Goal: Task Accomplishment & Management: Use online tool/utility

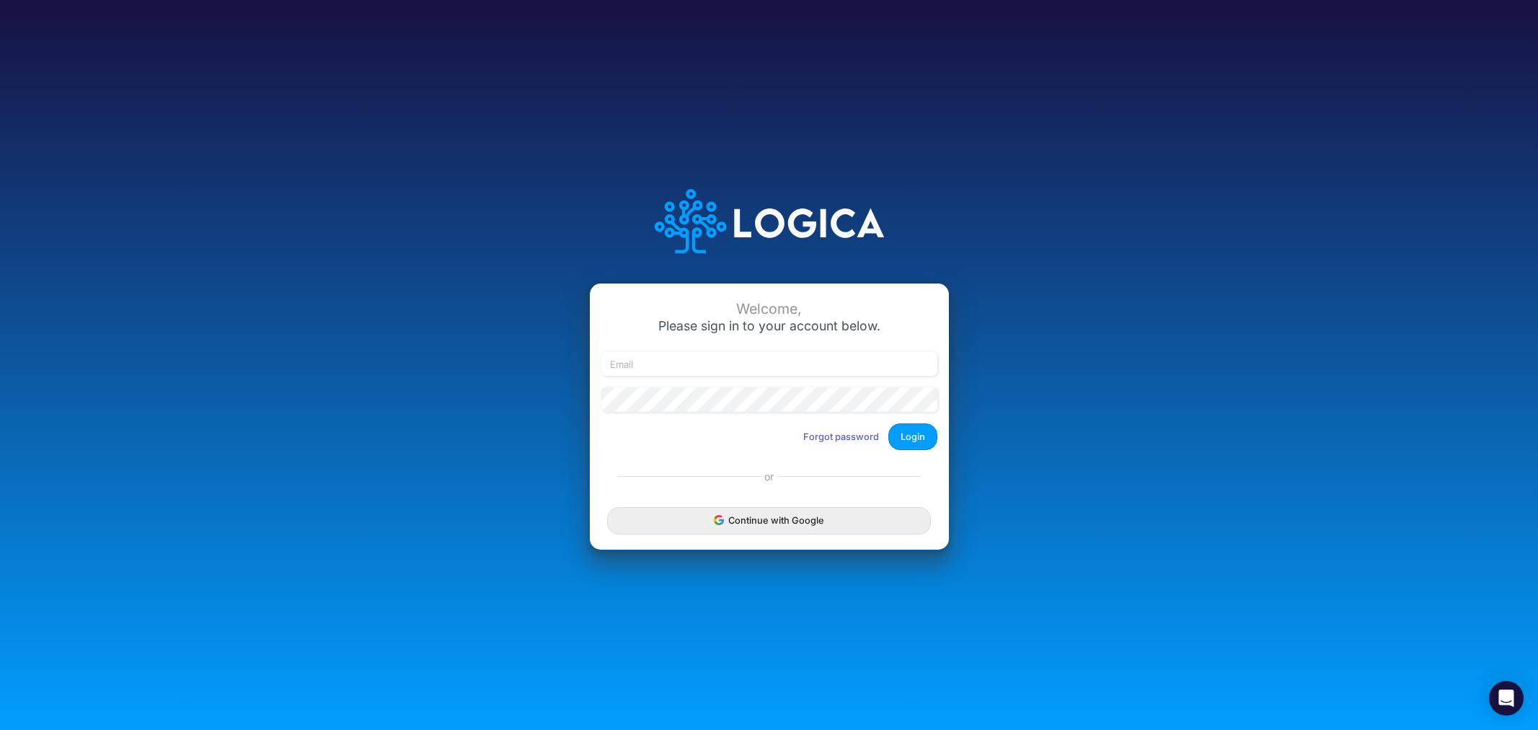
click at [693, 356] on input "email" at bounding box center [769, 364] width 336 height 25
type input "james.rau@heritage-communities.com"
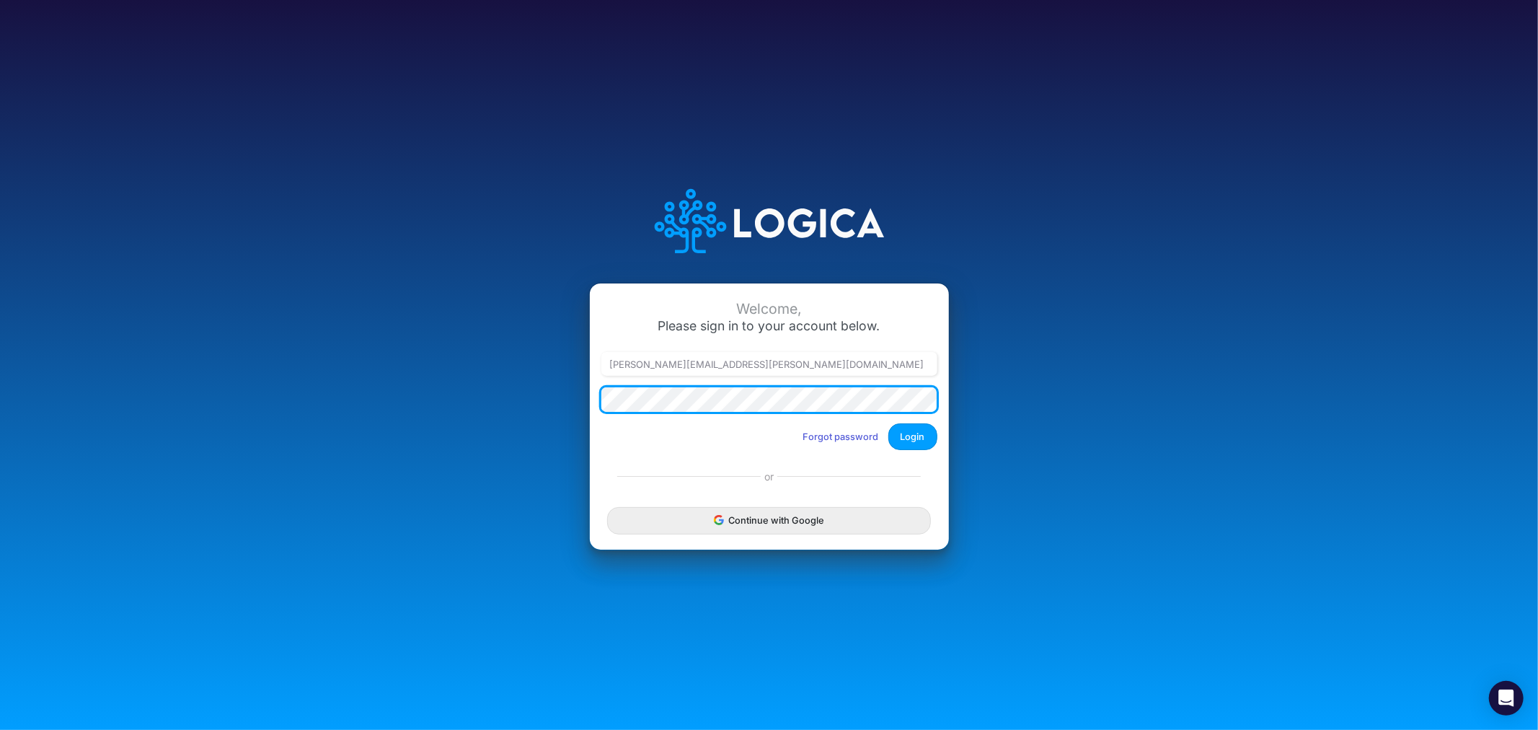
click at [888, 423] on button "Login" at bounding box center [912, 436] width 49 height 27
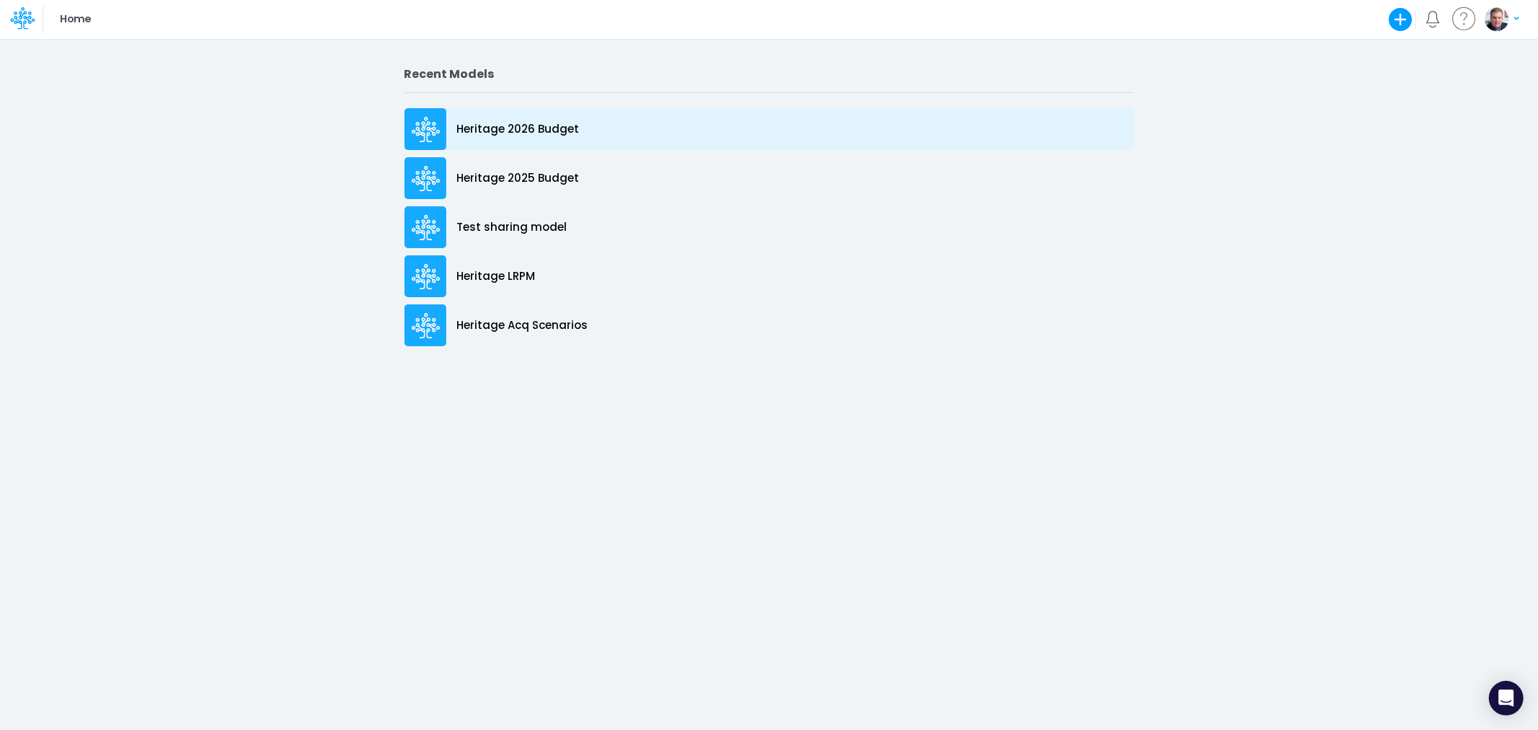
click at [529, 115] on div "Heritage 2026 Budget" at bounding box center [769, 129] width 730 height 42
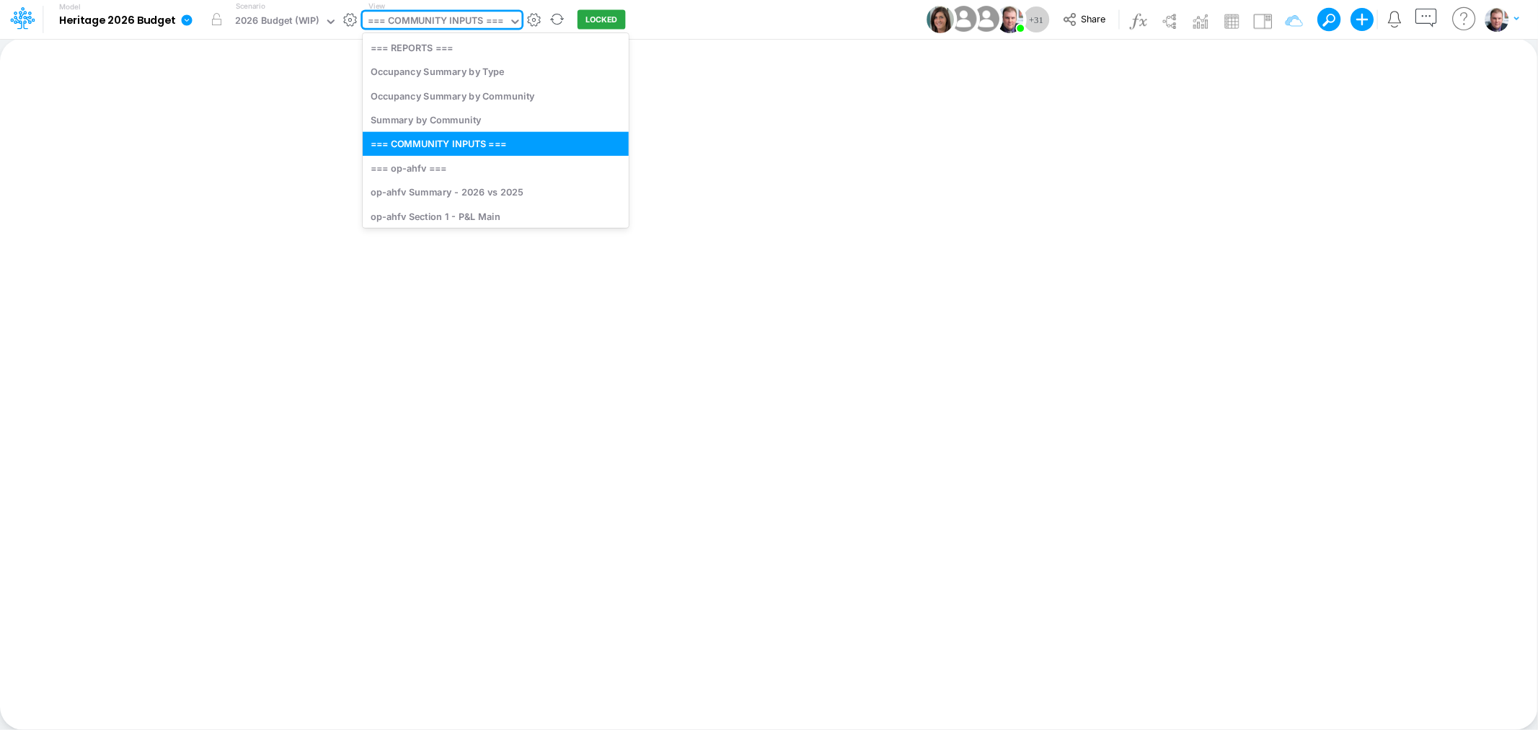
click at [447, 25] on div "=== COMMUNITY INPUTS ===" at bounding box center [436, 22] width 136 height 17
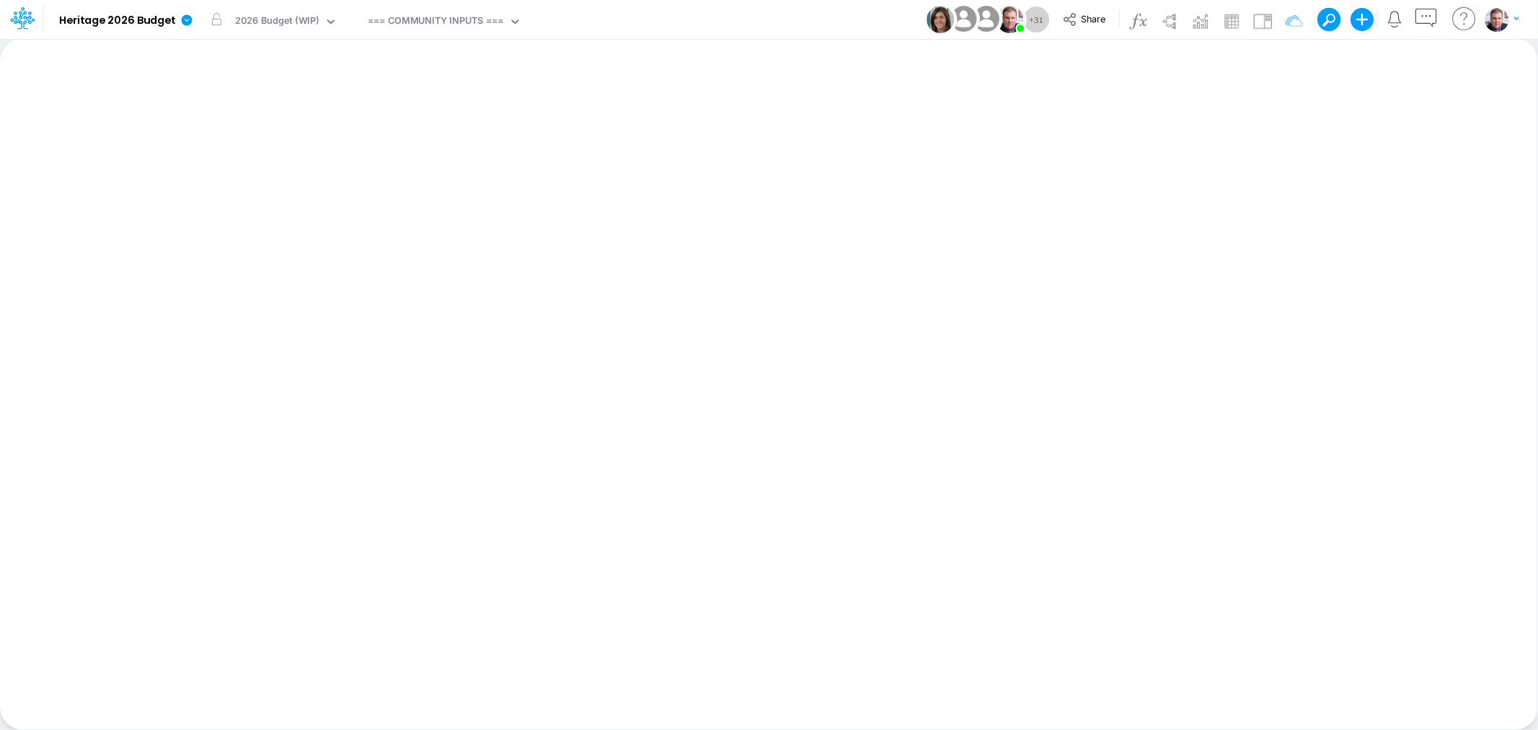
click at [716, 121] on div "Insert new Conditional formatting Paste Cut Copy AutoFill Ready 100% Sum: null …" at bounding box center [768, 383] width 1537 height 691
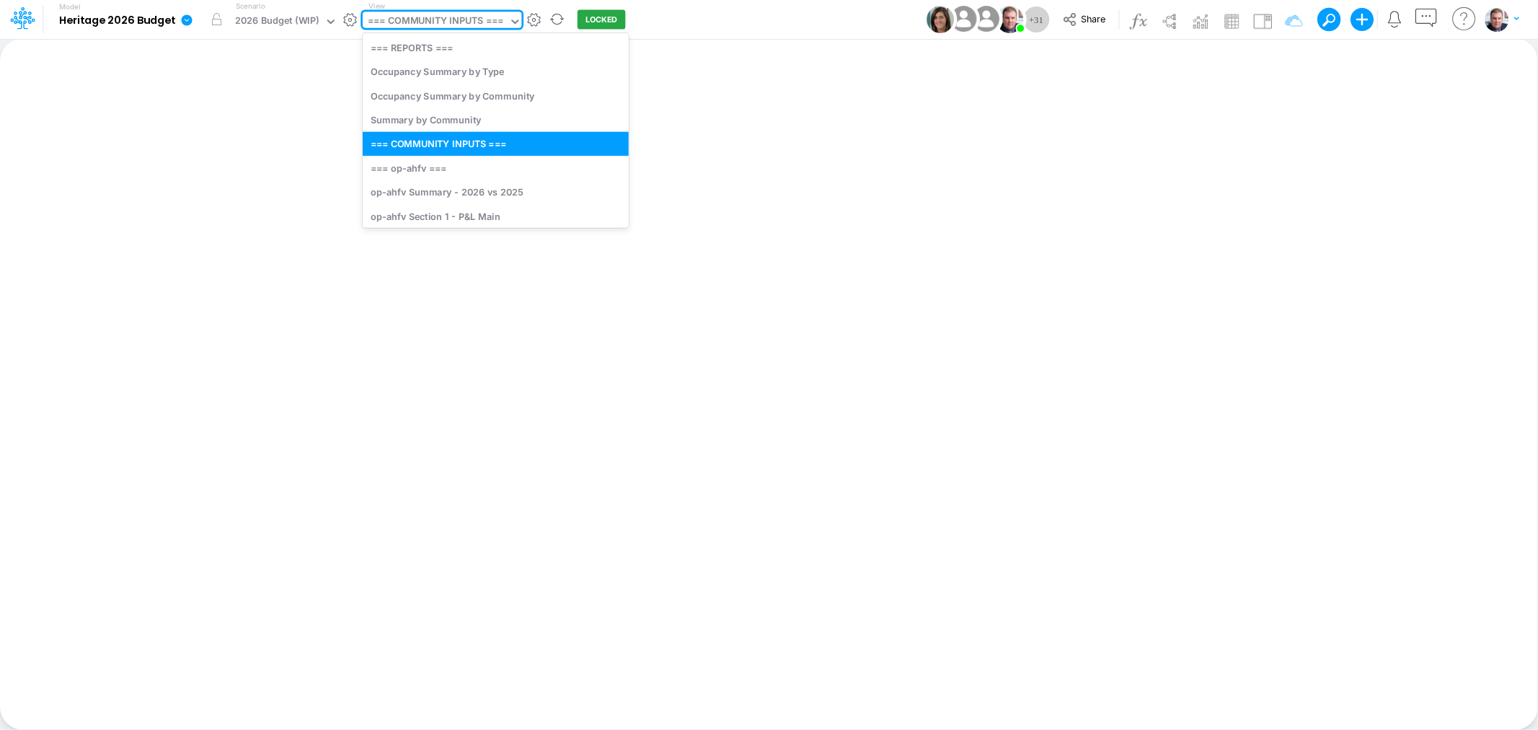
click at [405, 22] on div "=== COMMUNITY INPUTS ===" at bounding box center [436, 22] width 136 height 17
type input "sr"
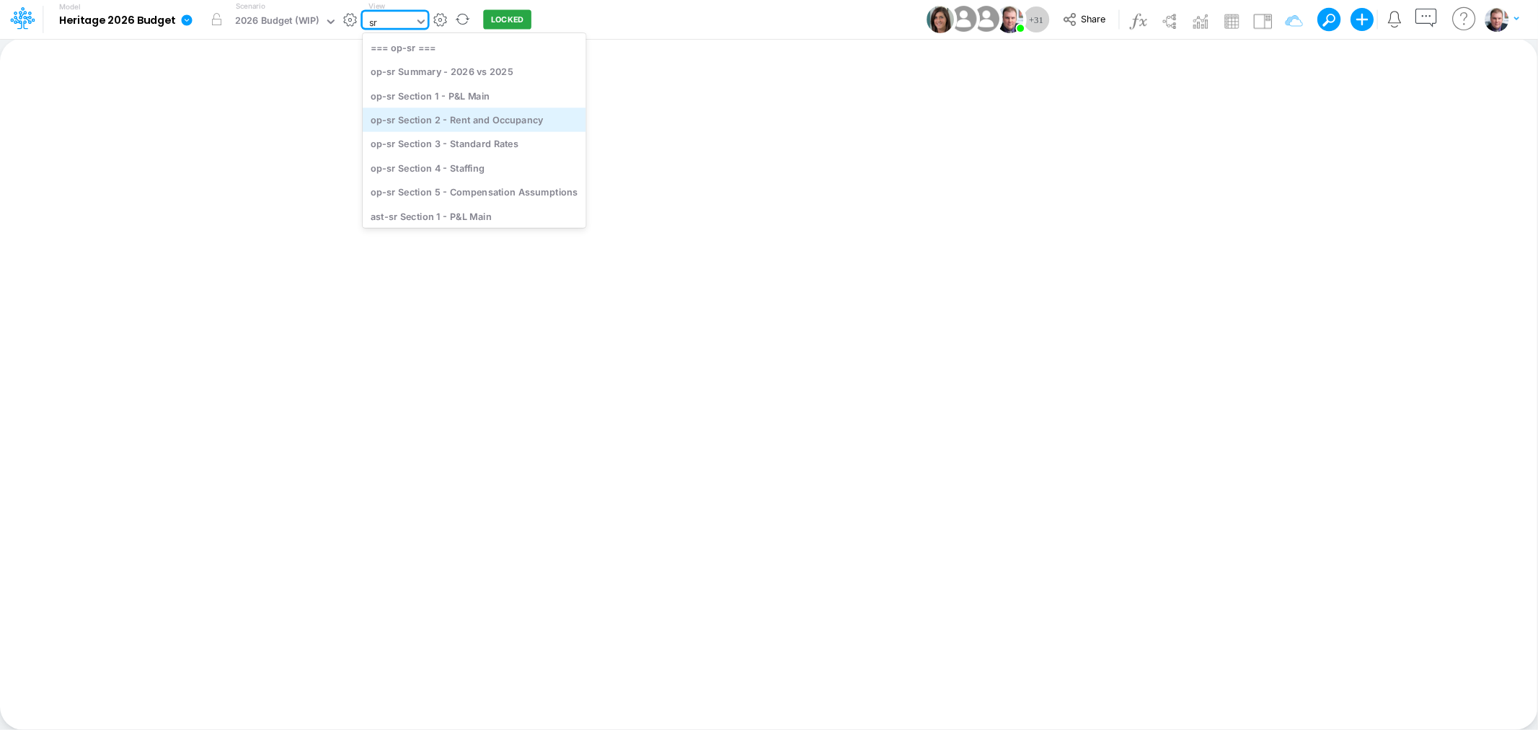
click at [473, 111] on div "op-sr Section 2 - Rent and Occupancy" at bounding box center [474, 119] width 223 height 24
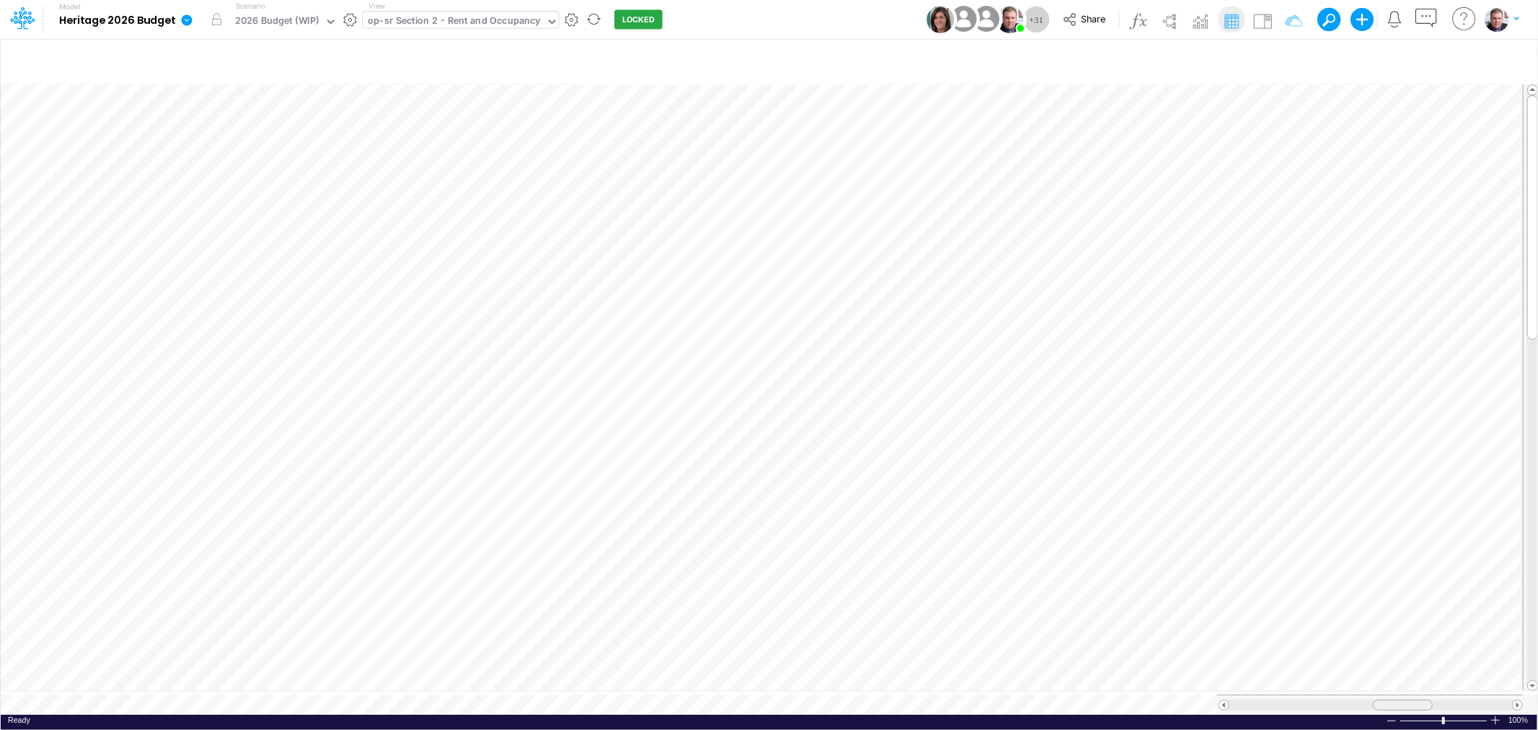
drag, startPoint x: 1388, startPoint y: 700, endPoint x: 1403, endPoint y: 689, distance: 19.0
click at [1402, 700] on span at bounding box center [1401, 704] width 9 height 9
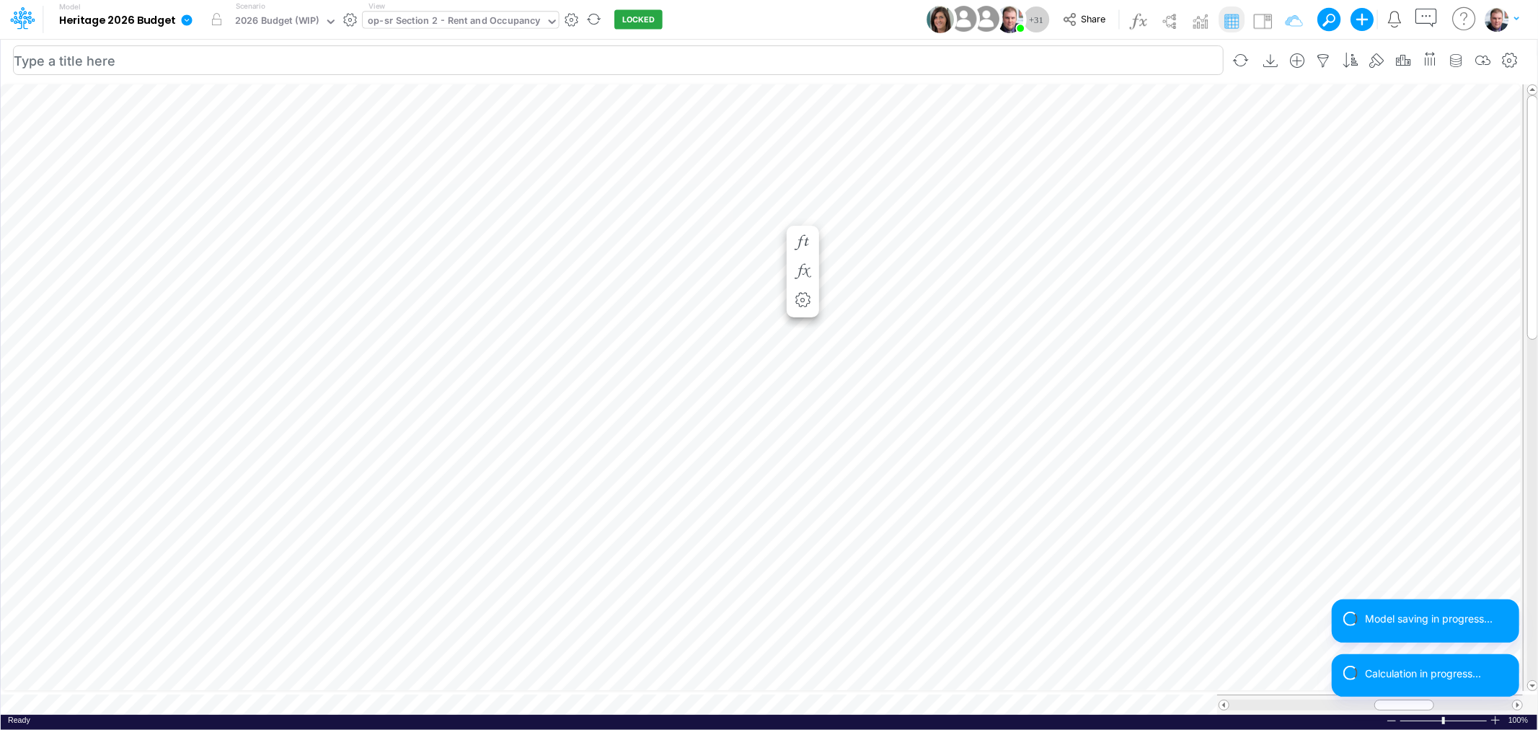
scroll to position [0, 1]
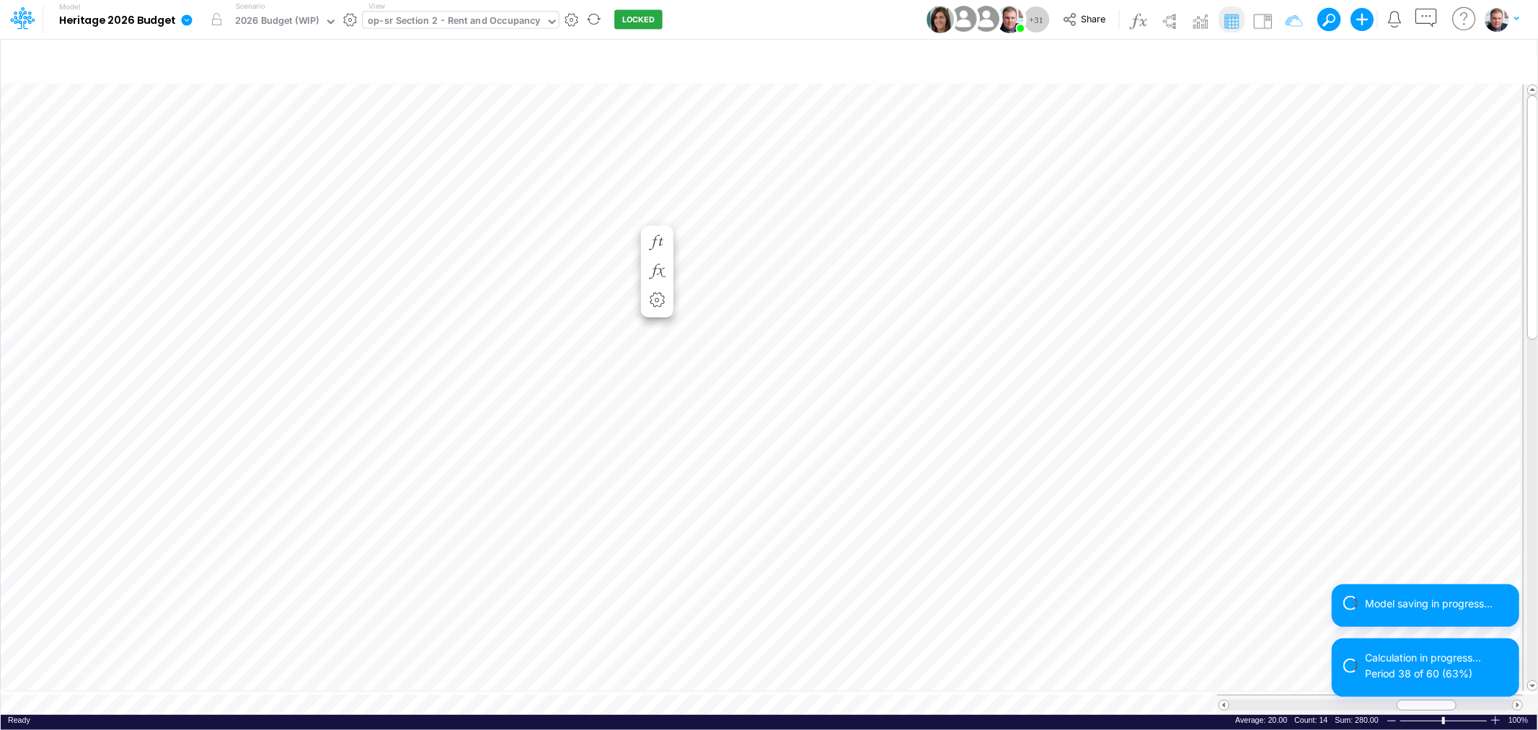
scroll to position [0, 1]
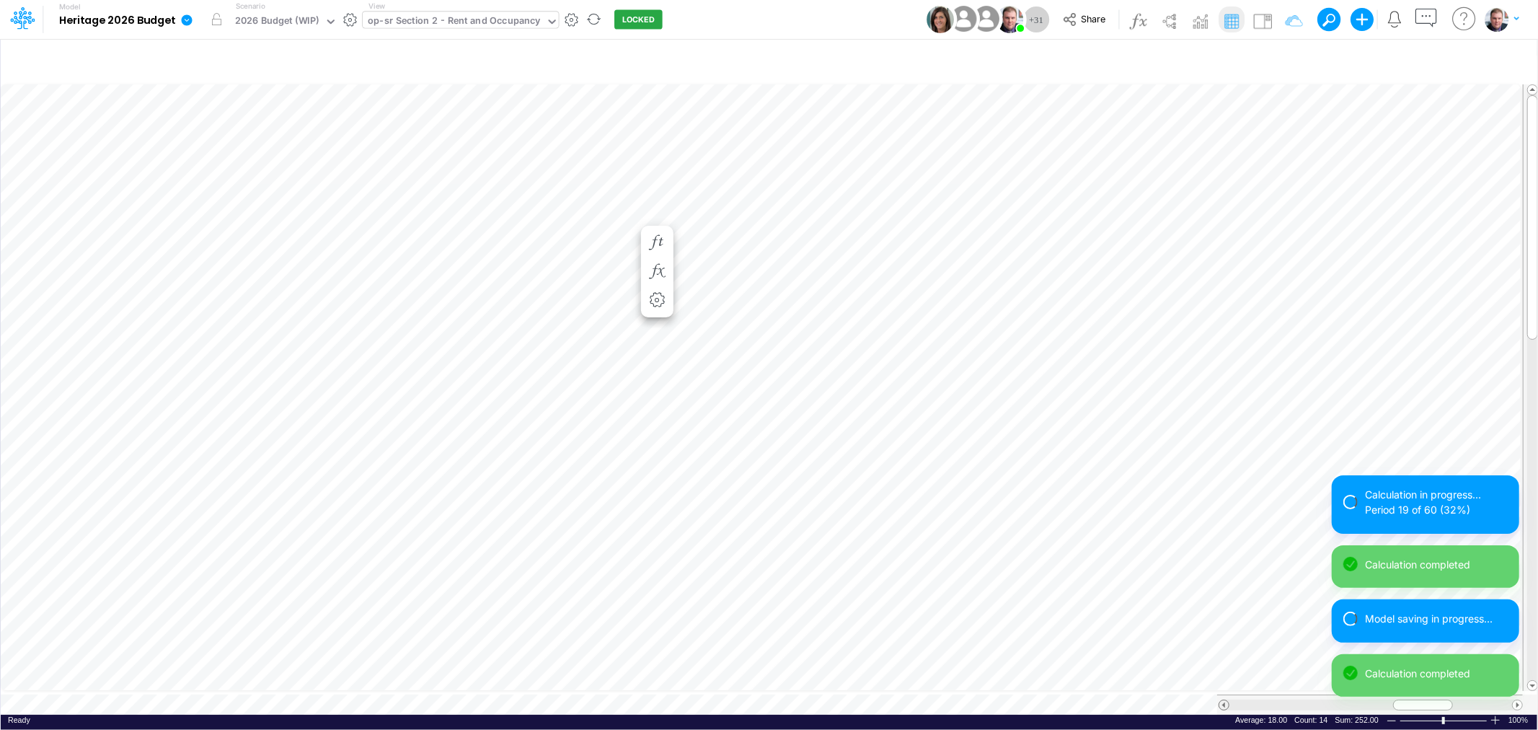
click at [1224, 700] on span at bounding box center [1223, 704] width 9 height 9
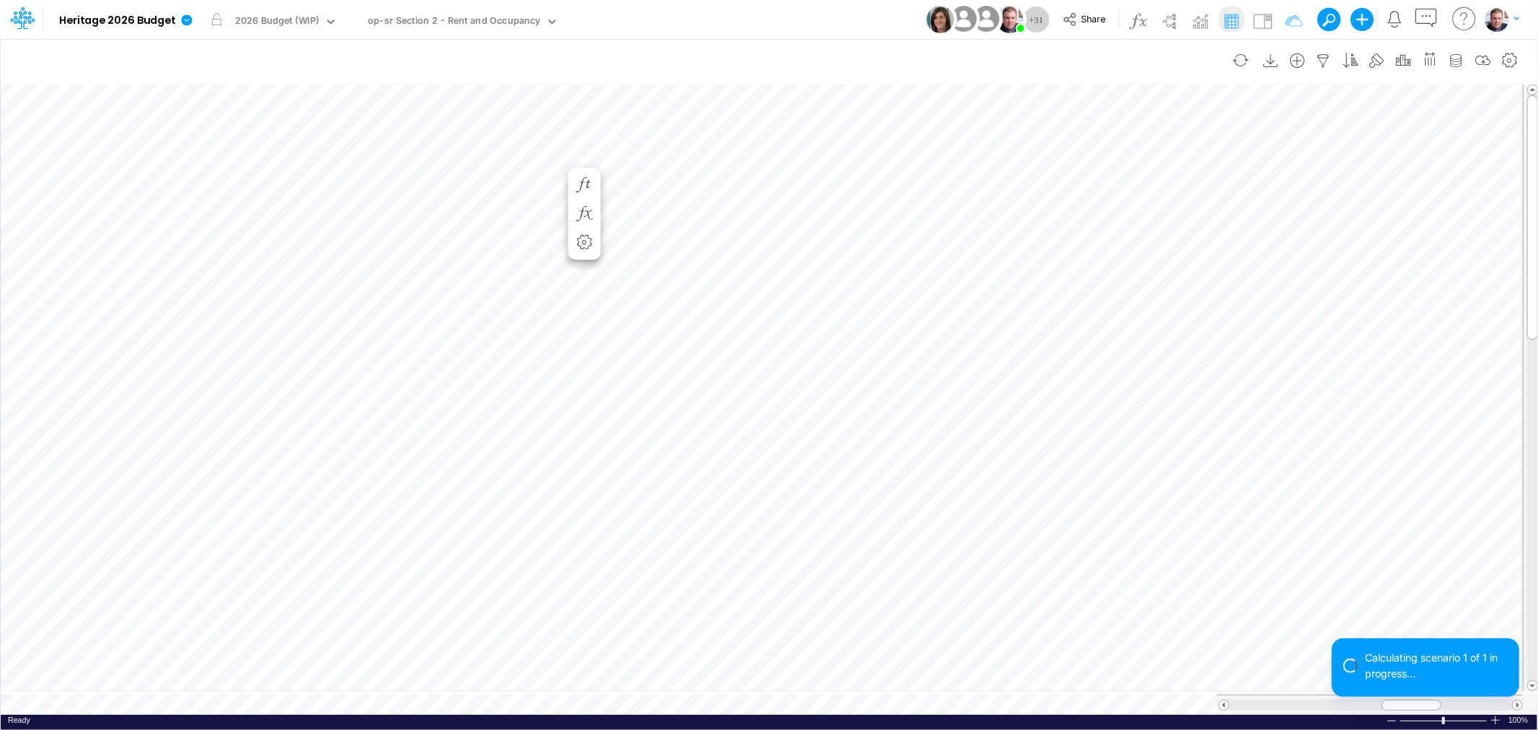
scroll to position [0, 1]
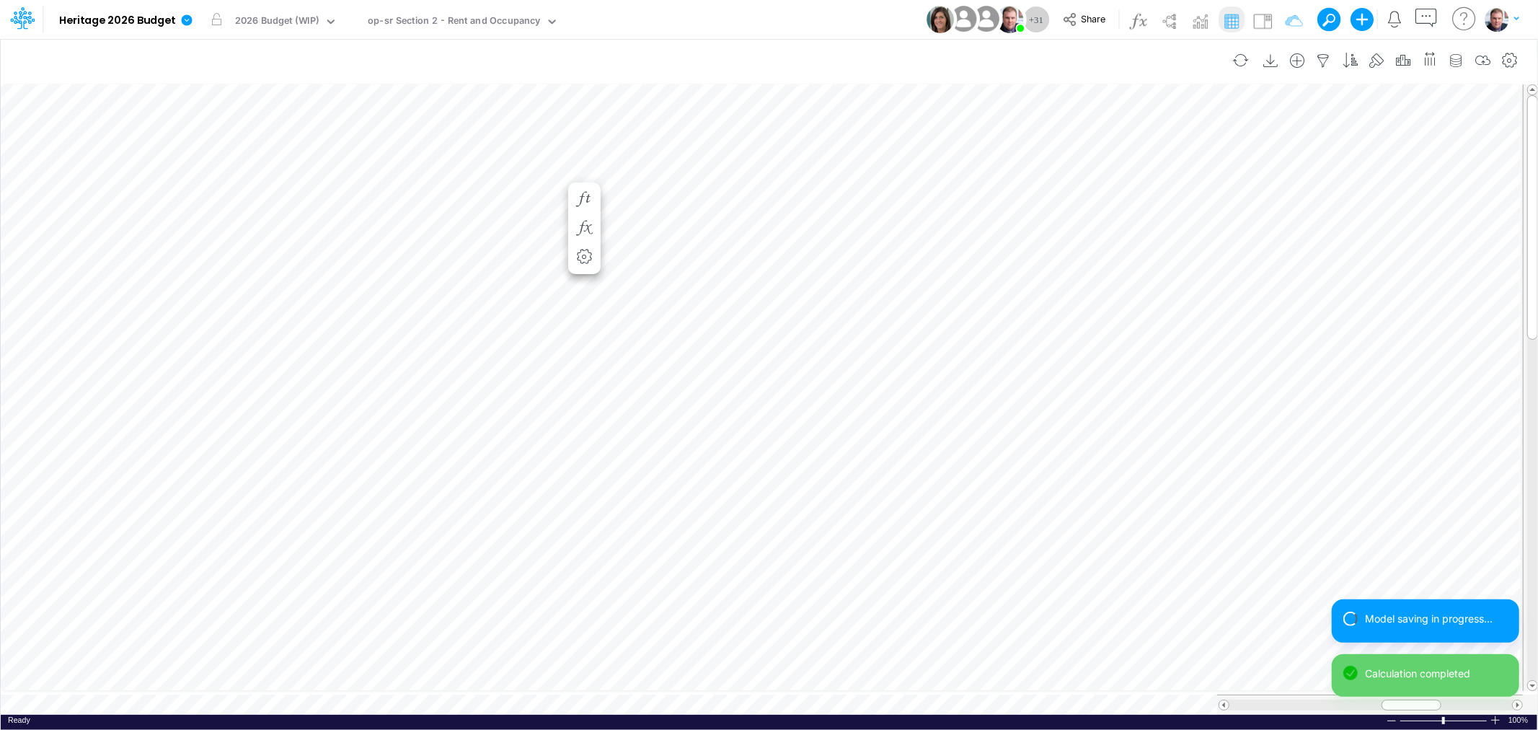
scroll to position [0, 1]
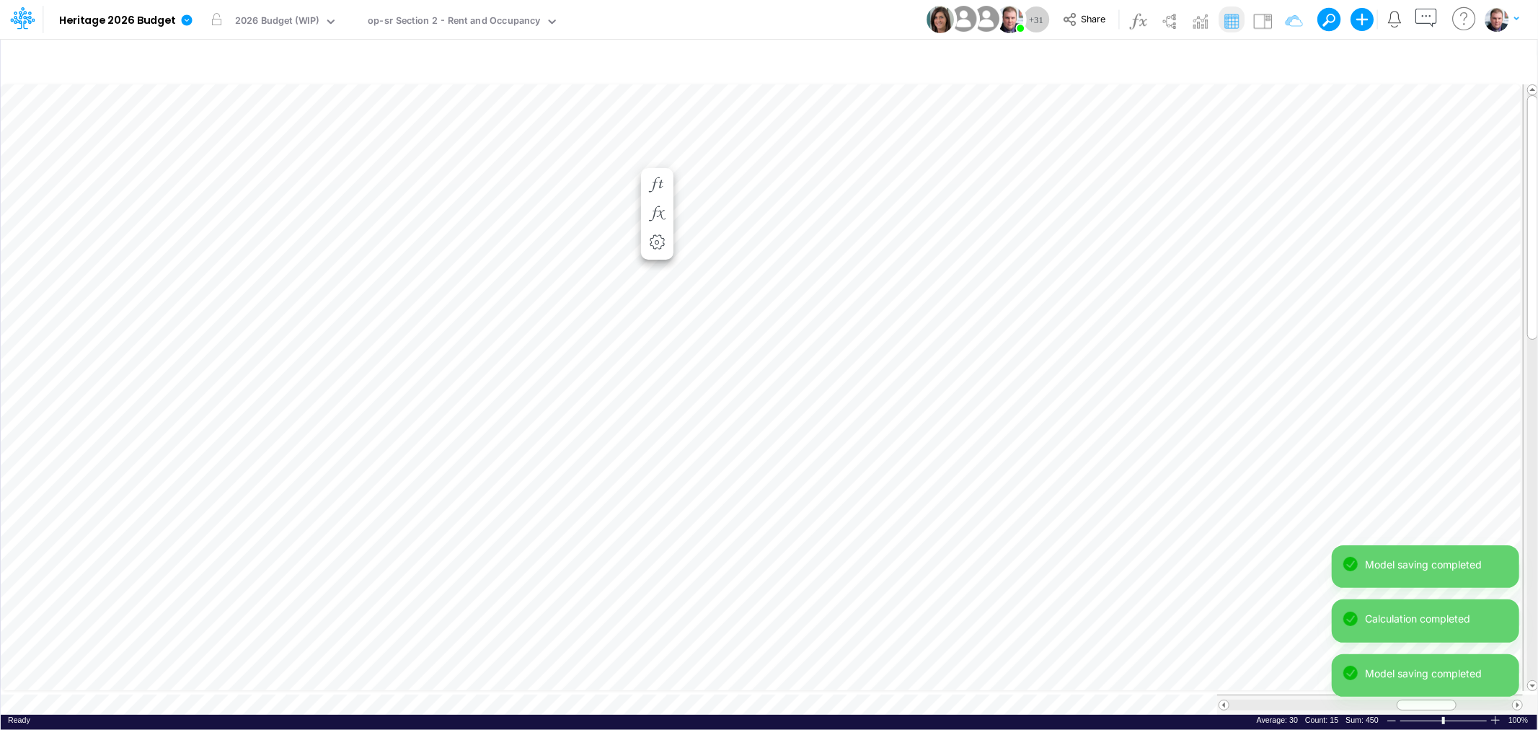
scroll to position [0, 1]
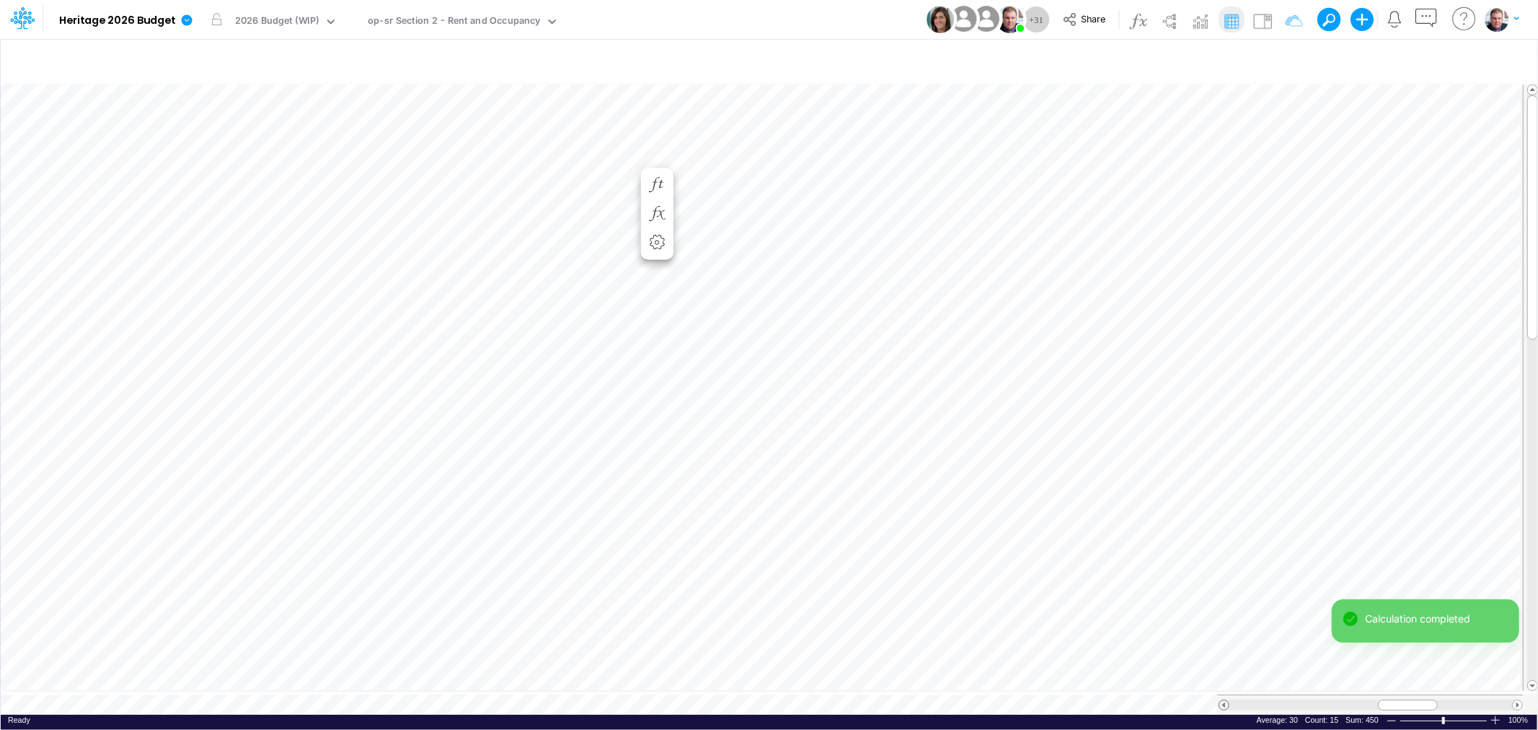
click at [1221, 700] on span at bounding box center [1223, 704] width 9 height 9
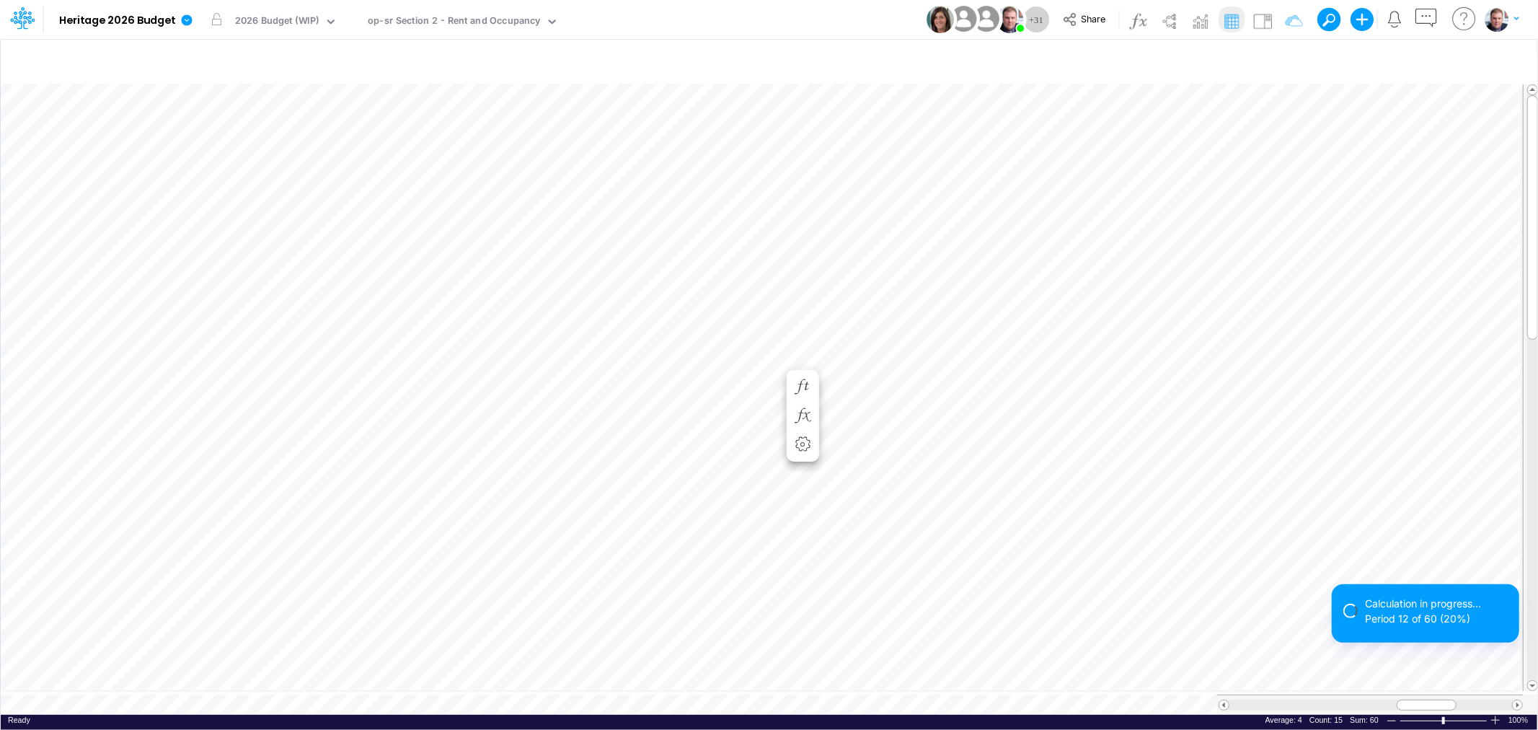
scroll to position [0, 1]
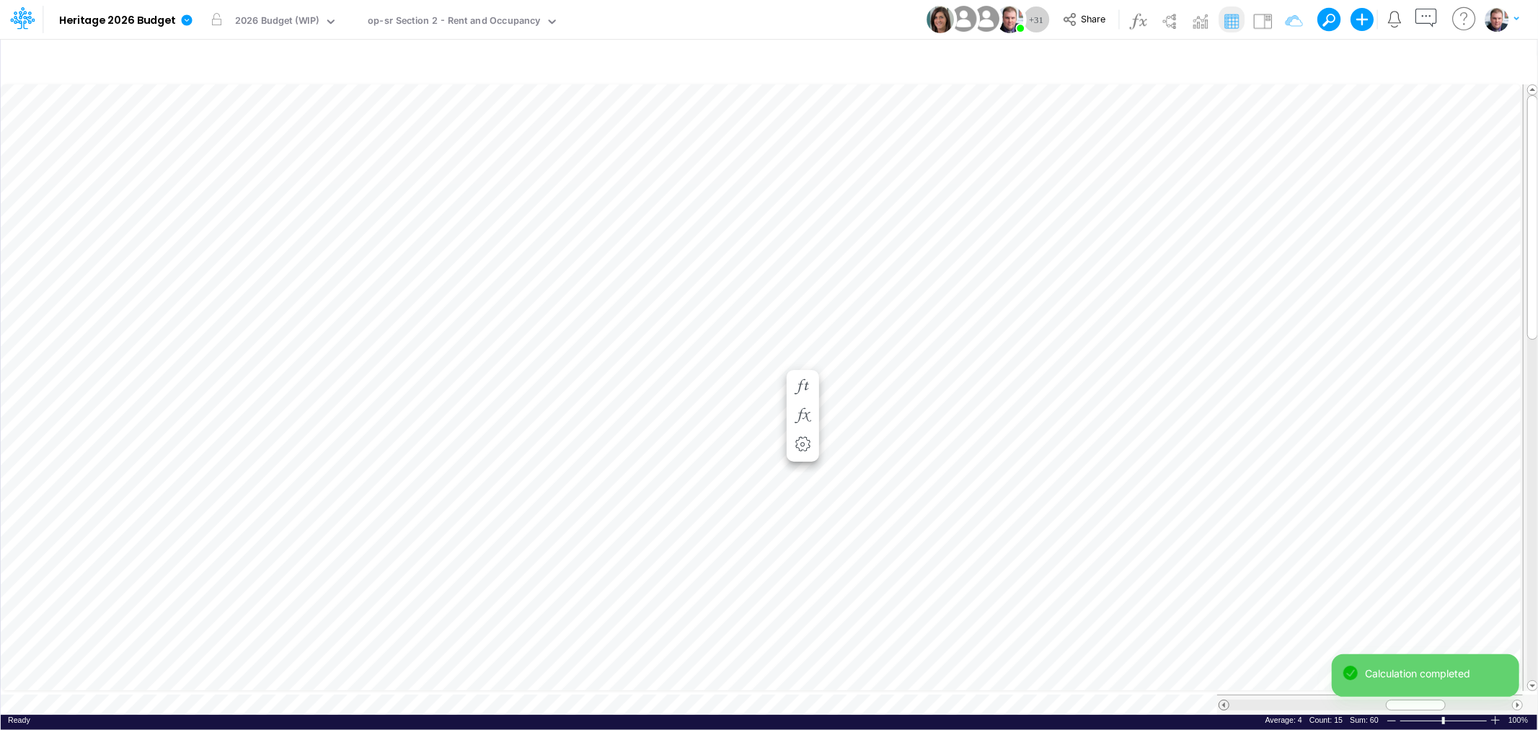
click at [1224, 700] on span at bounding box center [1223, 704] width 9 height 9
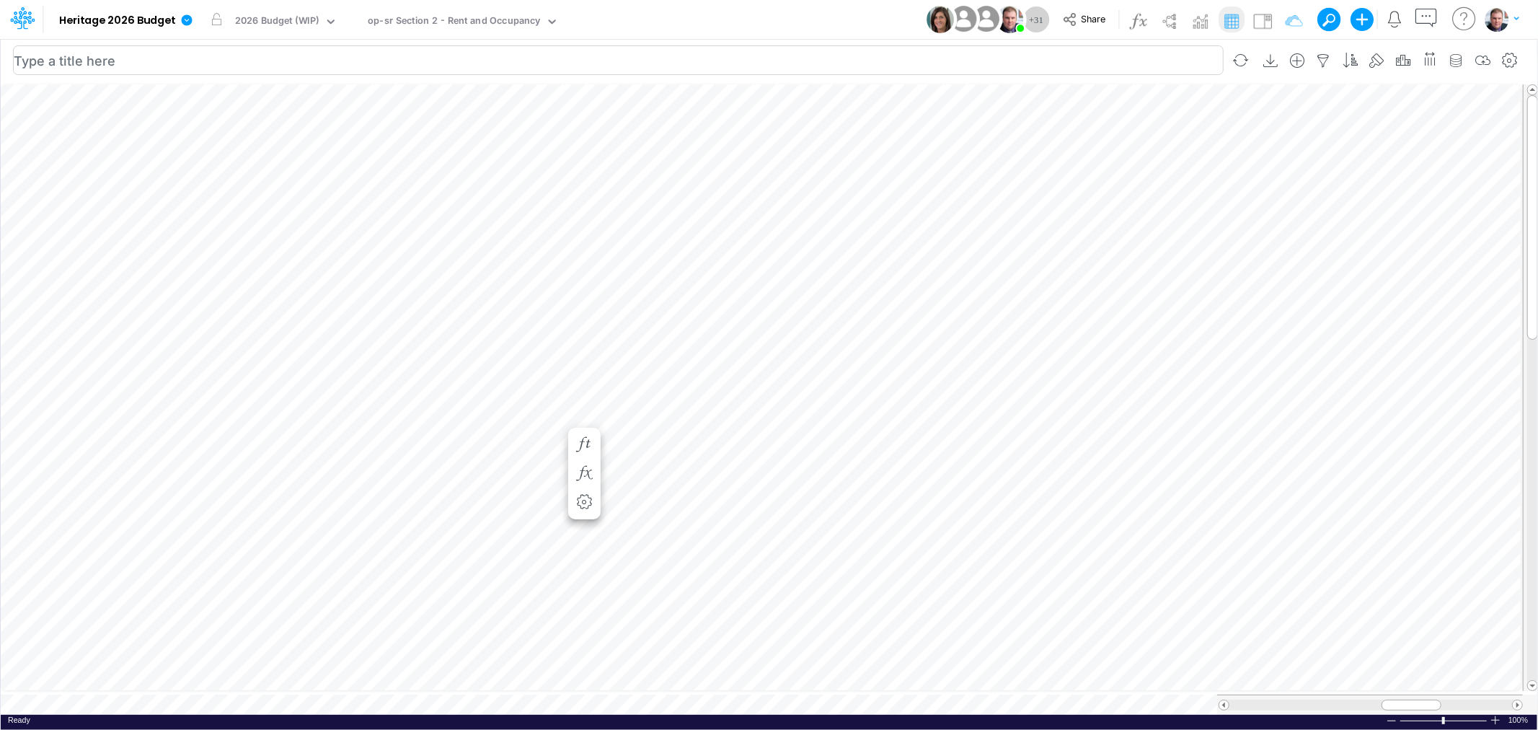
scroll to position [0, 1]
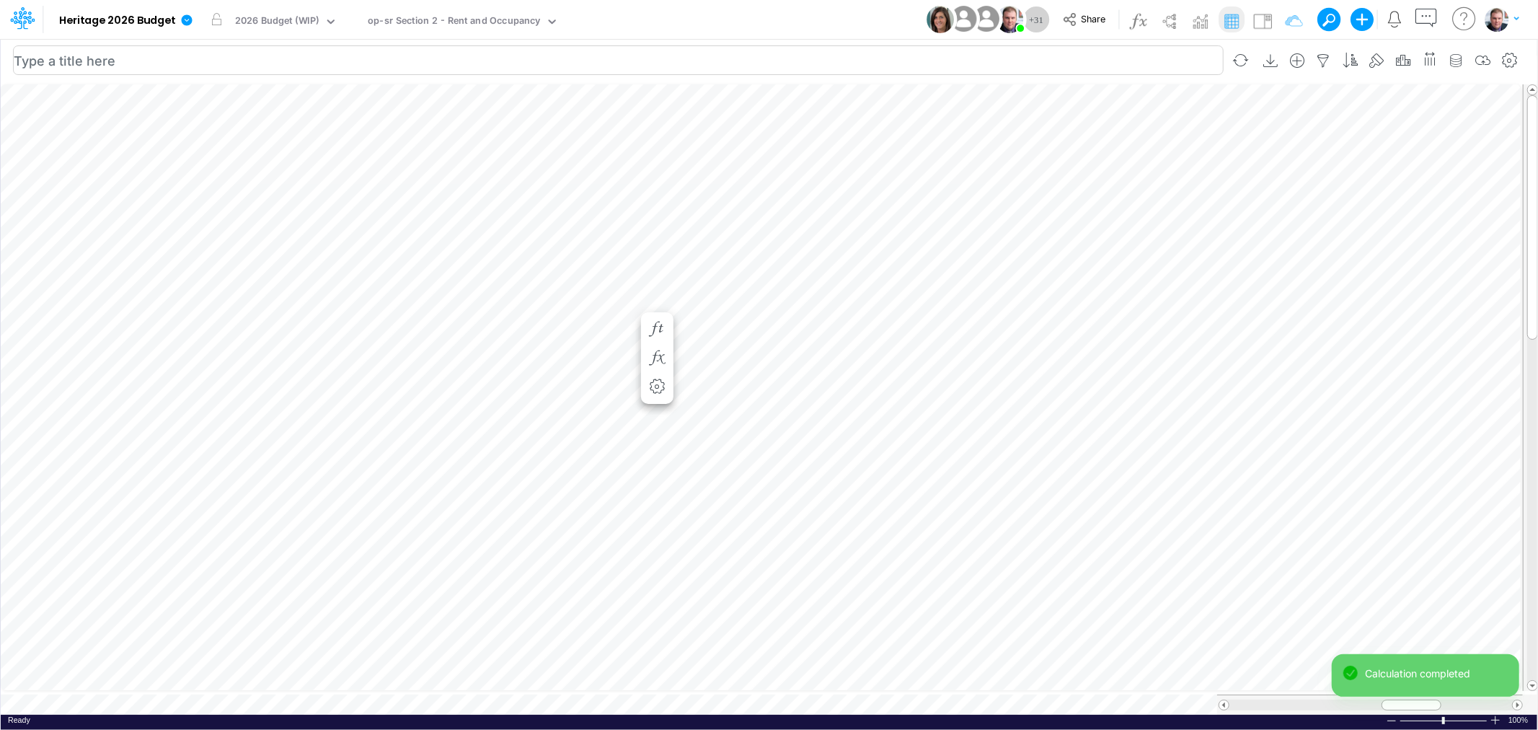
scroll to position [0, 1]
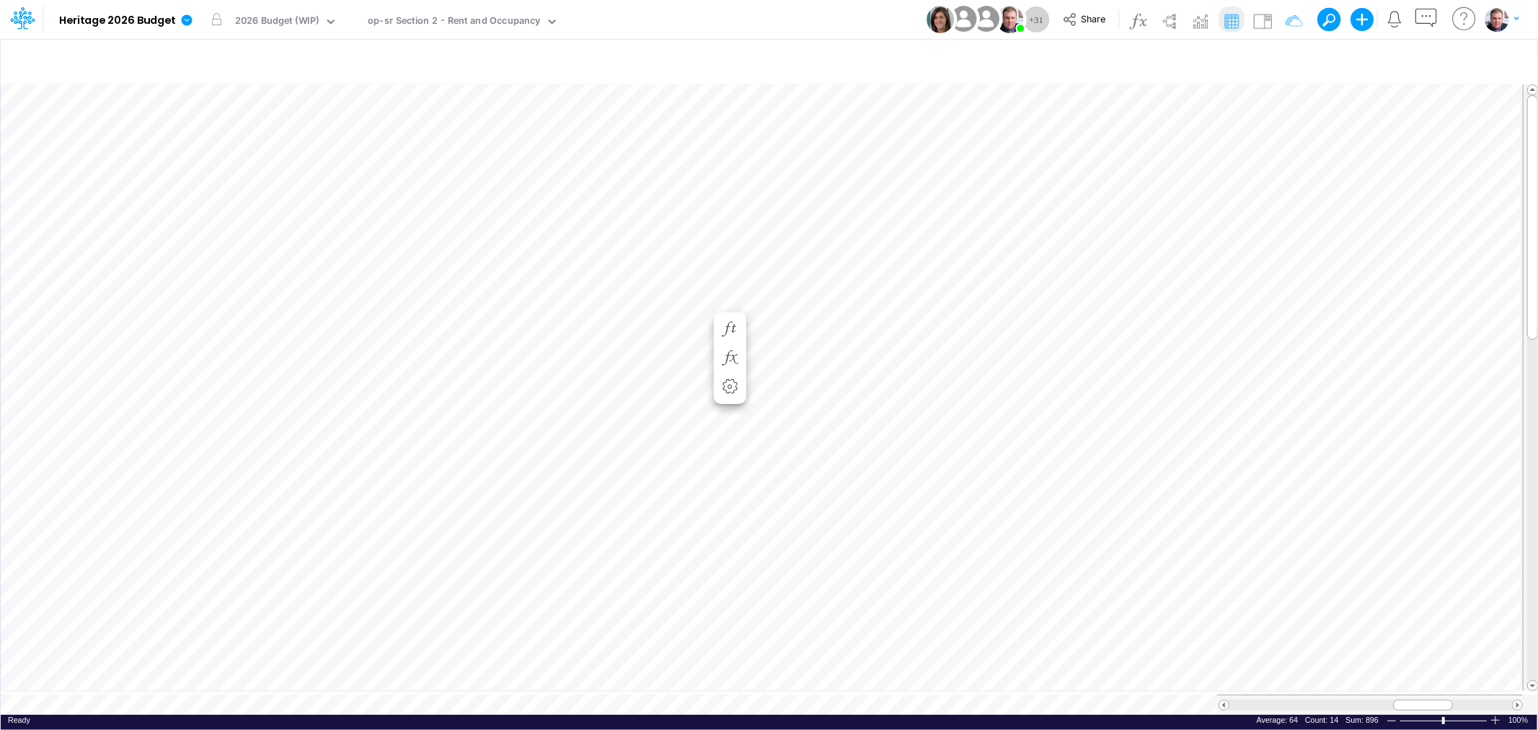
scroll to position [0, 1]
click at [1221, 700] on span at bounding box center [1223, 704] width 9 height 9
drag, startPoint x: 1089, startPoint y: 63, endPoint x: 644, endPoint y: 301, distance: 505.1
click at [644, 301] on div "67" at bounding box center [674, 305] width 72 height 14
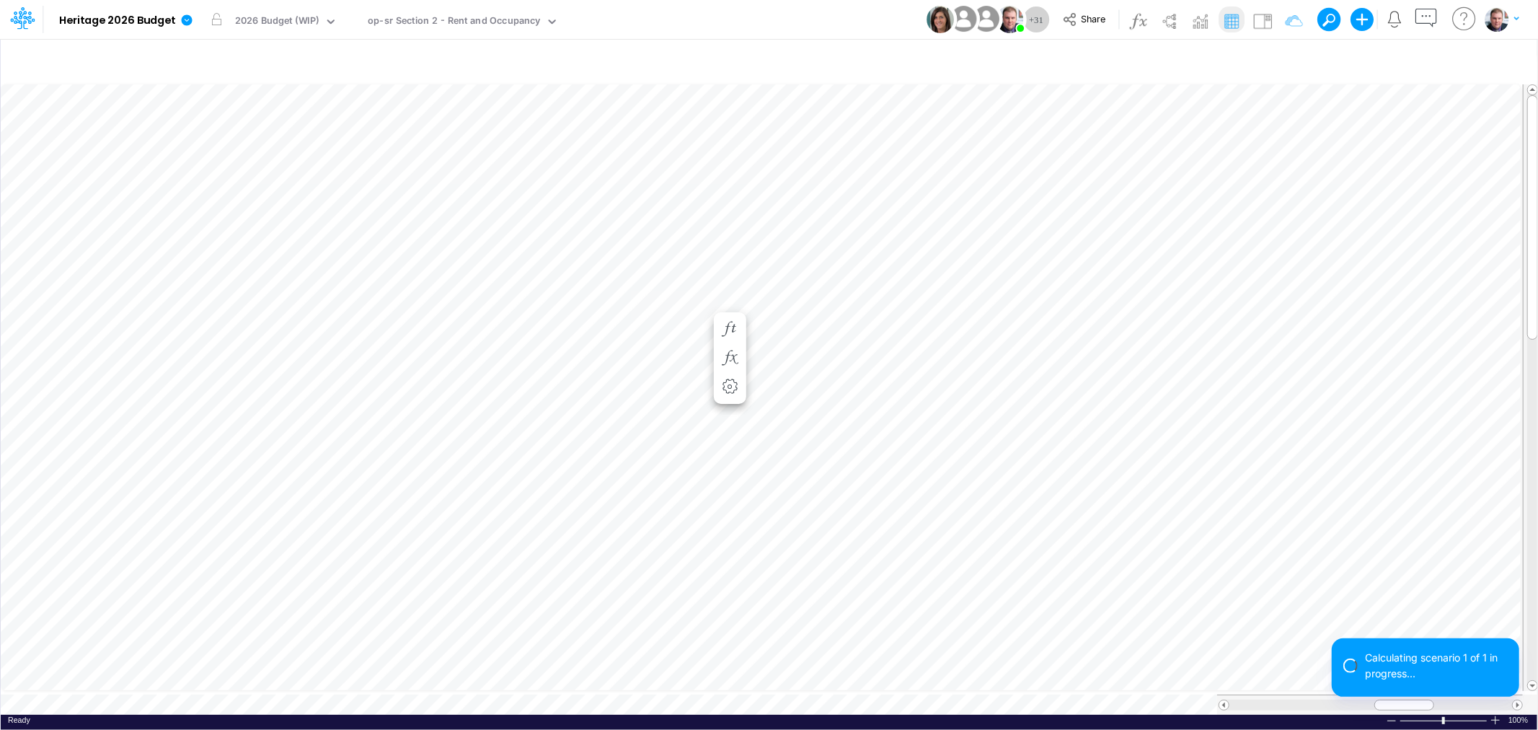
scroll to position [0, 1]
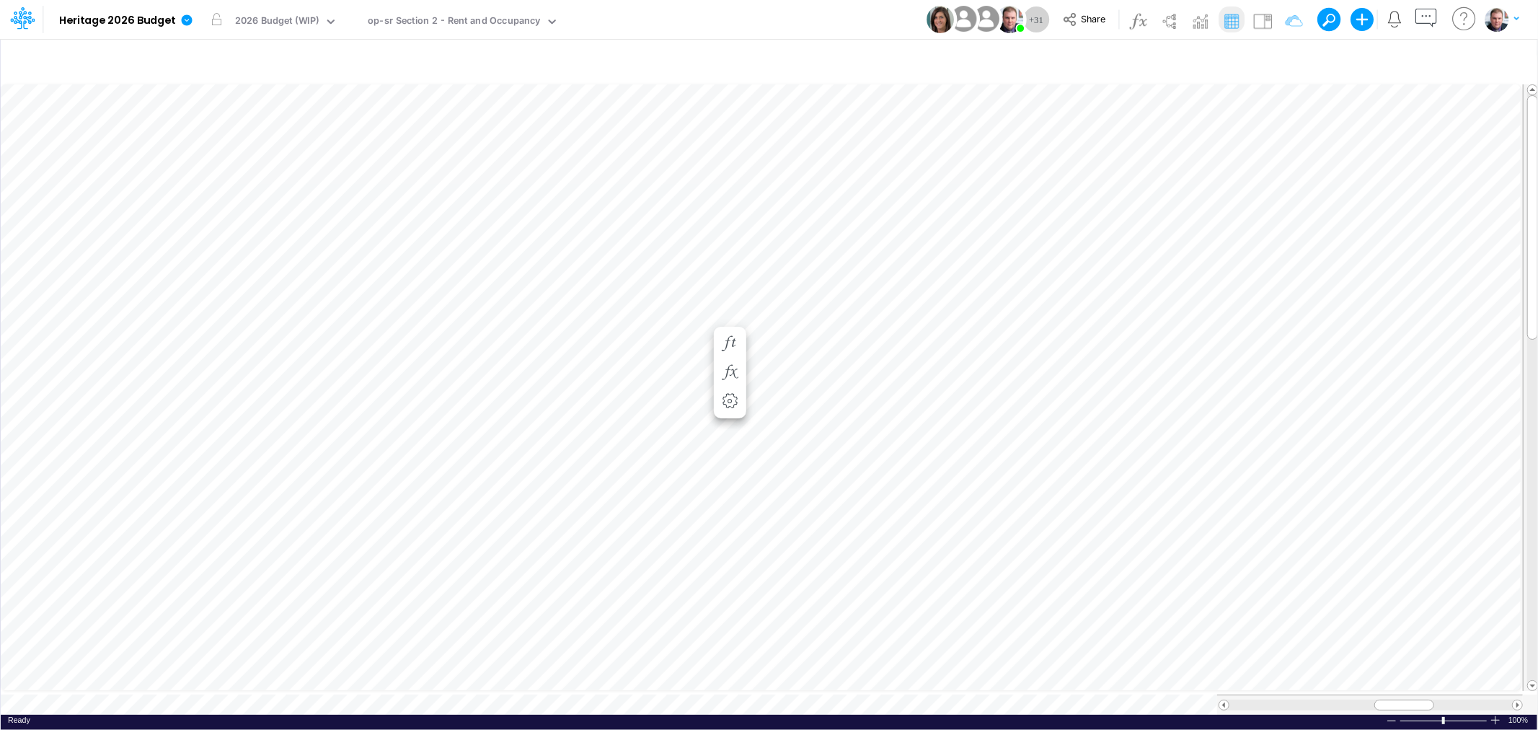
scroll to position [0, 1]
drag, startPoint x: 715, startPoint y: 345, endPoint x: 642, endPoint y: 298, distance: 86.8
click at [642, 298] on div "66" at bounding box center [674, 305] width 72 height 14
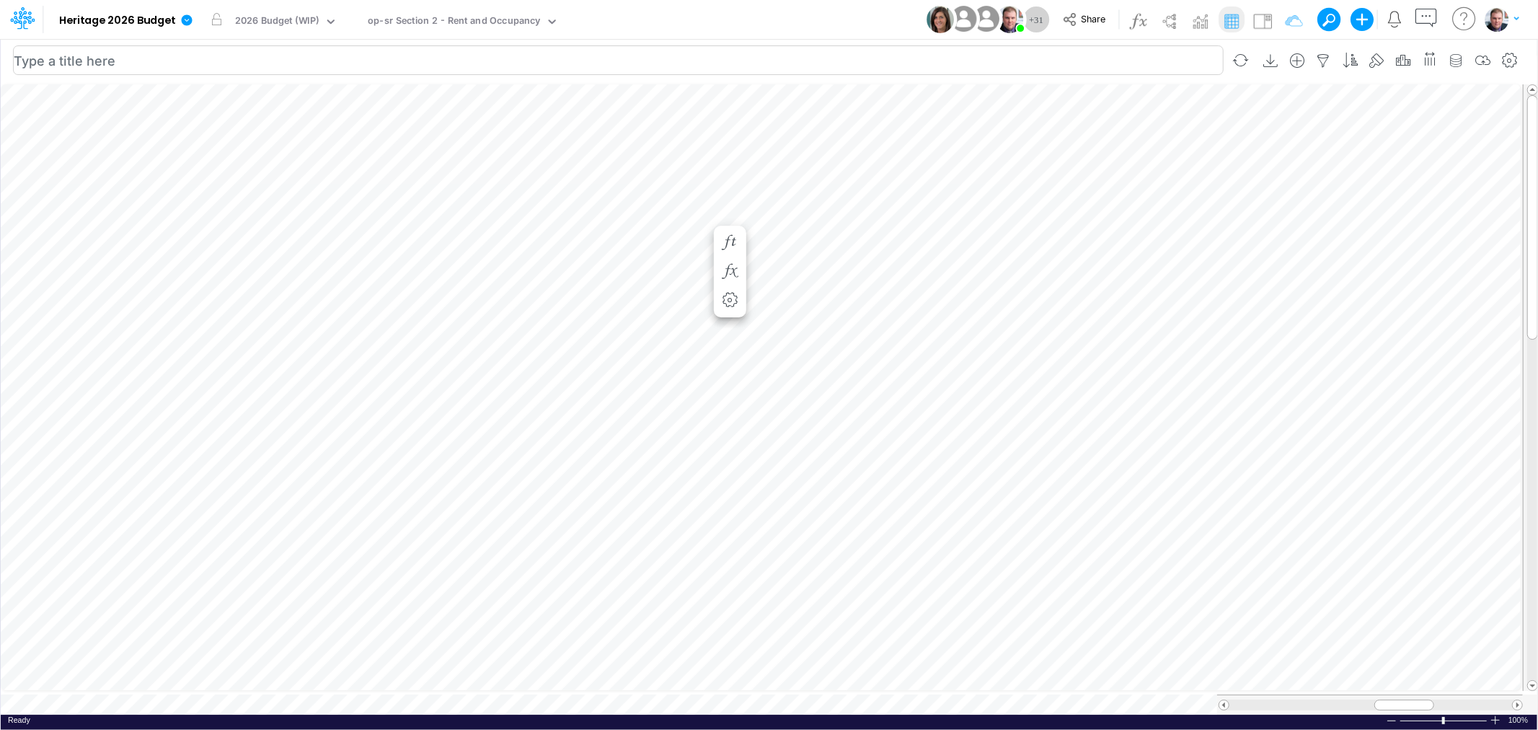
scroll to position [0, 1]
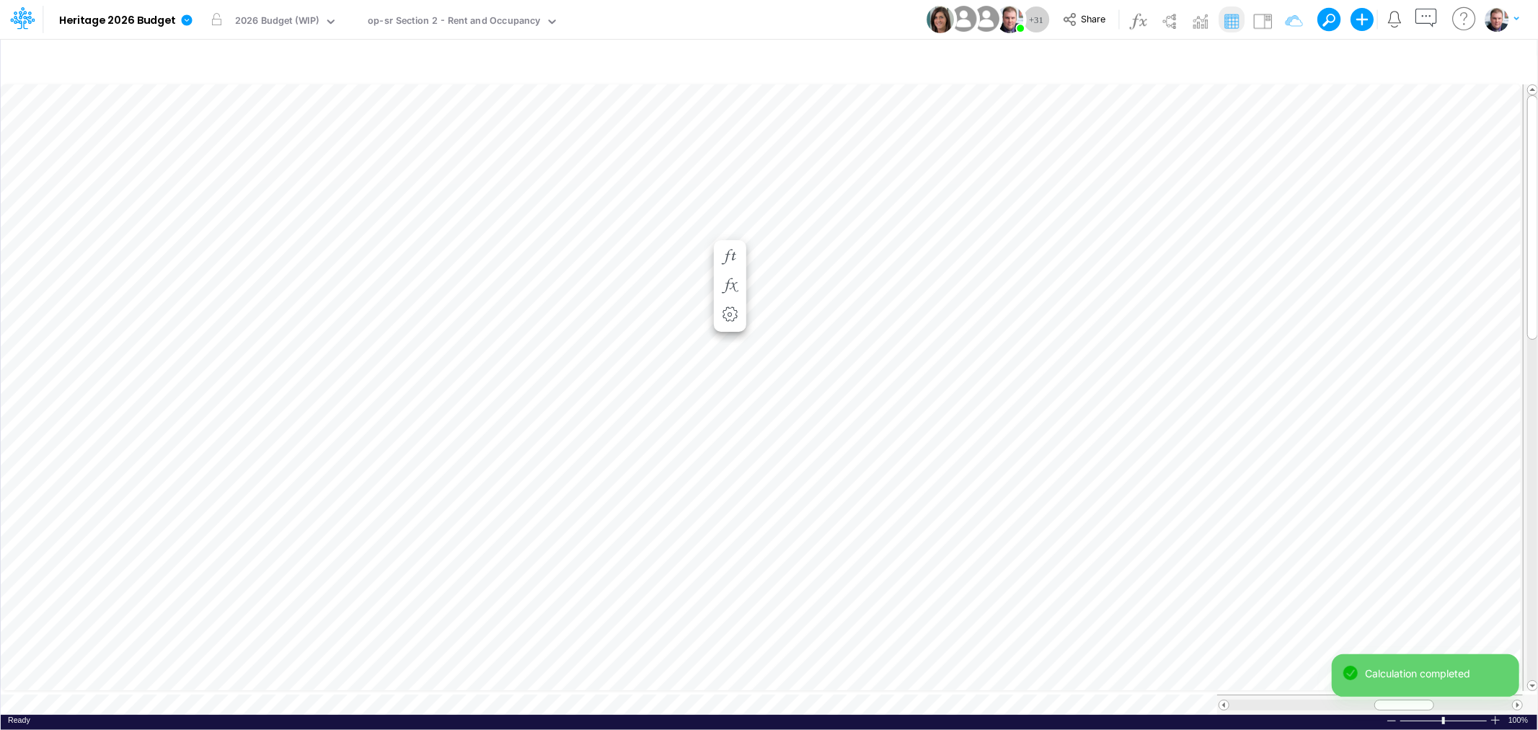
scroll to position [0, 1]
drag, startPoint x: 690, startPoint y: 244, endPoint x: 637, endPoint y: 245, distance: 52.6
click at [638, 245] on div "3" at bounding box center [674, 247] width 72 height 14
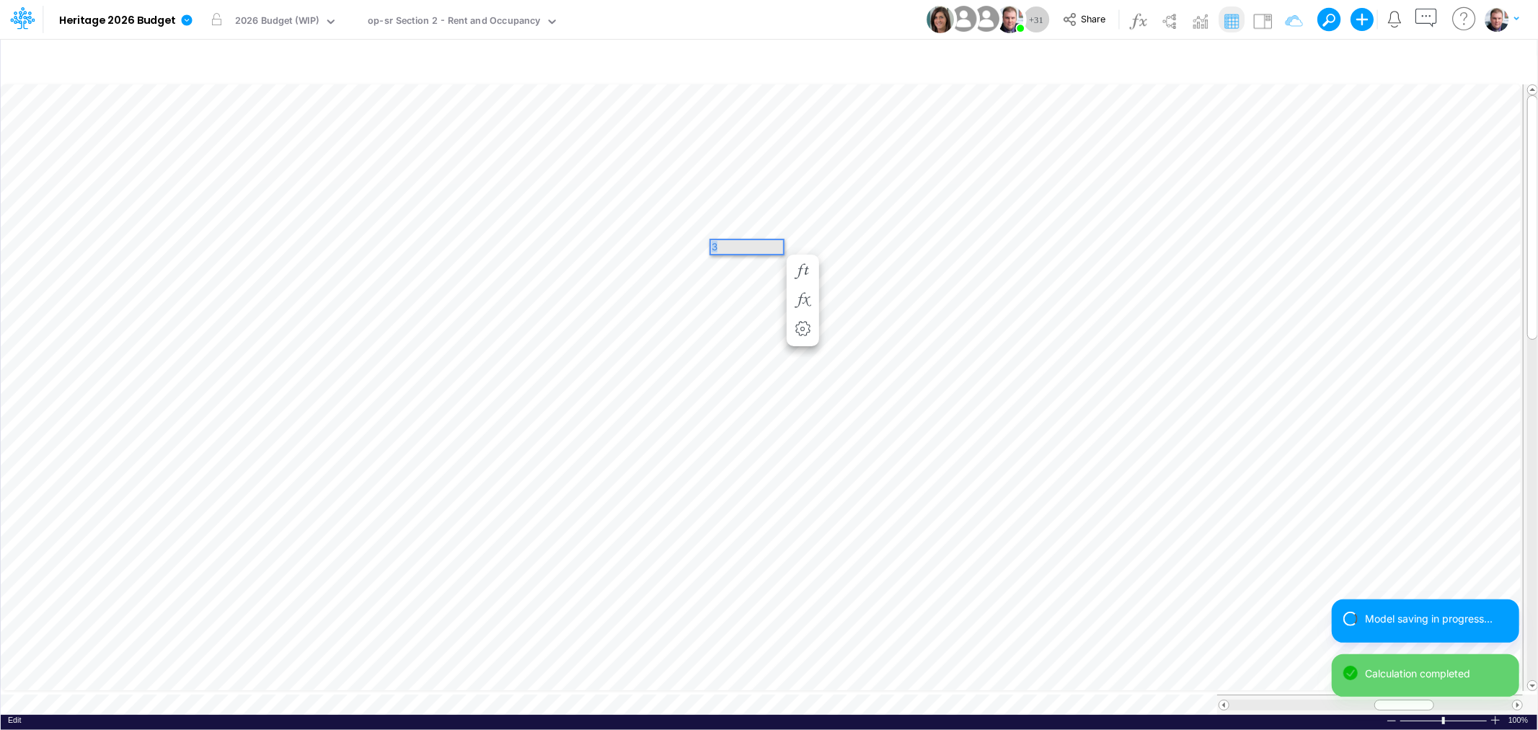
click at [697, 251] on div "Paste Cut Copy AutoFill 3" at bounding box center [769, 398] width 1536 height 634
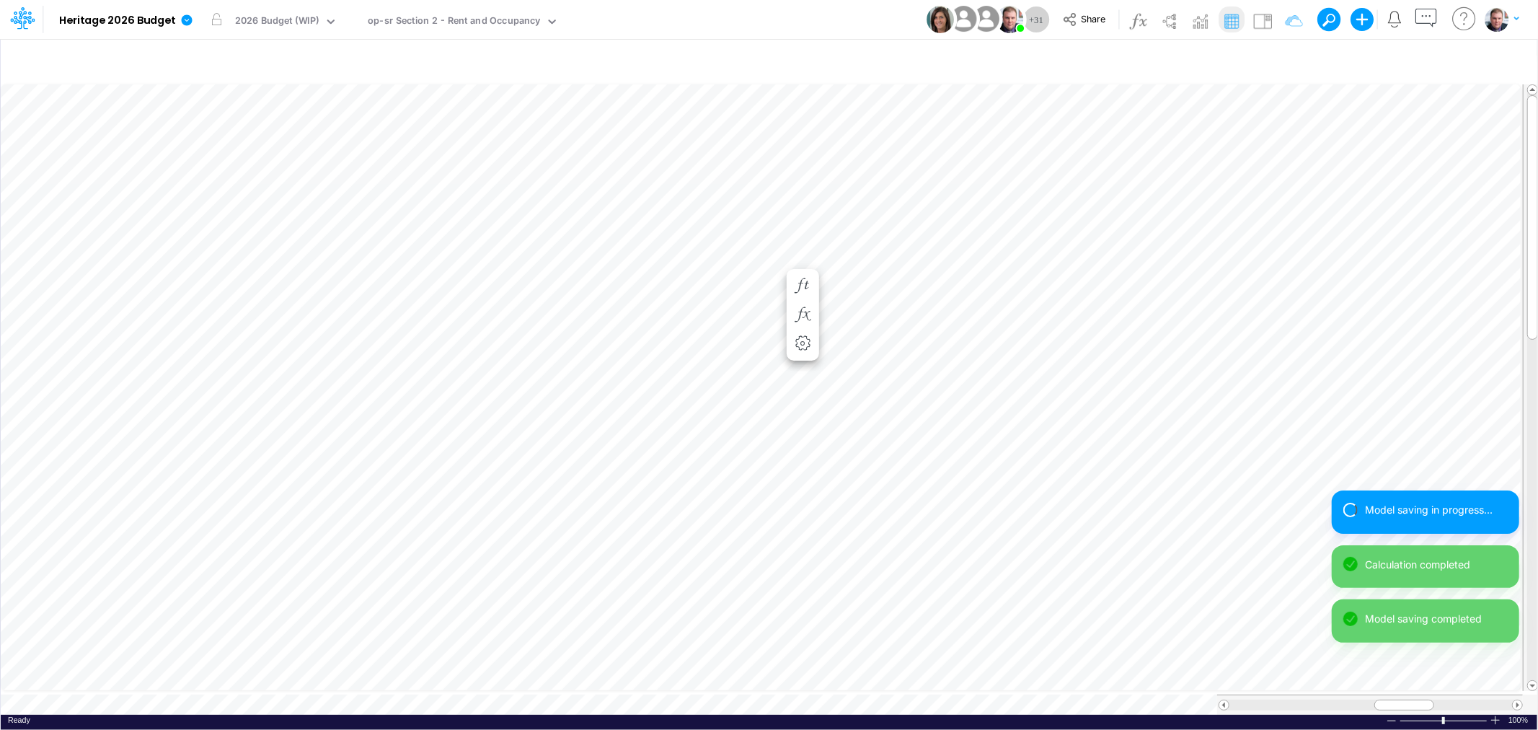
scroll to position [0, 1]
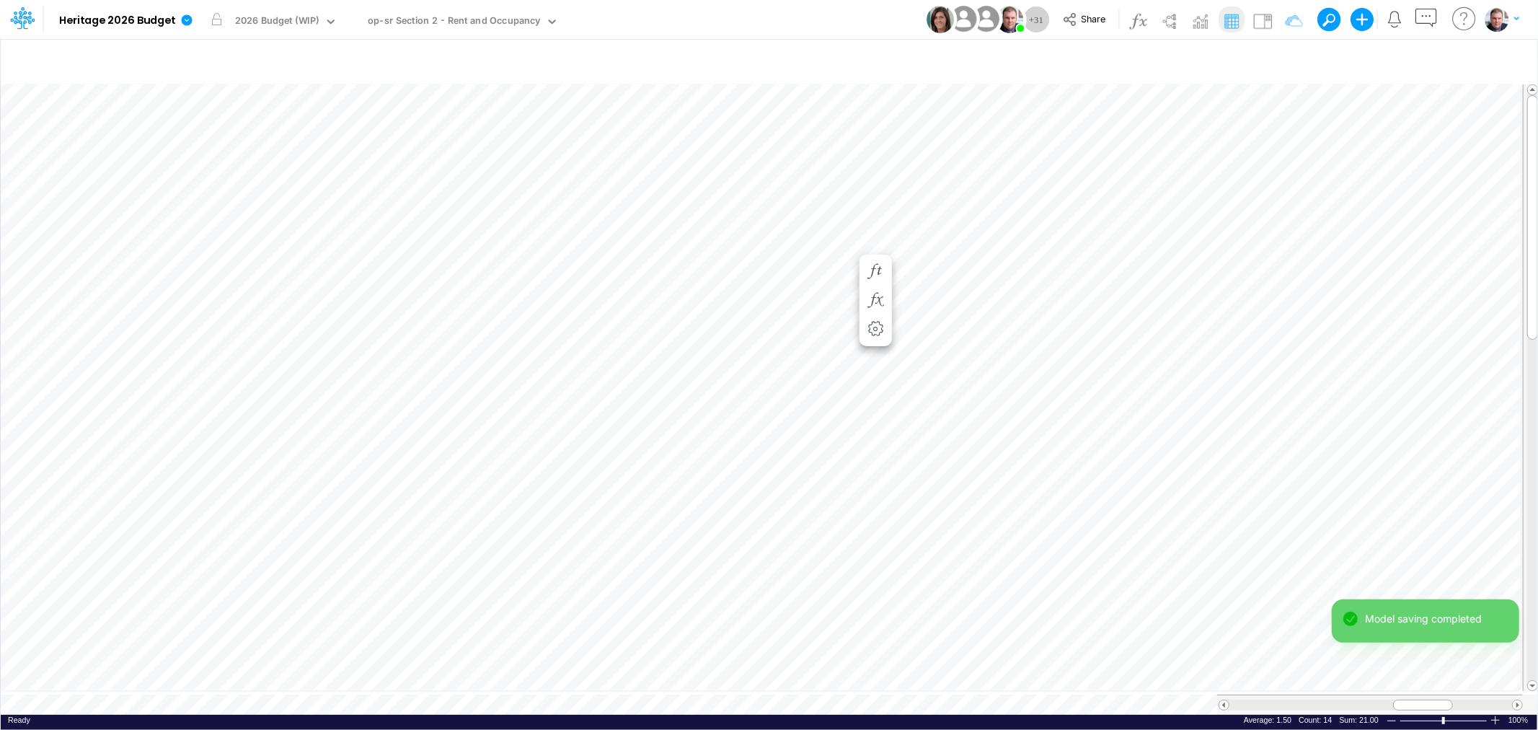
scroll to position [0, 1]
click at [1223, 700] on span at bounding box center [1223, 704] width 9 height 9
drag, startPoint x: 1392, startPoint y: 696, endPoint x: 1407, endPoint y: 696, distance: 14.4
click at [1407, 699] on div at bounding box center [1415, 704] width 60 height 11
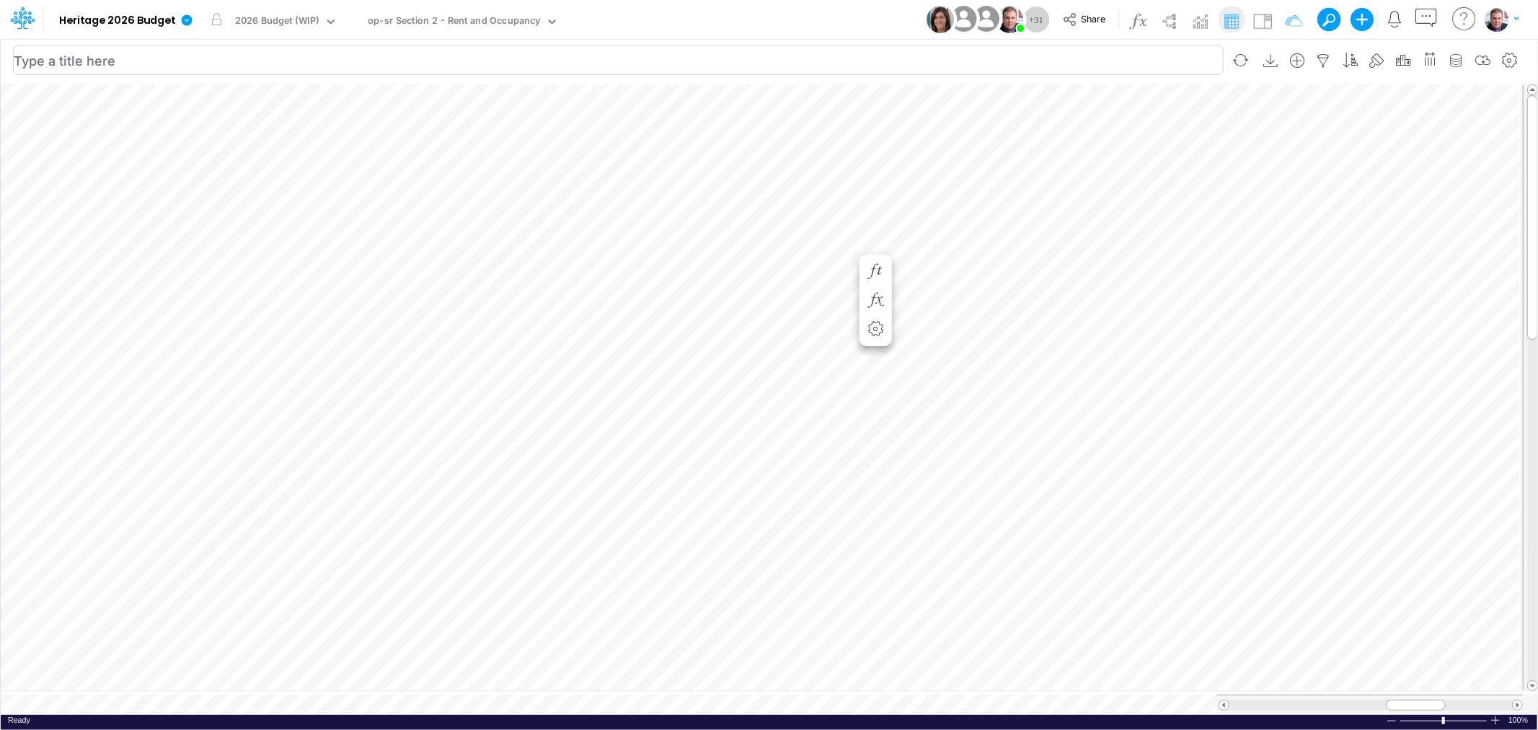
scroll to position [0, 0]
click at [415, 311] on div "Paste Cut Copy AutoFill 65" at bounding box center [769, 398] width 1536 height 634
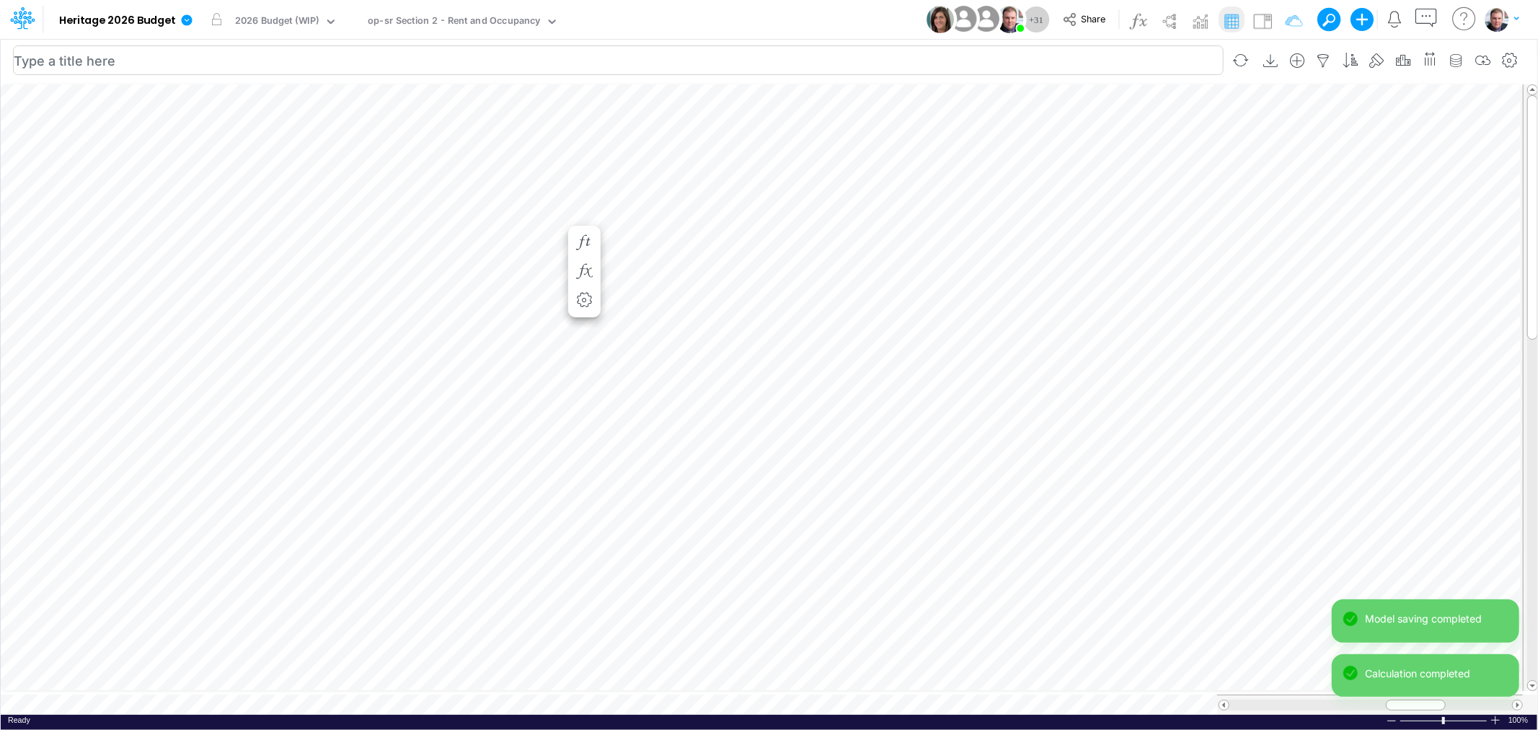
scroll to position [0, 1]
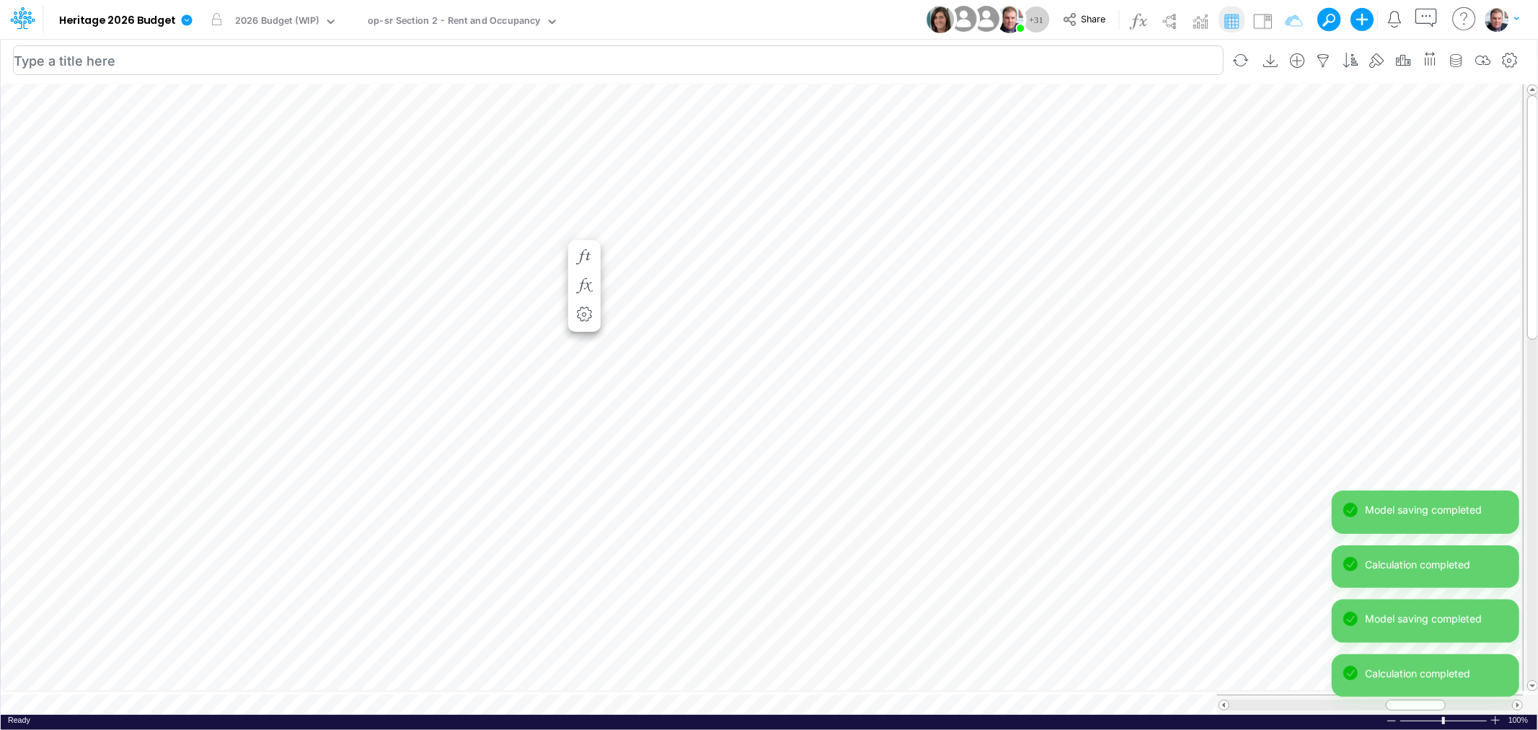
scroll to position [0, 1]
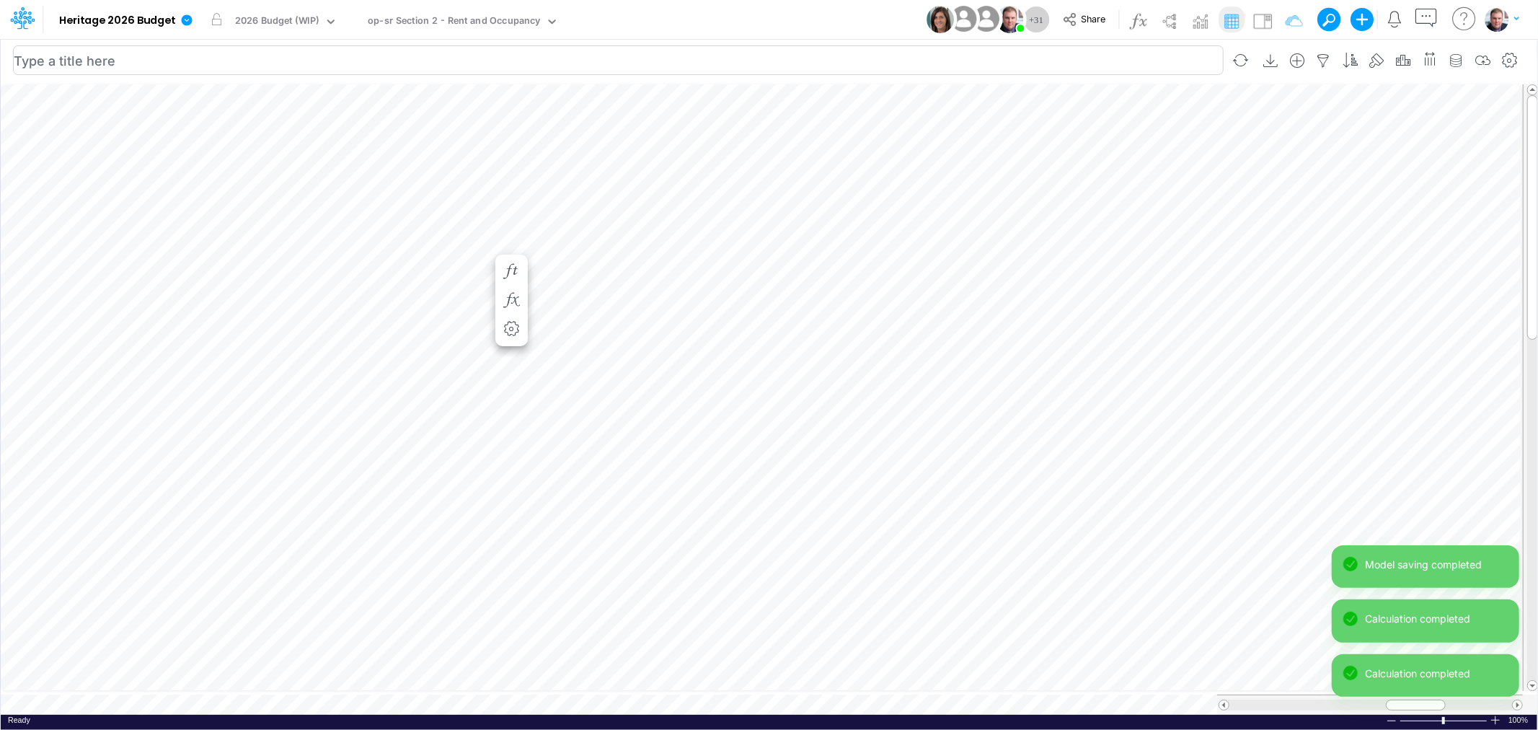
scroll to position [0, 1]
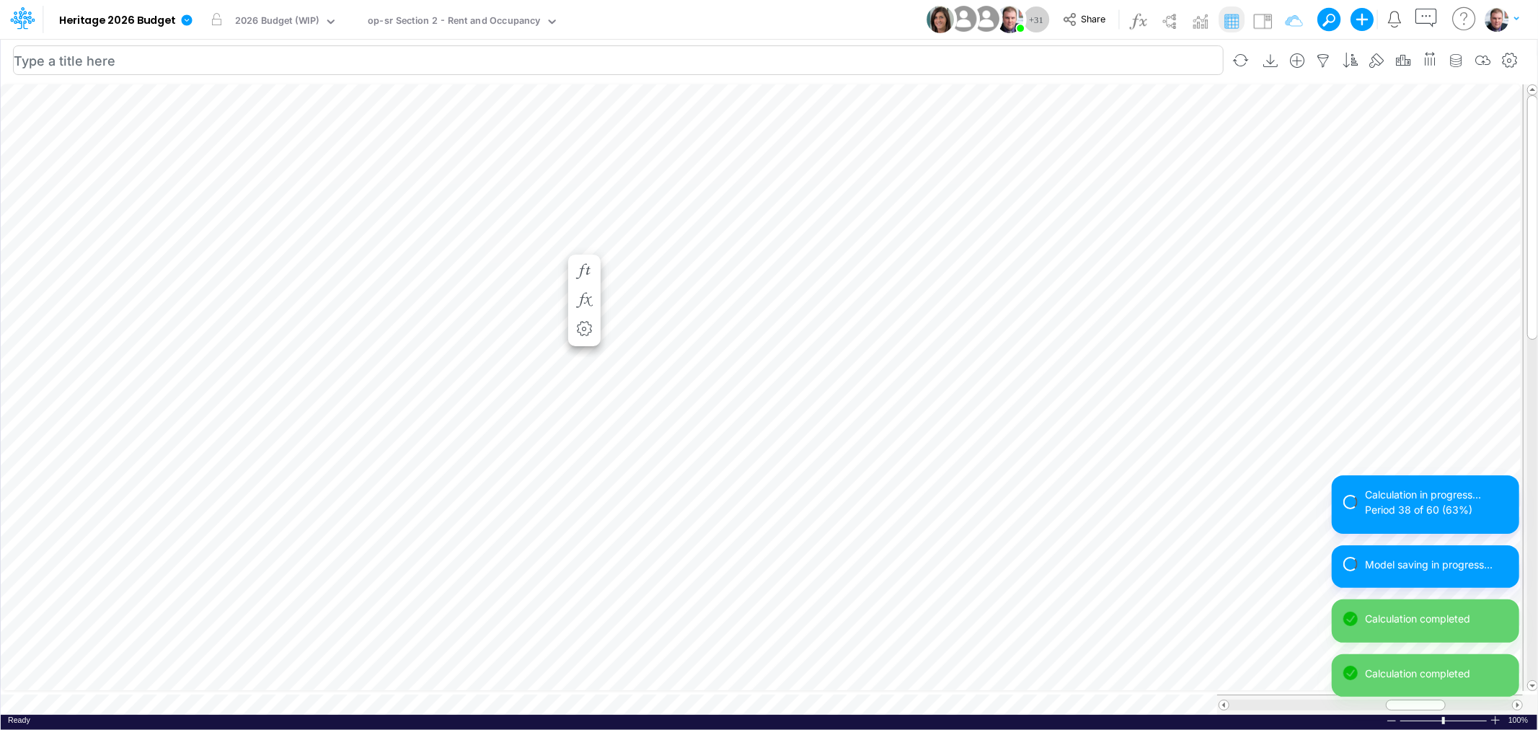
scroll to position [0, 1]
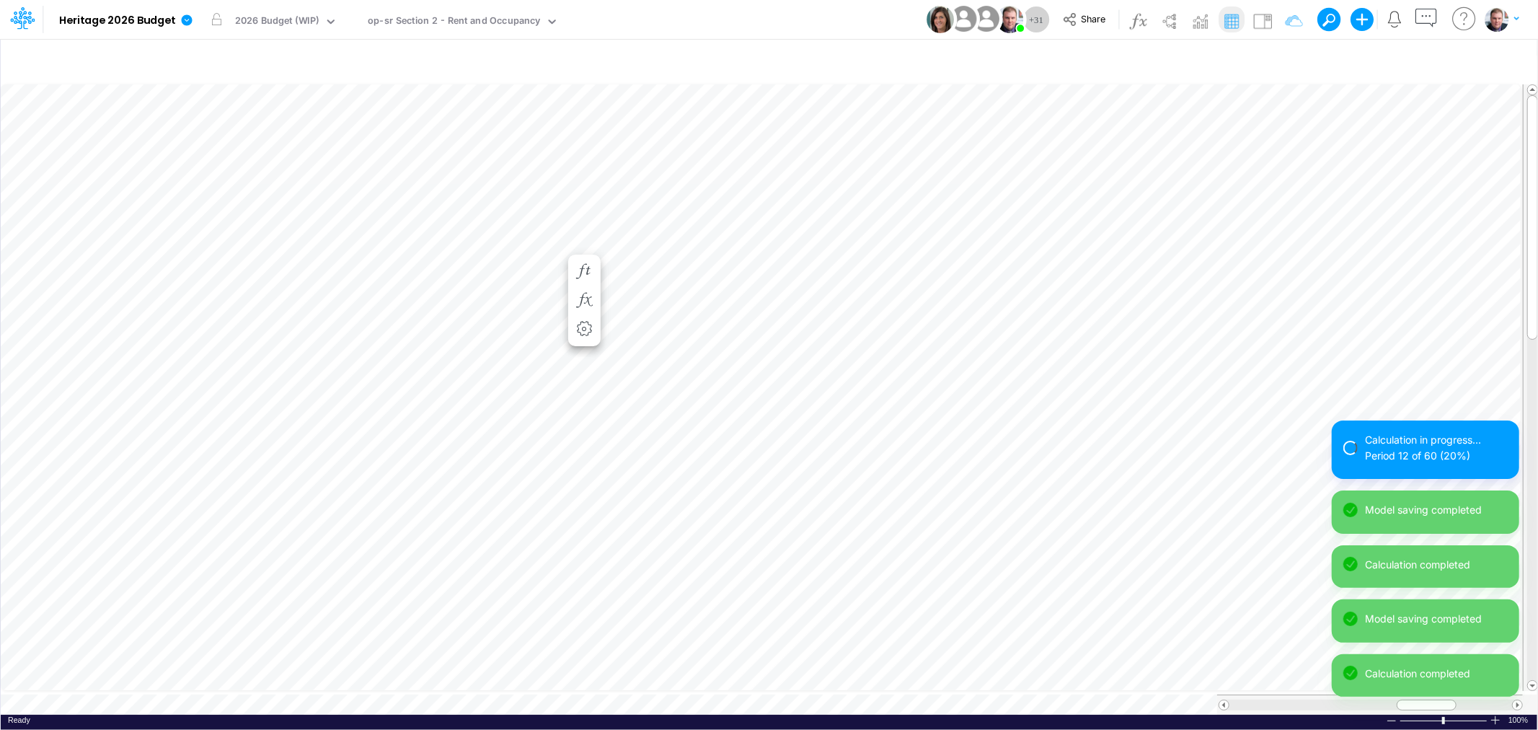
scroll to position [0, 1]
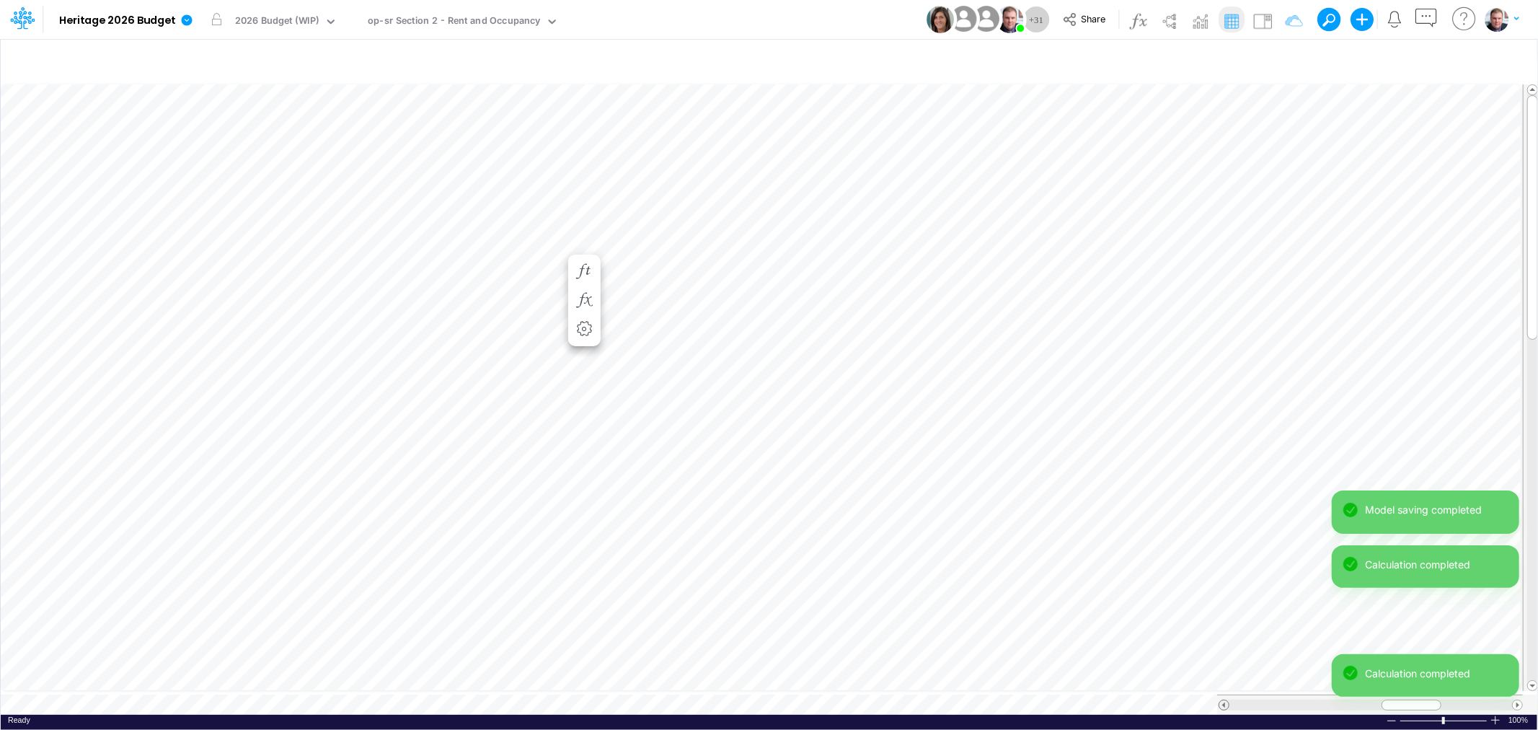
click at [1228, 700] on span at bounding box center [1223, 704] width 9 height 9
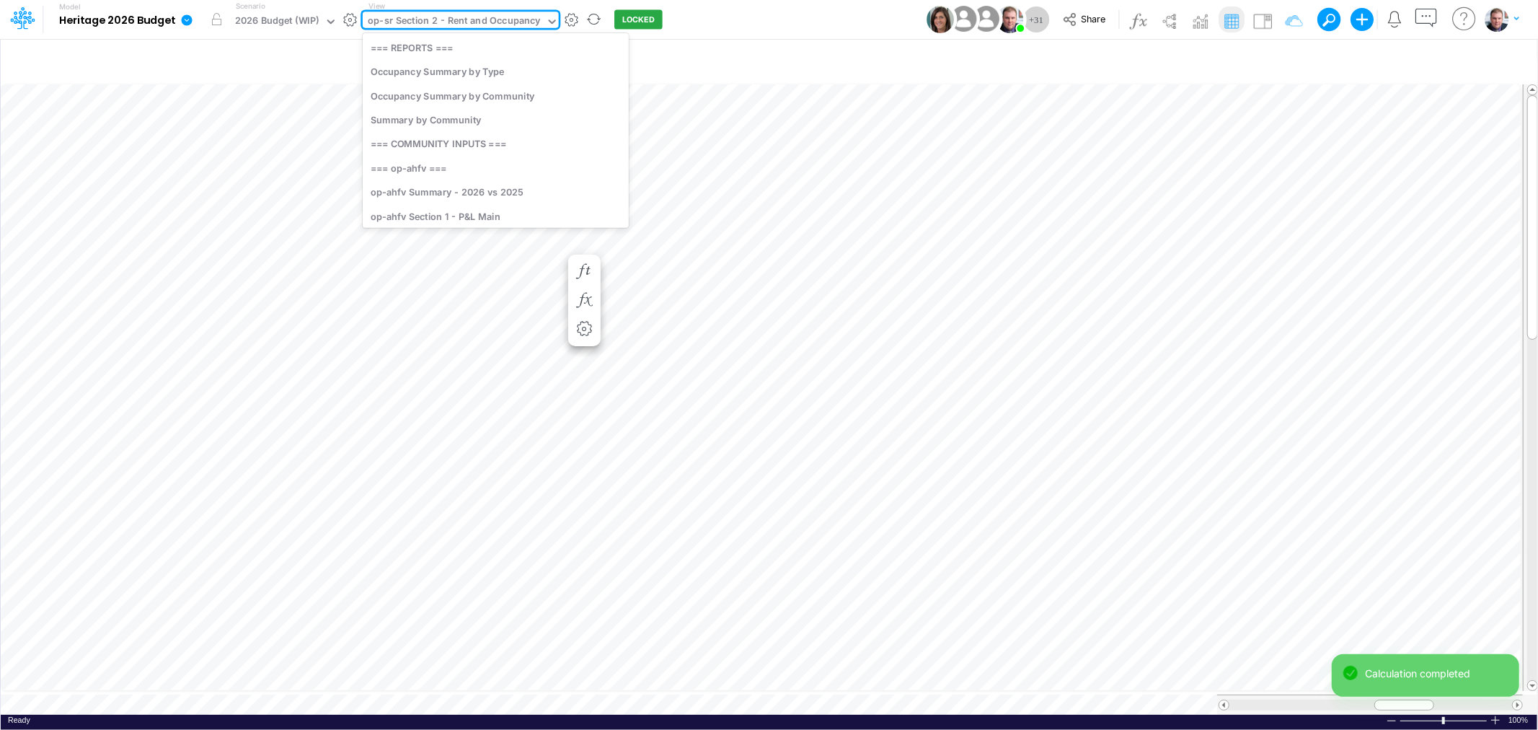
click at [441, 18] on div "op-sr Section 2 - Rent and Occupancy" at bounding box center [454, 22] width 172 height 17
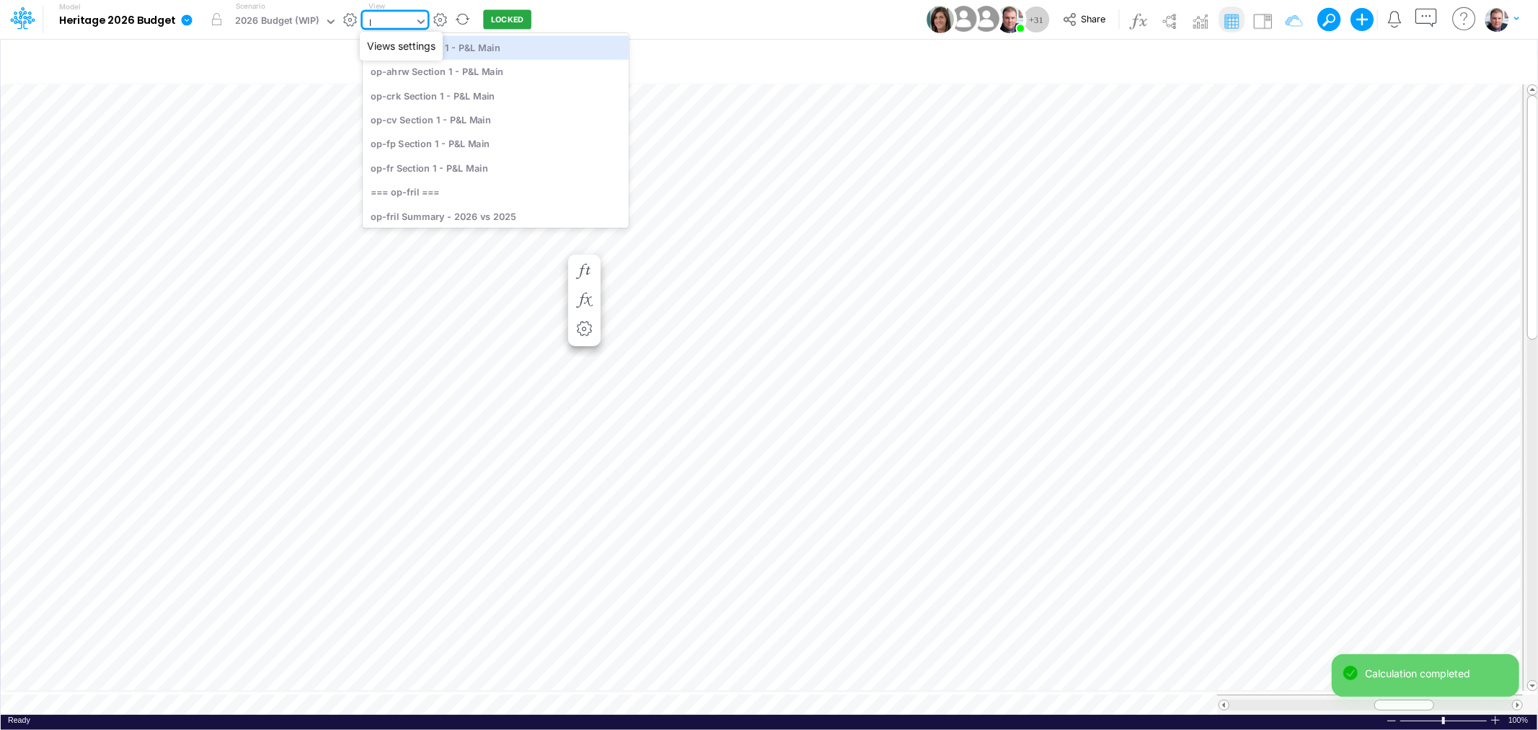
type input "lg"
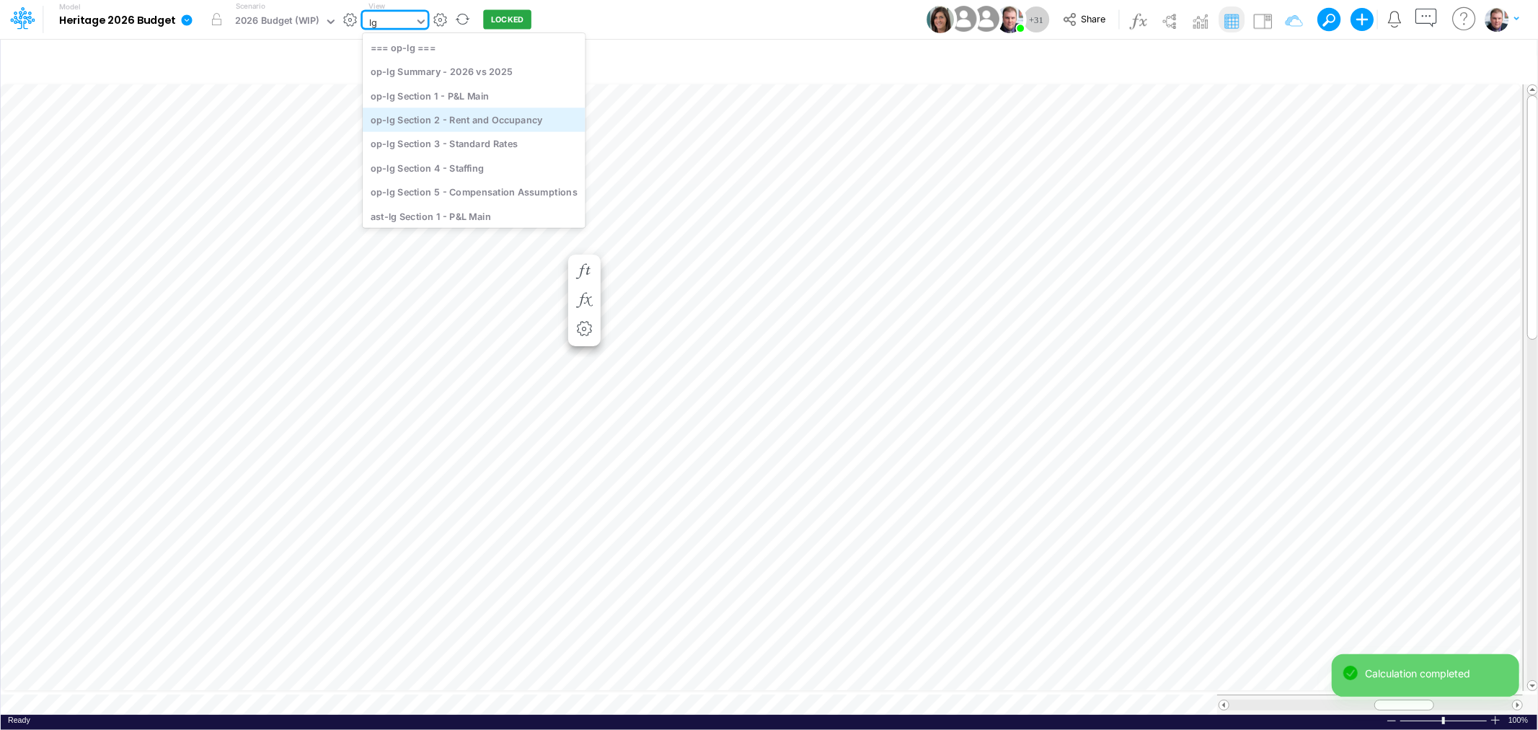
click at [493, 125] on div "op-lg Section 2 - Rent and Occupancy" at bounding box center [474, 119] width 223 height 24
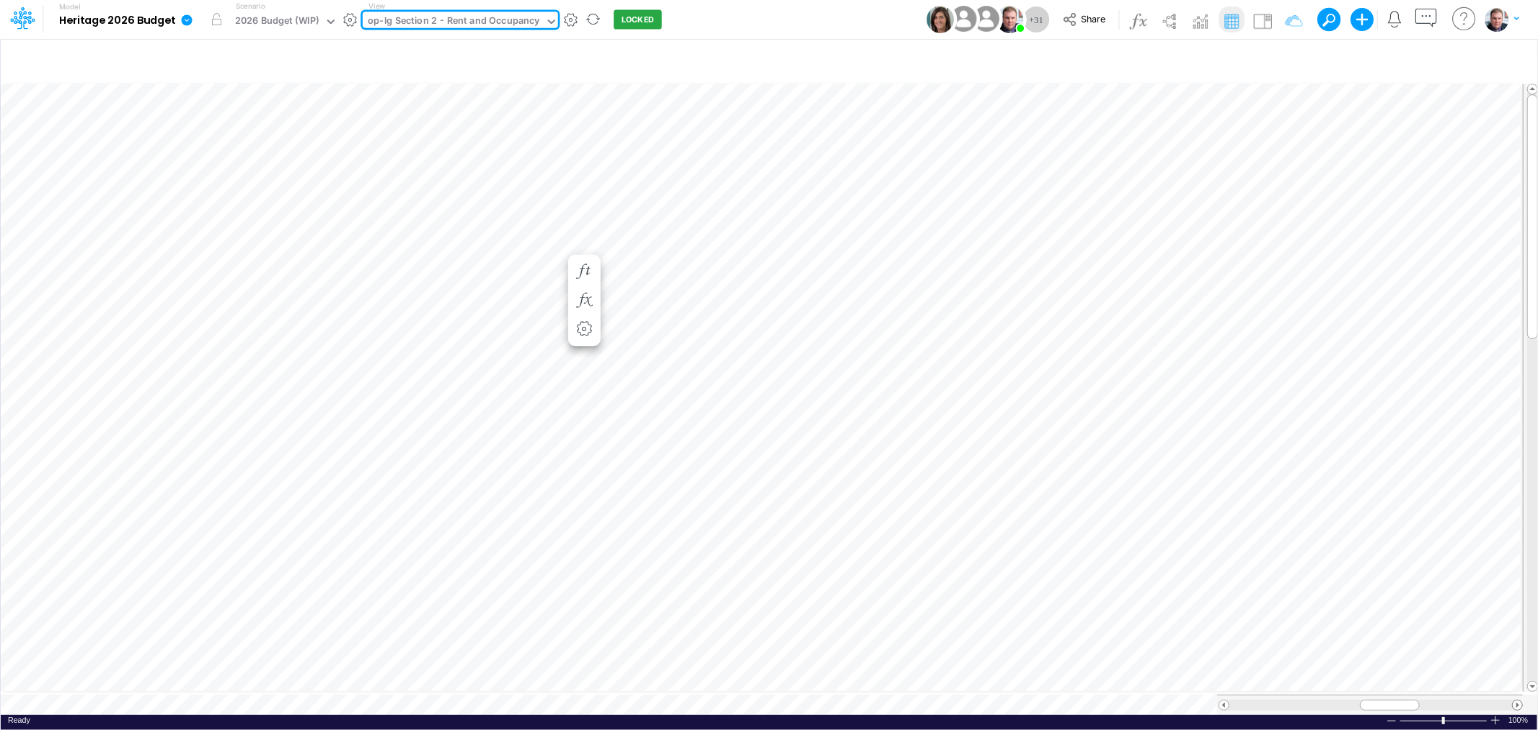
click at [1514, 700] on span at bounding box center [1517, 704] width 9 height 9
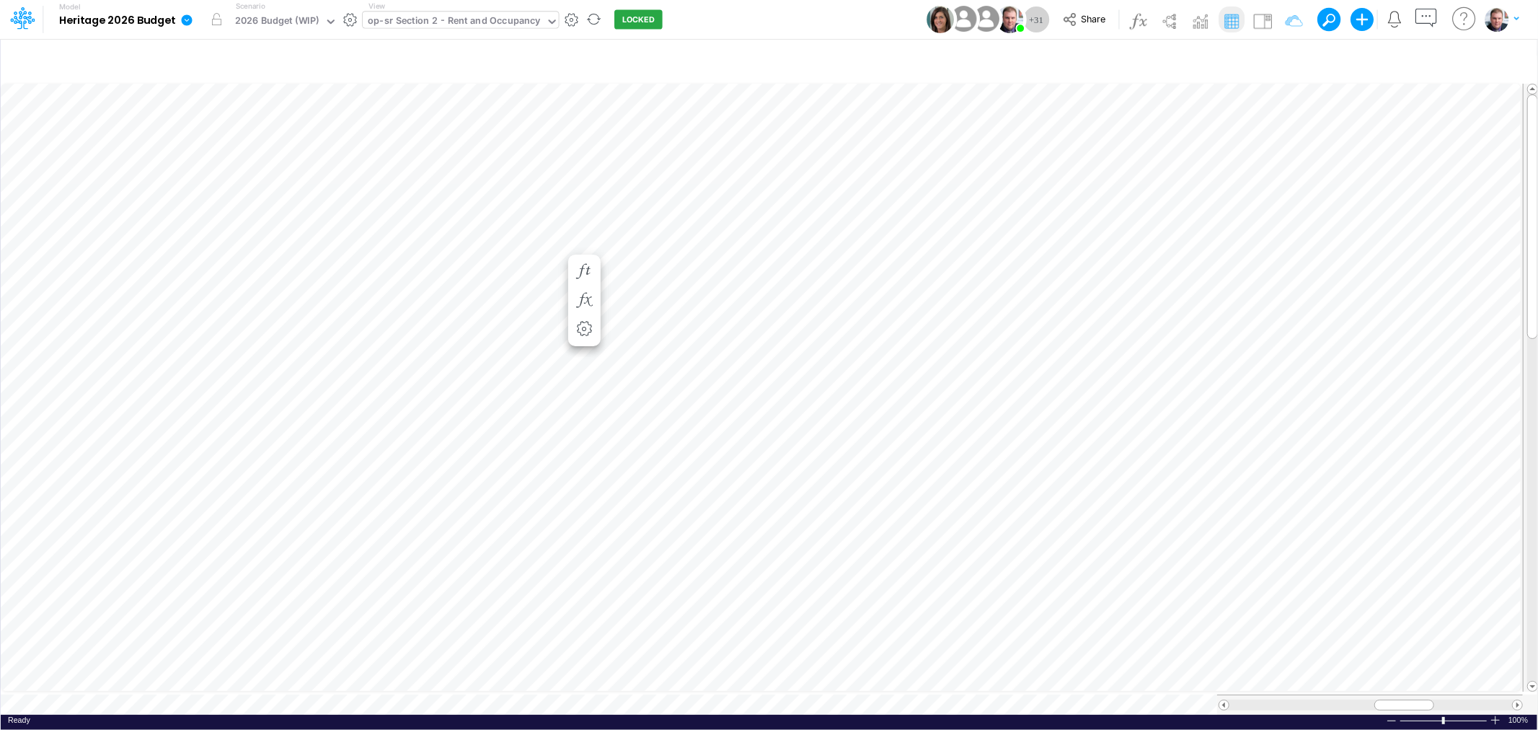
scroll to position [0, 1]
click at [363, 685] on span "Close" at bounding box center [372, 688] width 40 height 13
click at [526, 250] on div "Paste Cut Copy AutoFill 3.00 1.5" at bounding box center [769, 398] width 1536 height 634
click at [614, 303] on div "Paste Cut Copy AutoFill 3.00 58" at bounding box center [769, 398] width 1536 height 634
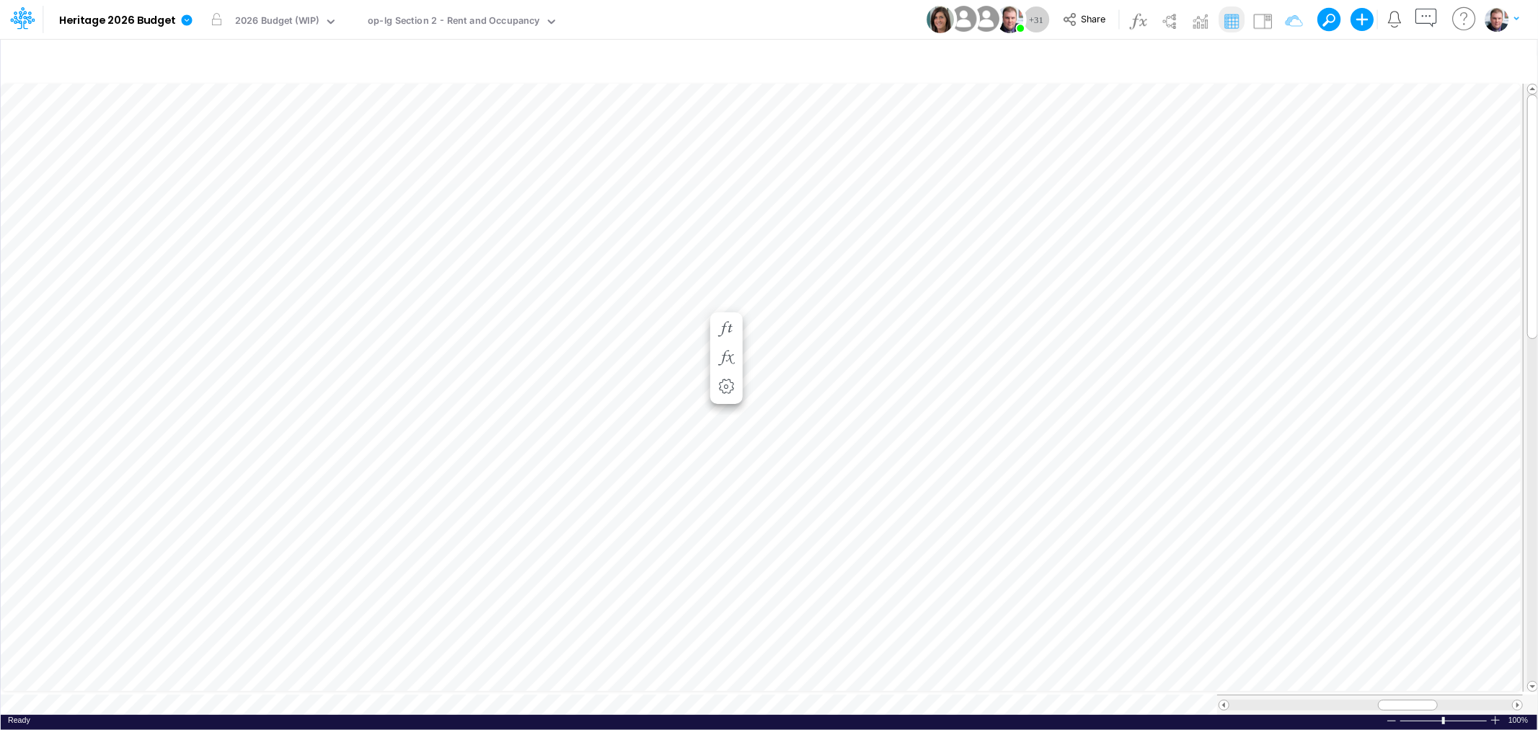
scroll to position [0, 1]
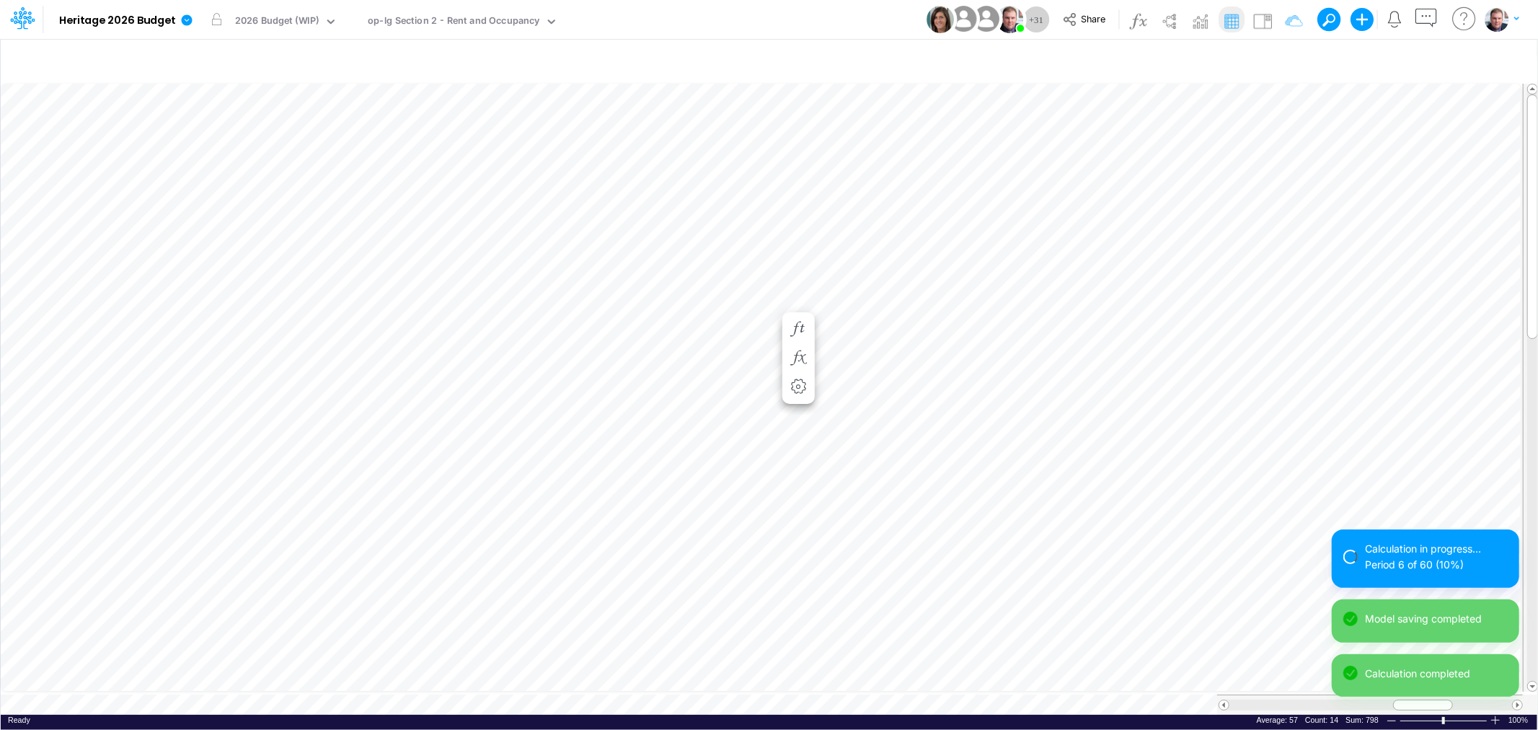
scroll to position [0, 1]
click at [1221, 700] on span at bounding box center [1223, 704] width 9 height 9
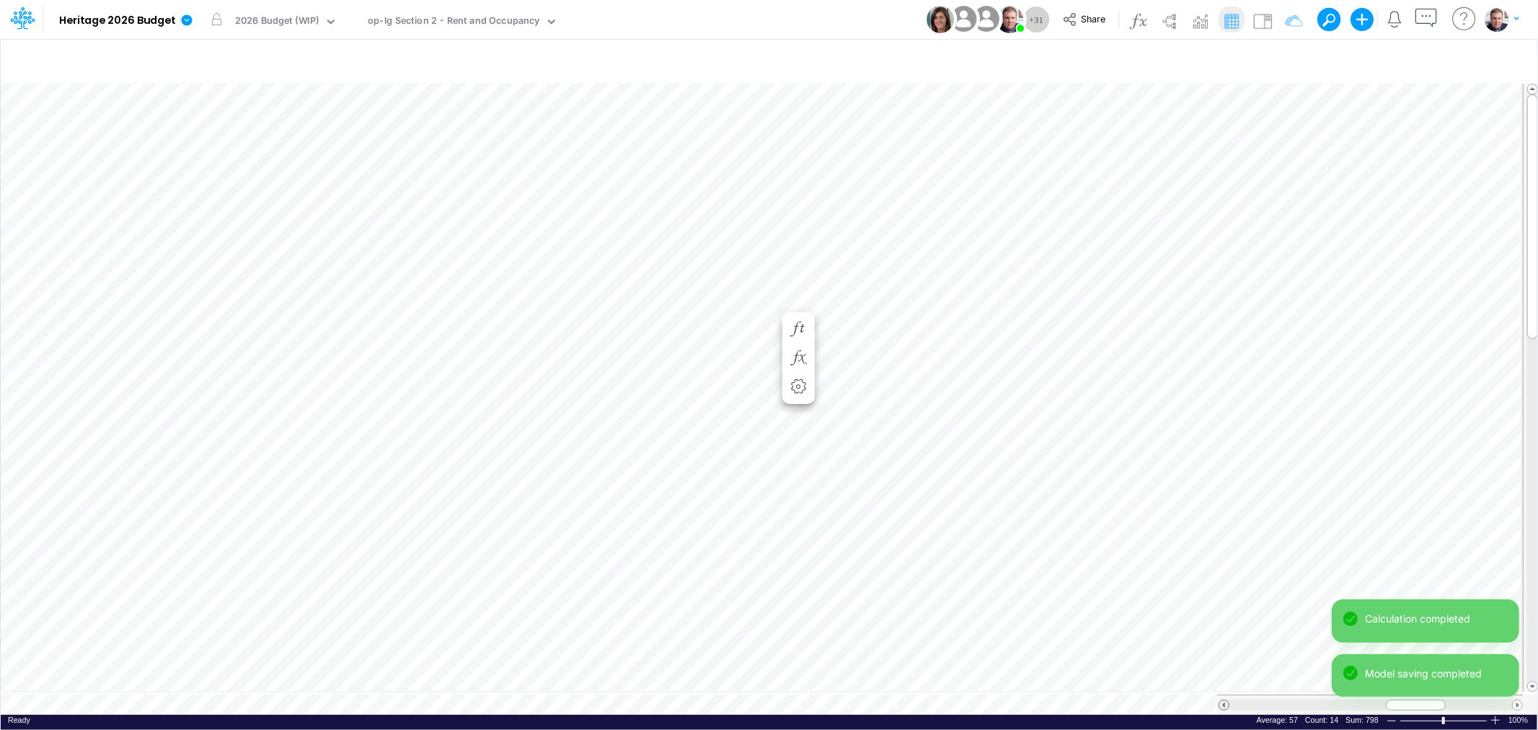
click at [1221, 700] on span at bounding box center [1223, 704] width 9 height 9
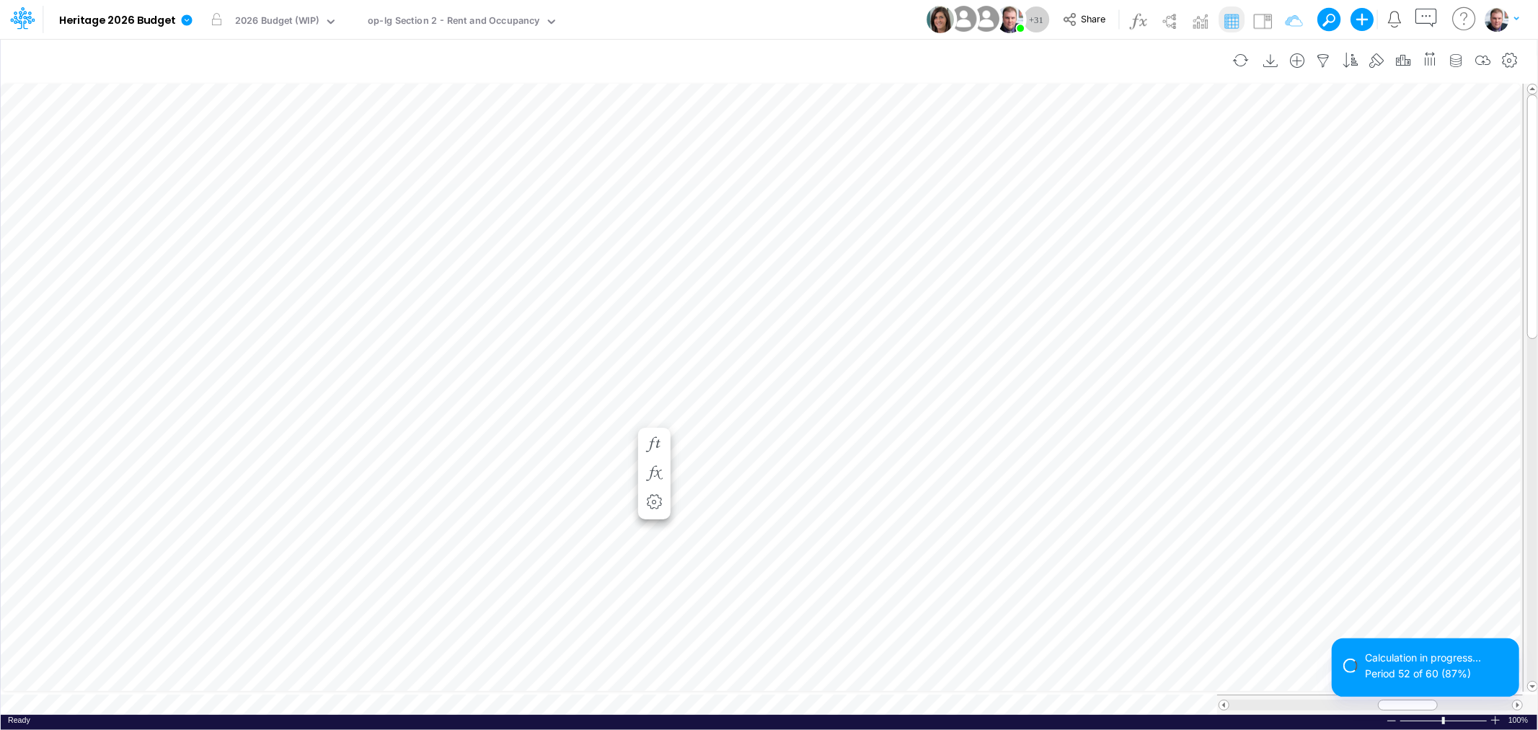
scroll to position [0, 1]
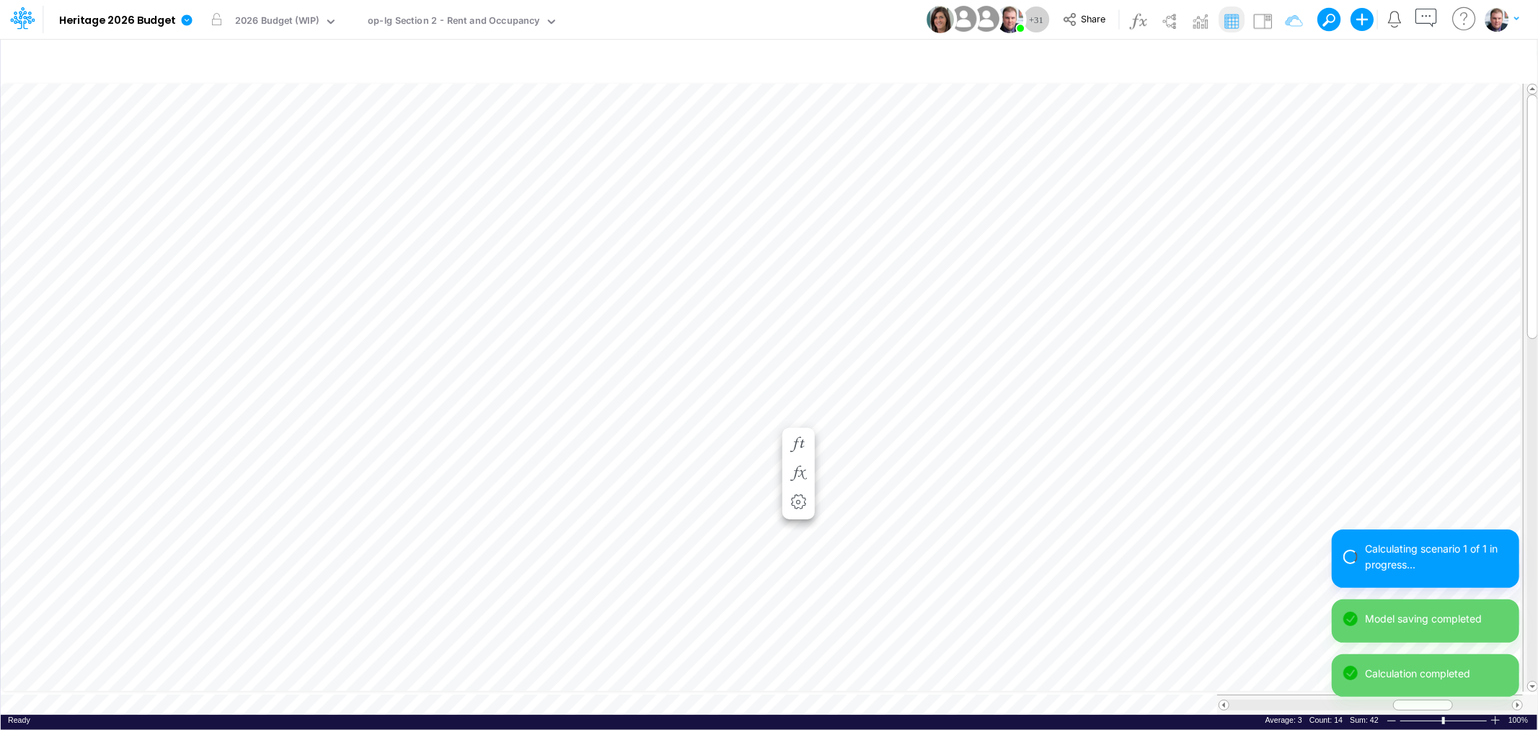
scroll to position [0, 1]
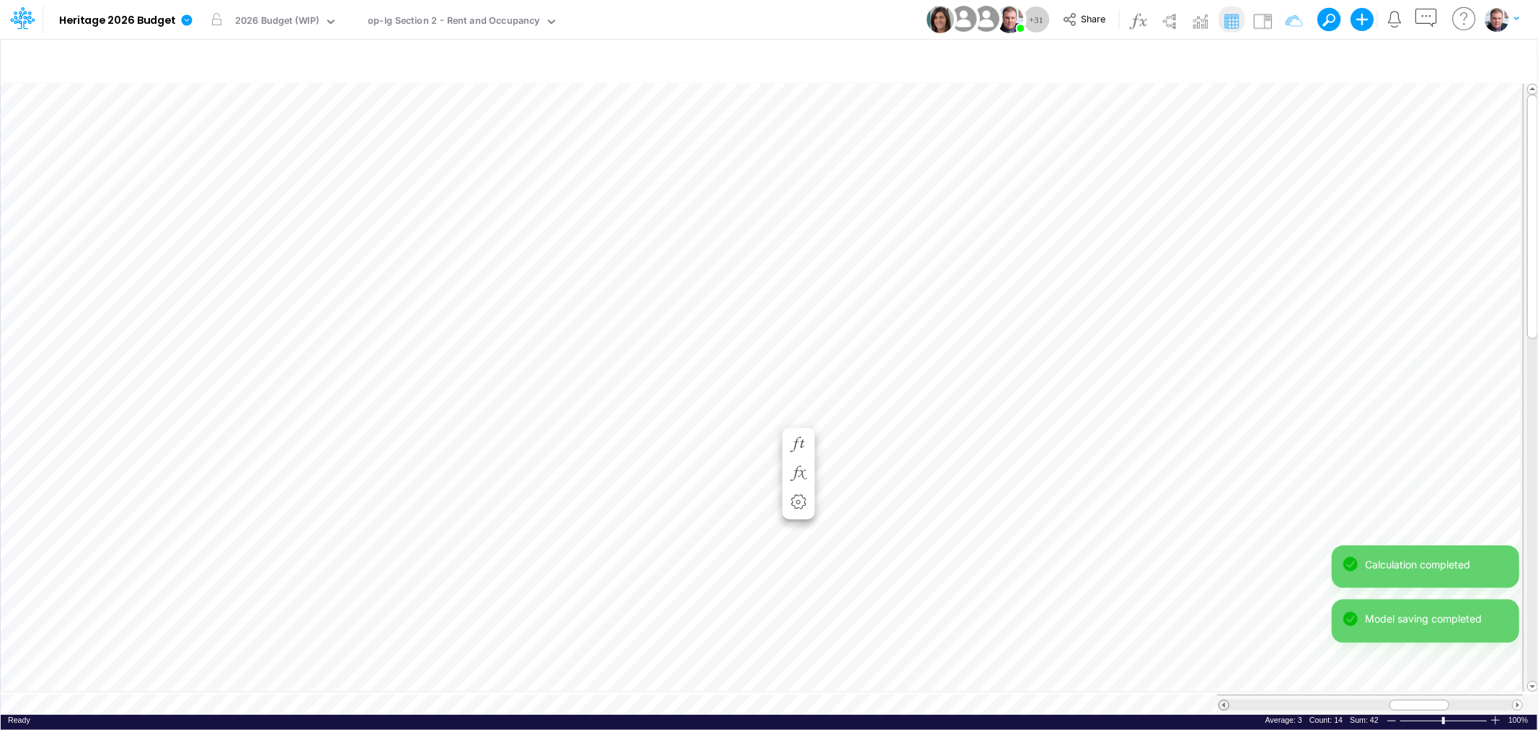
click at [1221, 700] on span at bounding box center [1223, 704] width 9 height 9
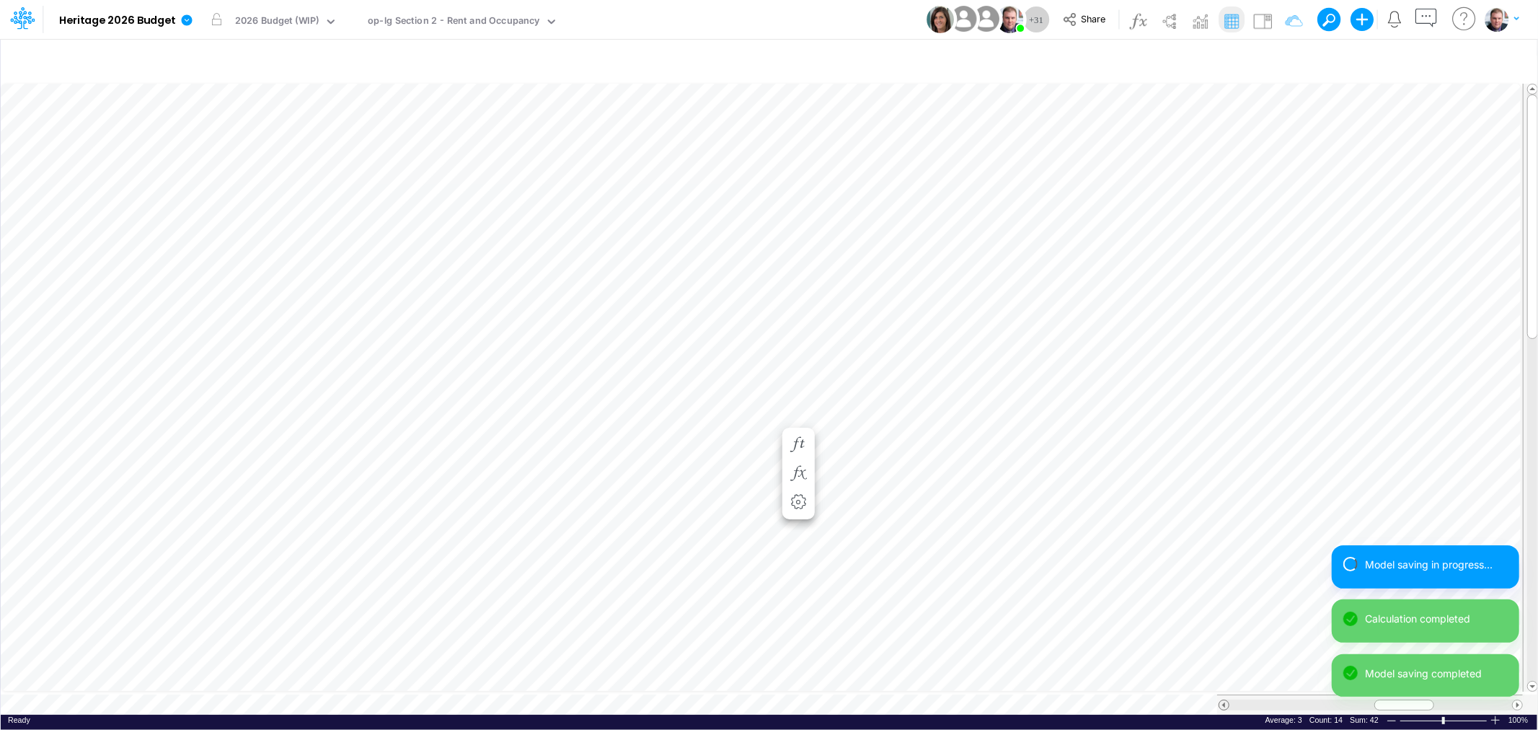
click at [1221, 700] on span at bounding box center [1223, 704] width 9 height 9
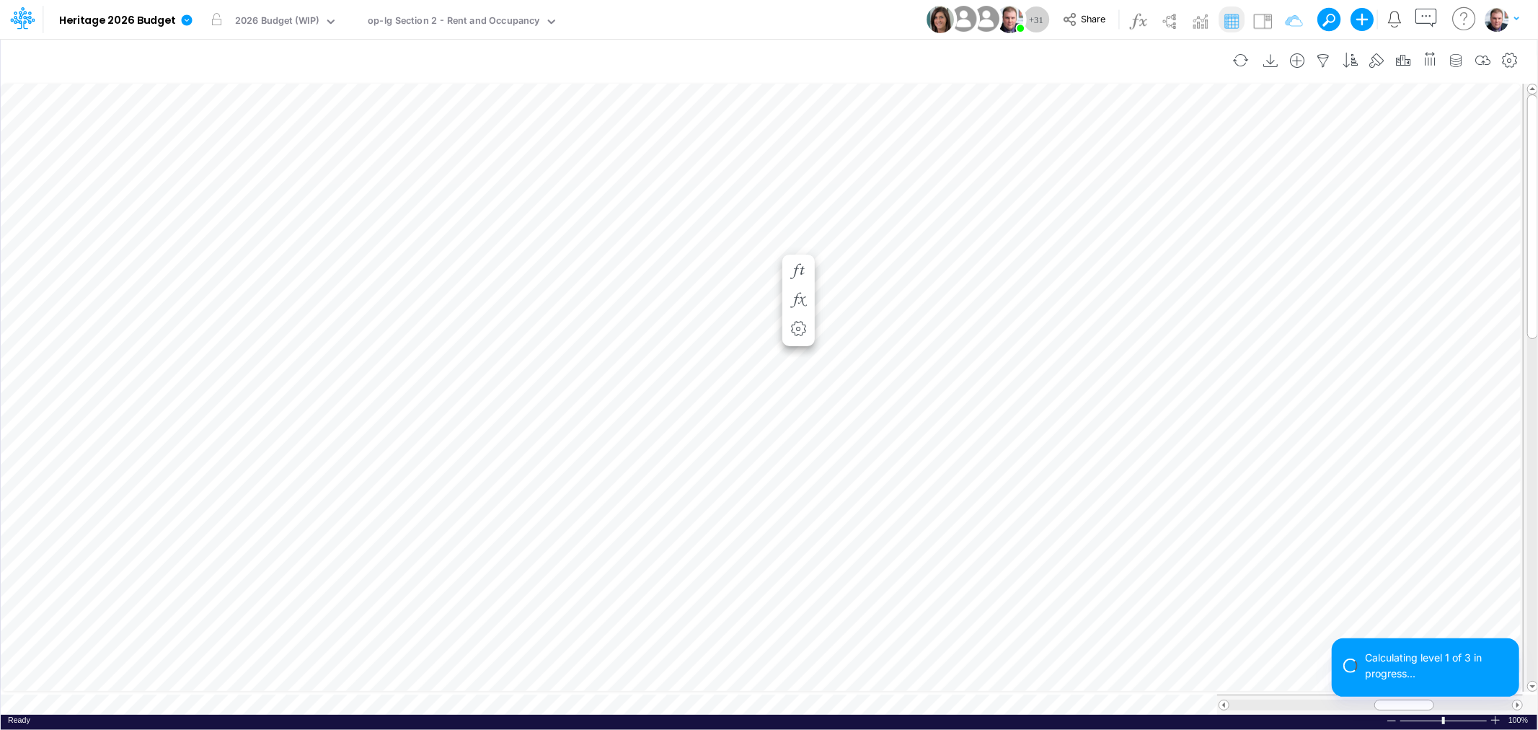
scroll to position [0, 1]
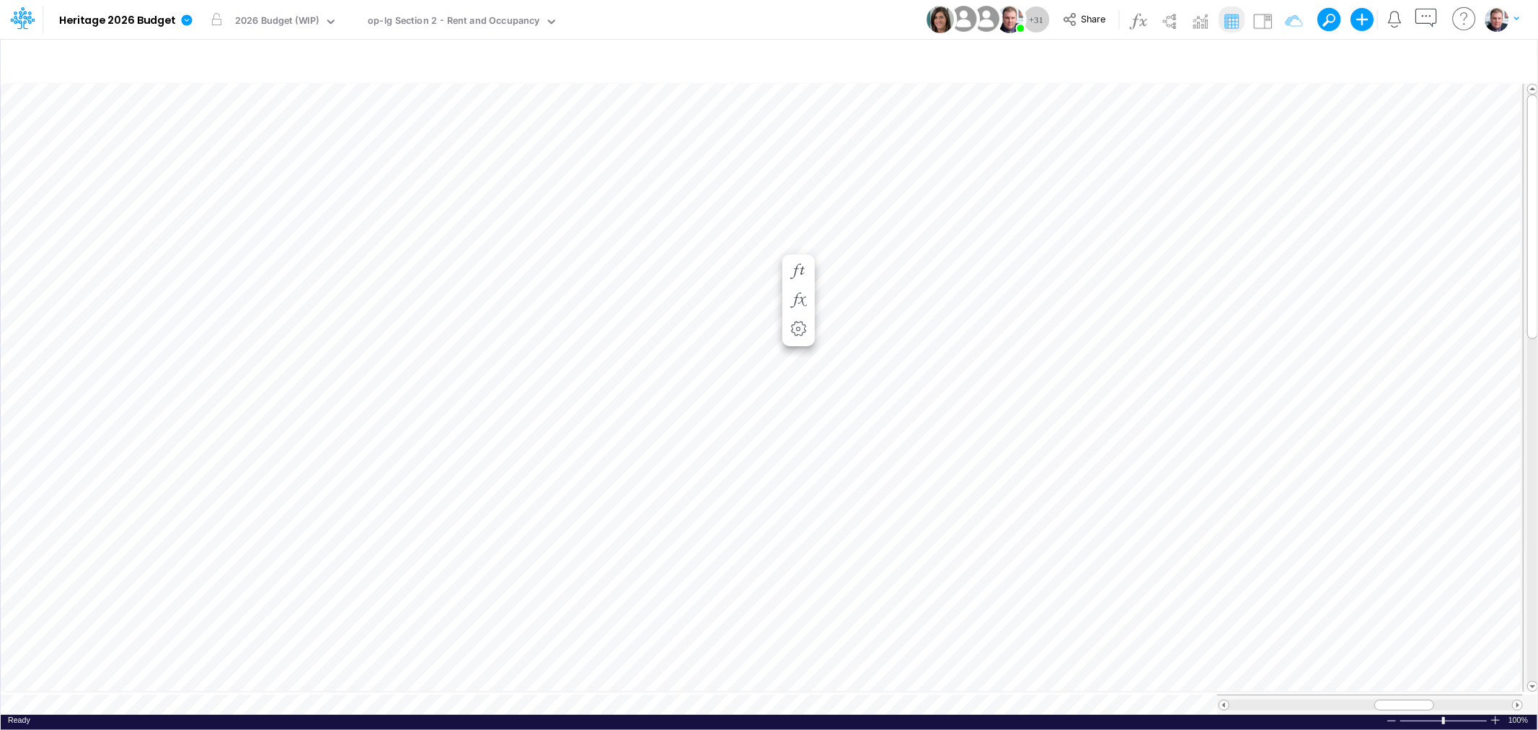
scroll to position [0, 1]
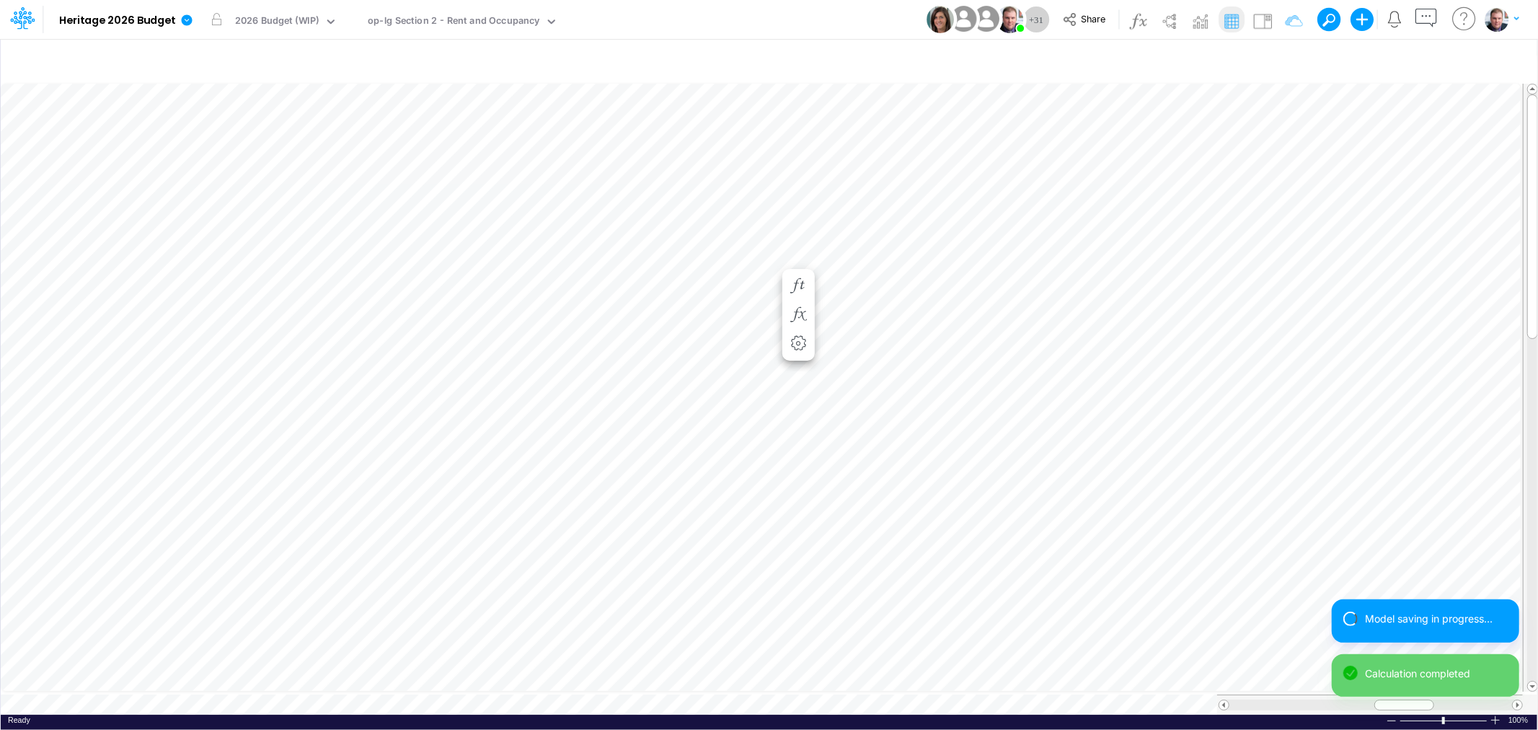
scroll to position [0, 1]
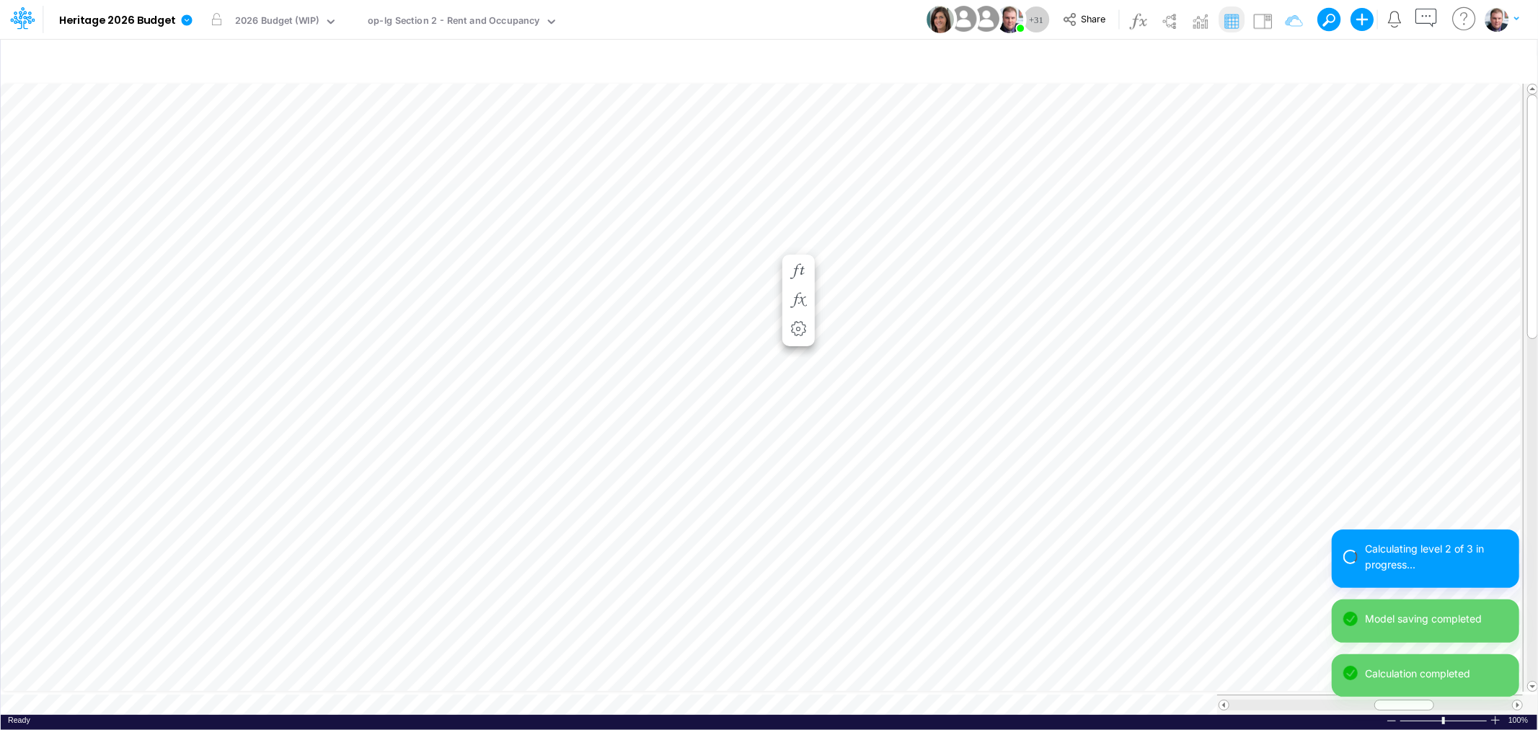
scroll to position [0, 1]
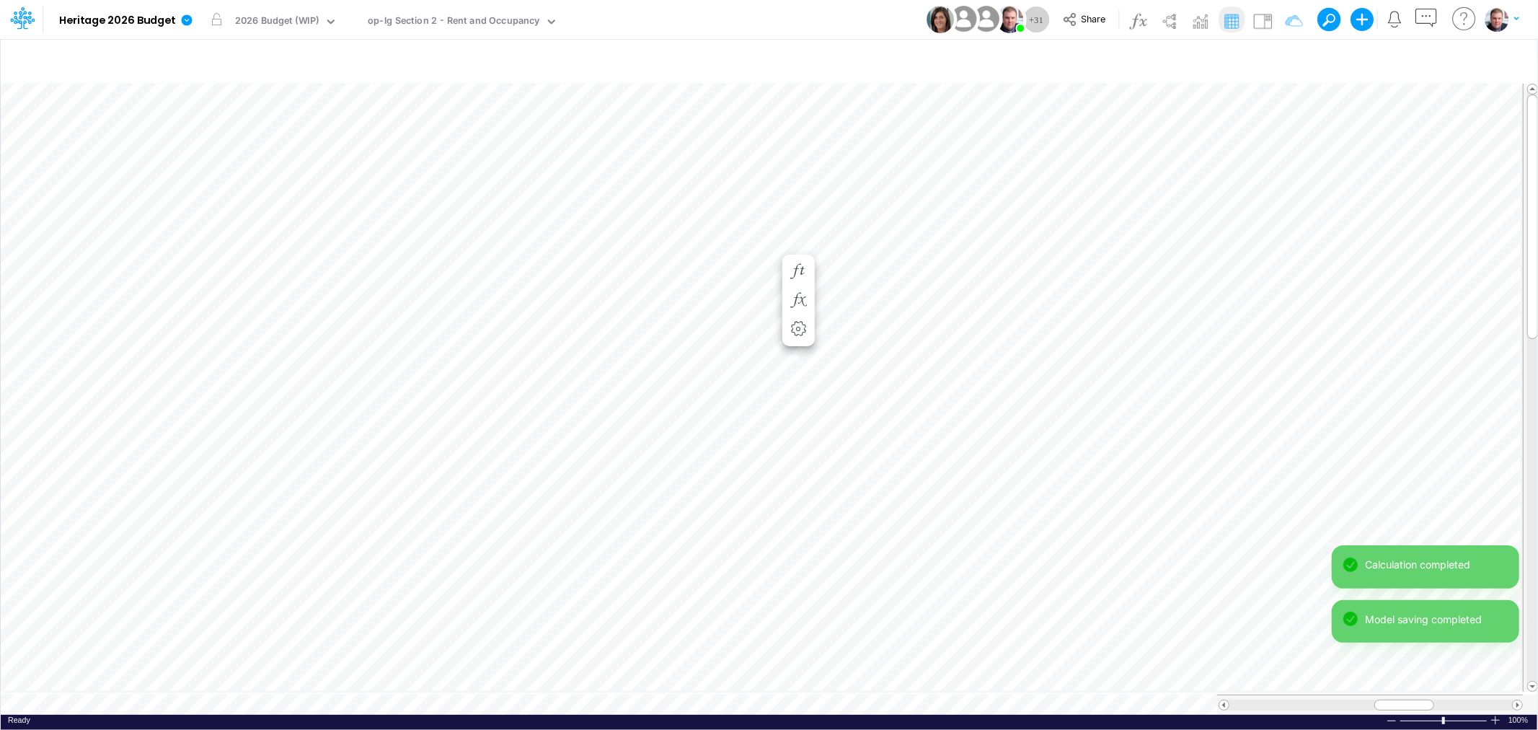
scroll to position [0, 1]
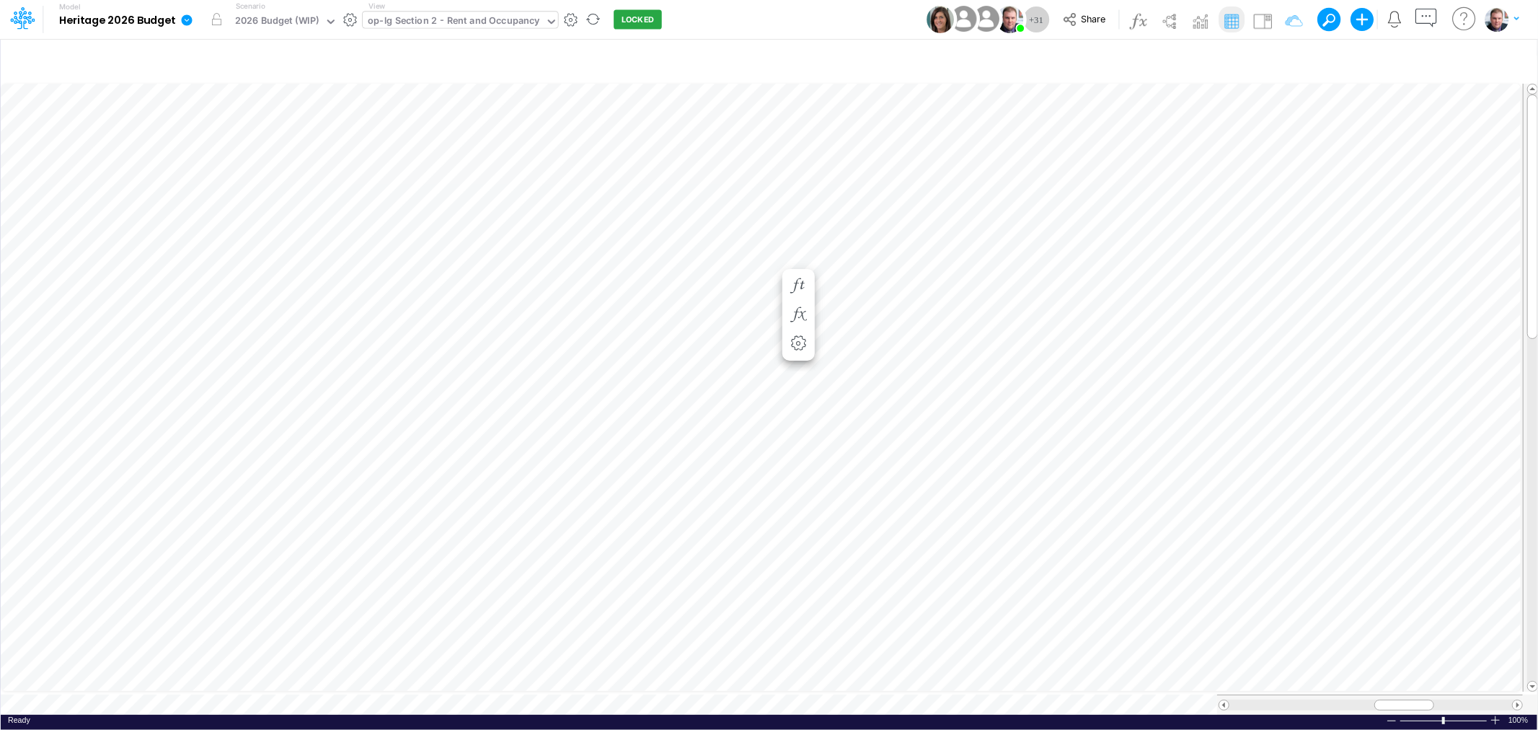
click at [454, 26] on div "op-lg Section 2 - Rent and Occupancy" at bounding box center [454, 22] width 172 height 17
click at [484, 22] on div "op-lg Section 2 - Rent and Occupancy" at bounding box center [454, 22] width 172 height 17
click at [498, 20] on div "op-lg Section 2 - Rent and Occupancy" at bounding box center [454, 22] width 172 height 17
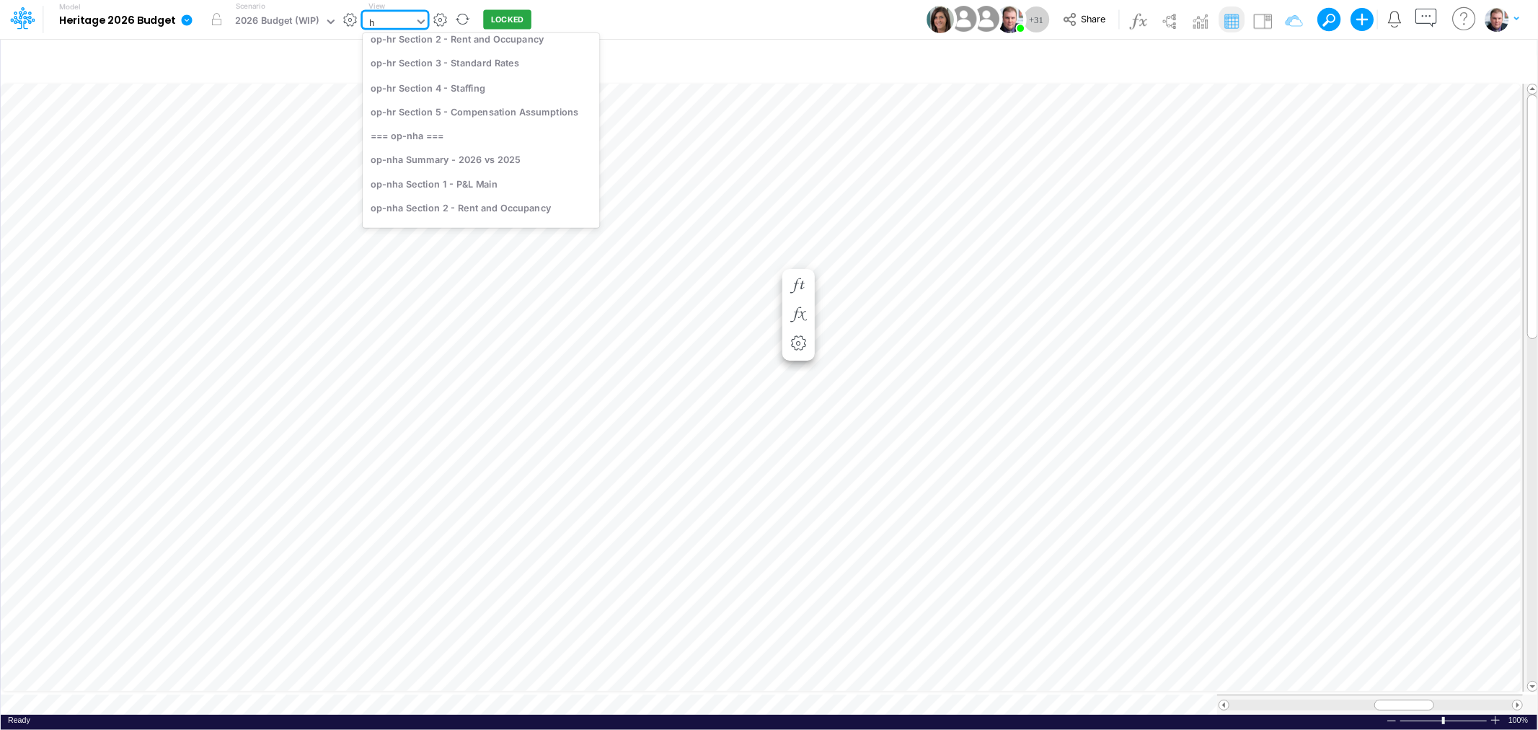
type input "hp"
click at [440, 94] on div "op-hp Section 2 - Rent and Occupancy" at bounding box center [476, 93] width 226 height 24
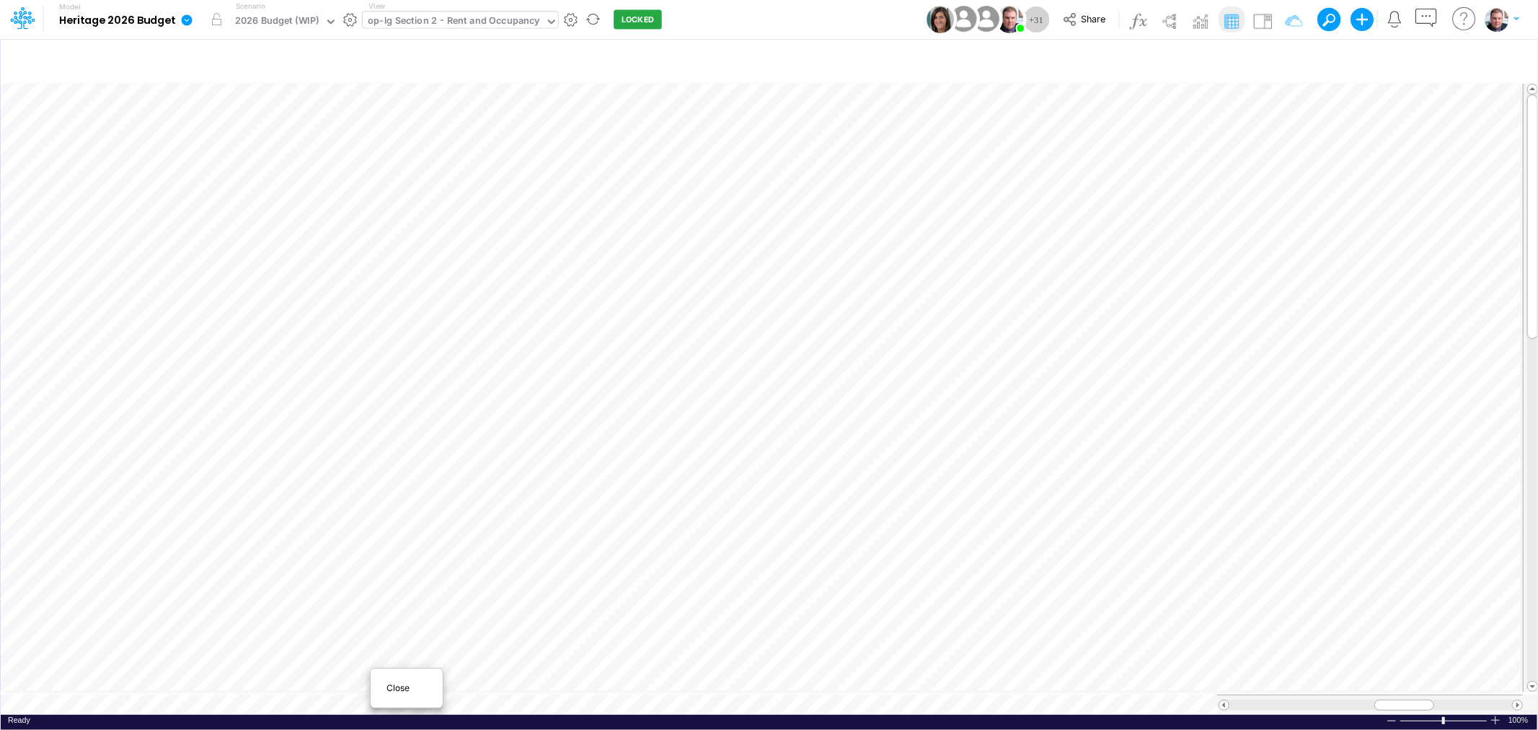
scroll to position [0, 1]
click at [381, 686] on div "Close" at bounding box center [407, 687] width 62 height 17
click at [880, 306] on div "Paste Cut Copy AutoFill 75" at bounding box center [769, 398] width 1536 height 634
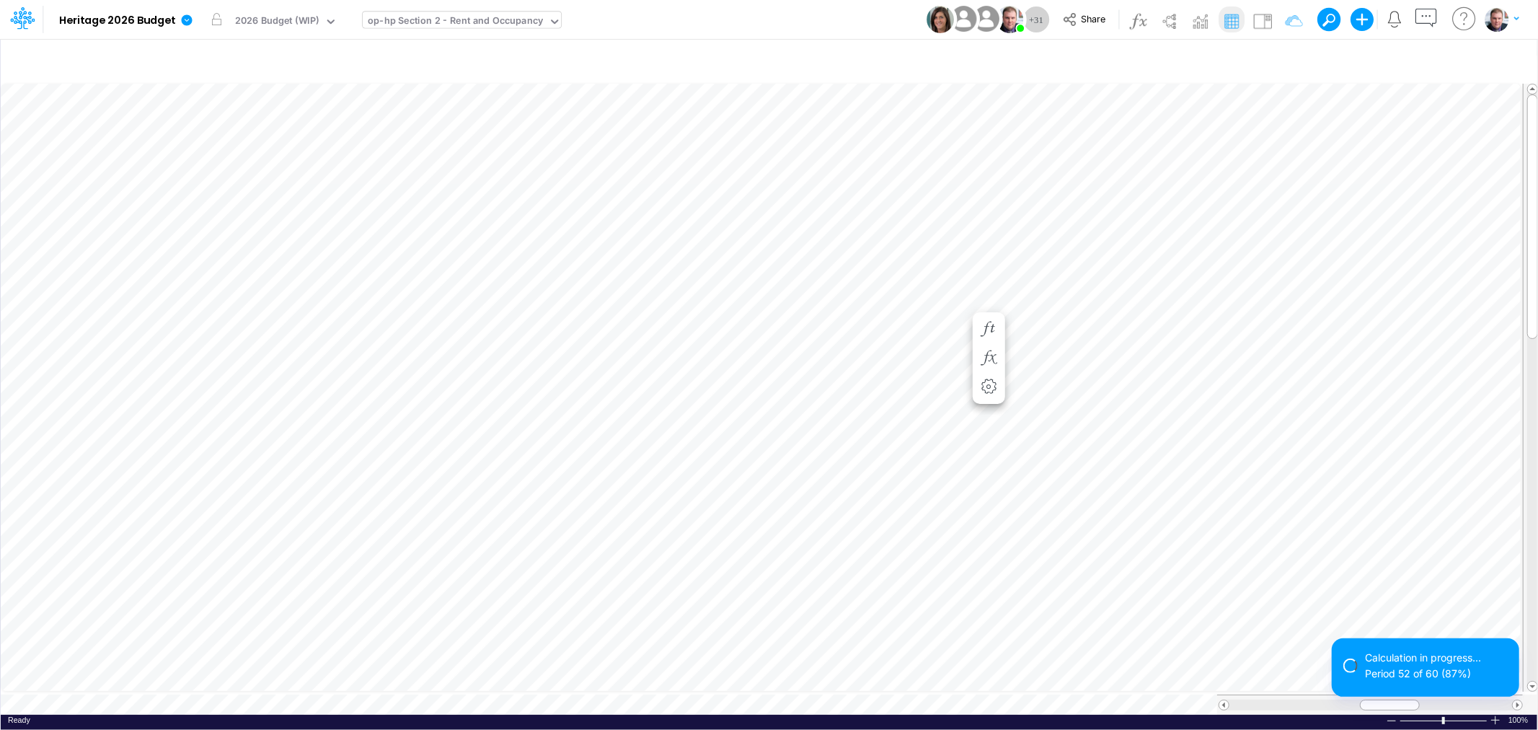
scroll to position [0, 1]
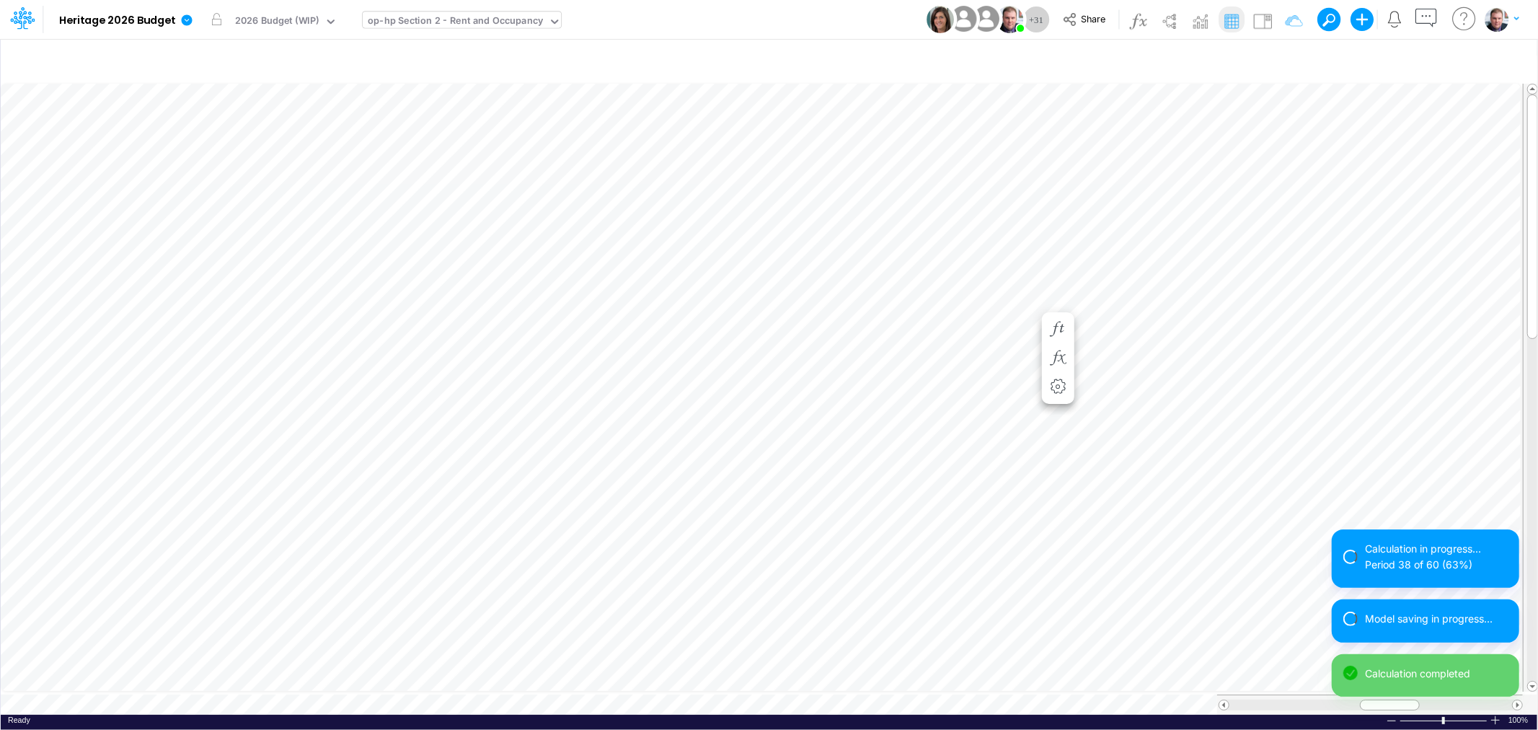
scroll to position [0, 1]
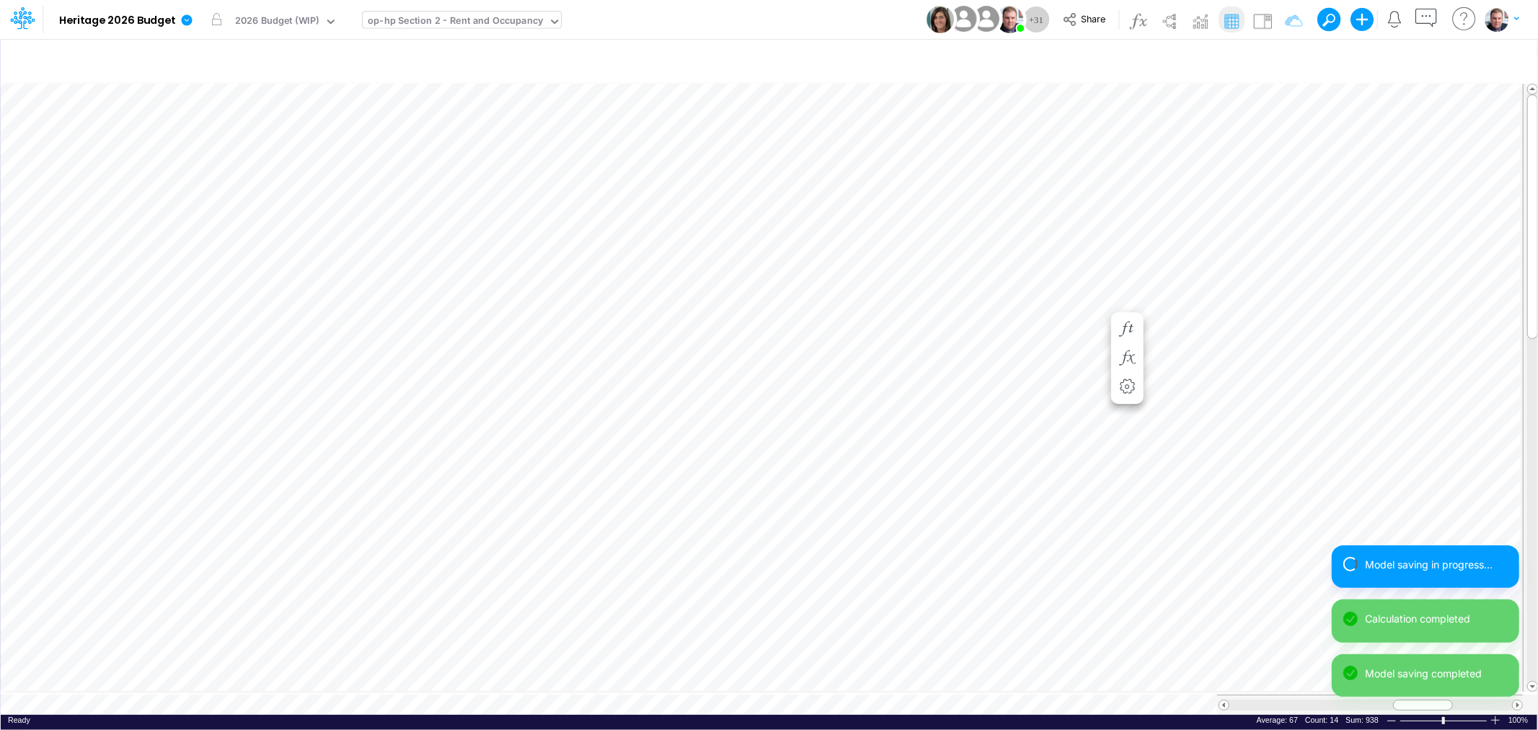
scroll to position [0, 1]
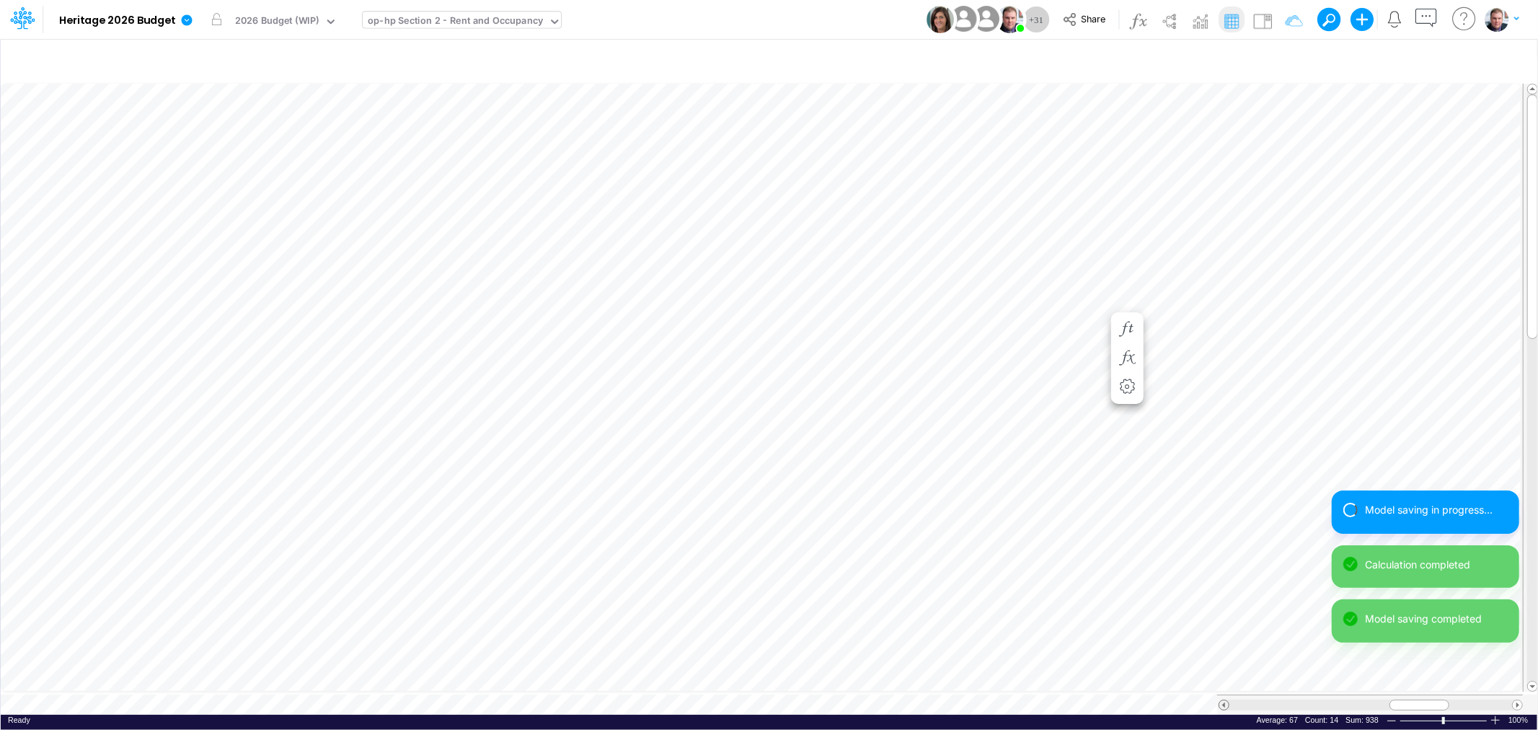
click at [1223, 700] on span at bounding box center [1223, 704] width 9 height 9
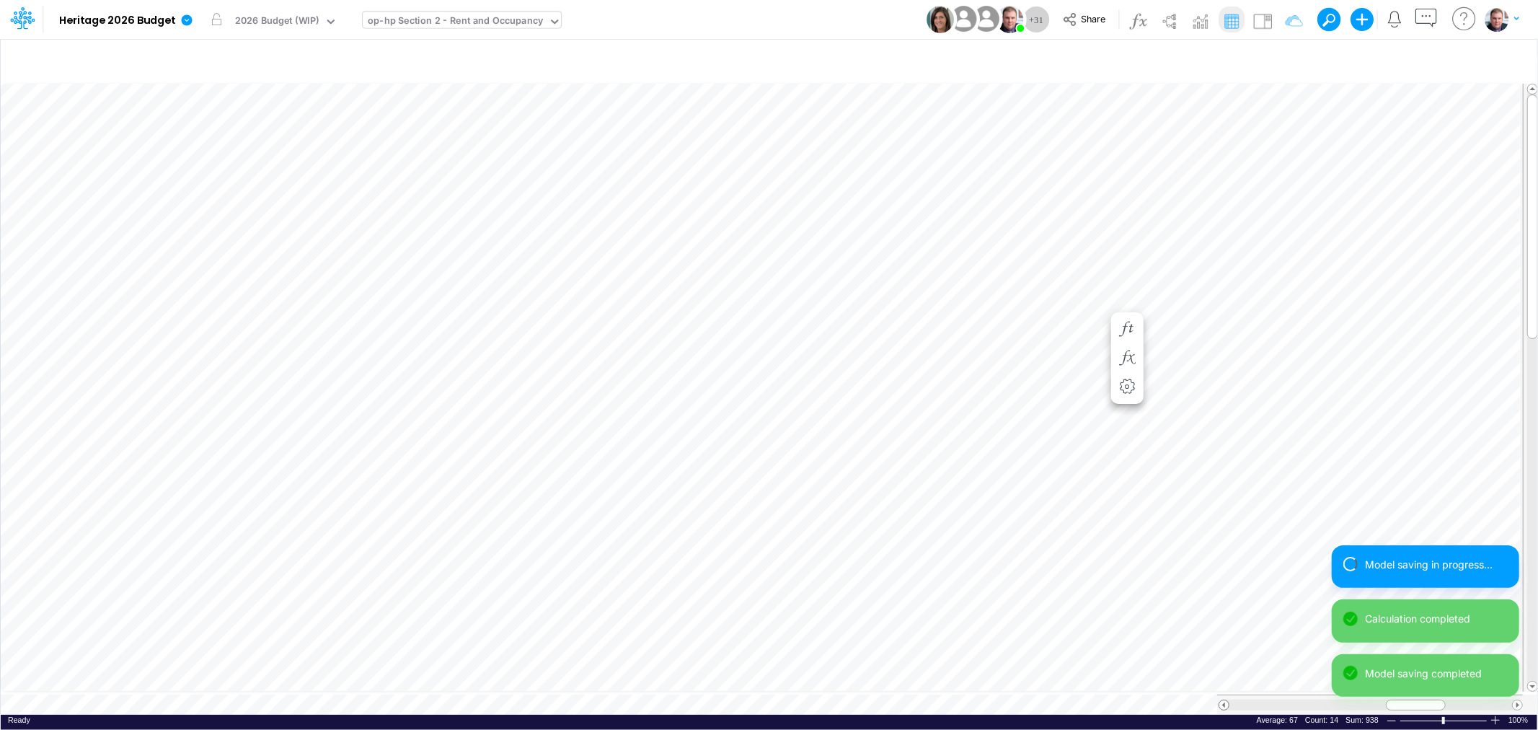
click at [1223, 700] on span at bounding box center [1223, 704] width 9 height 9
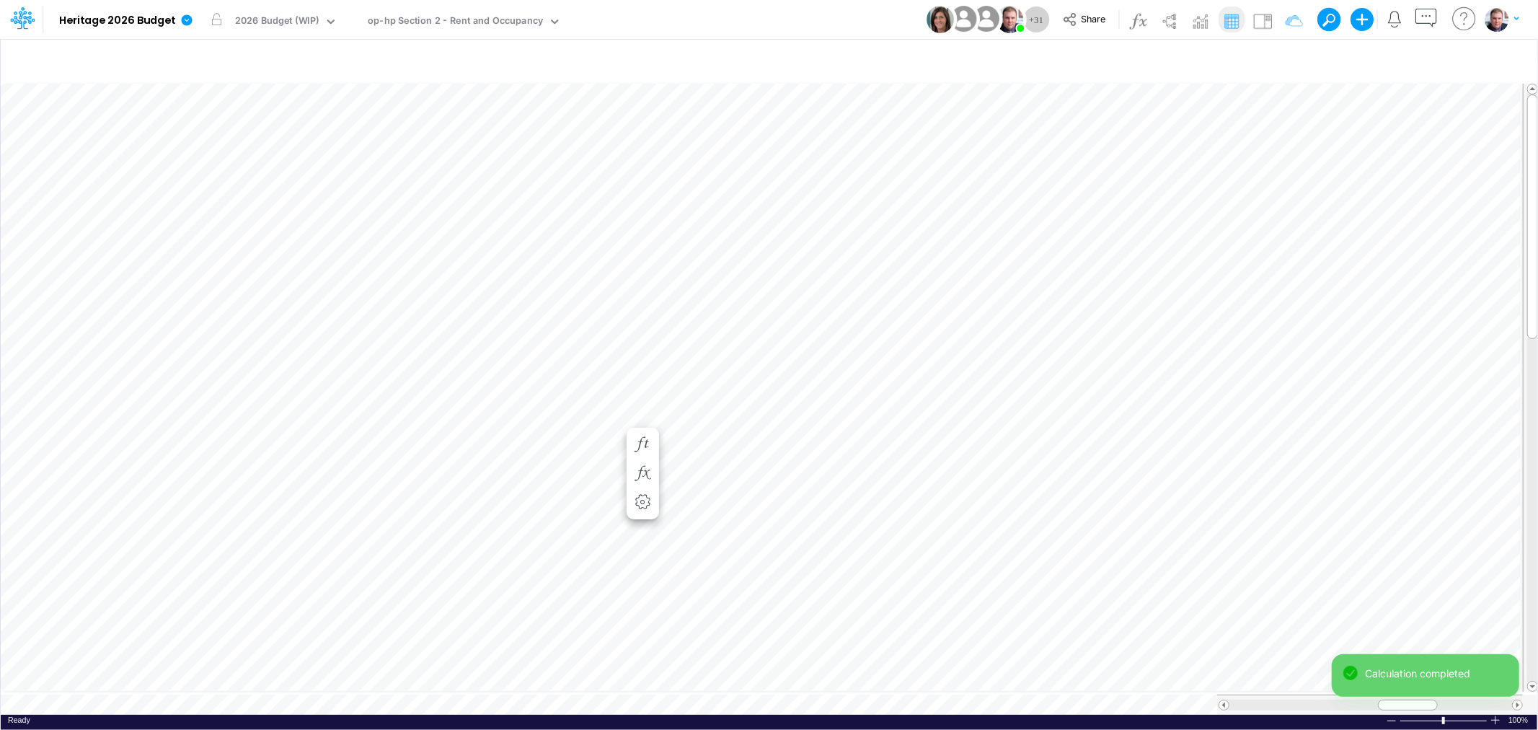
scroll to position [0, 1]
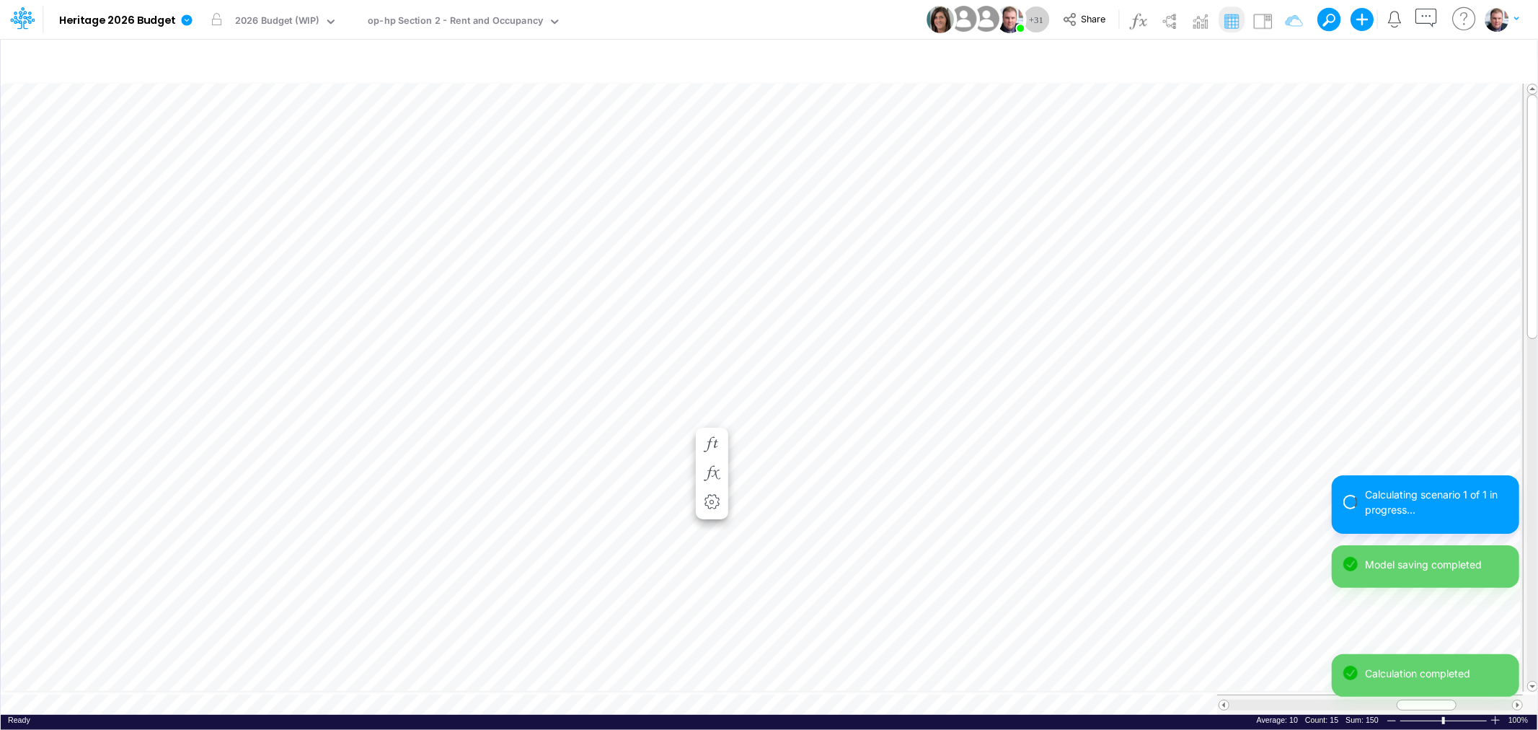
scroll to position [0, 1]
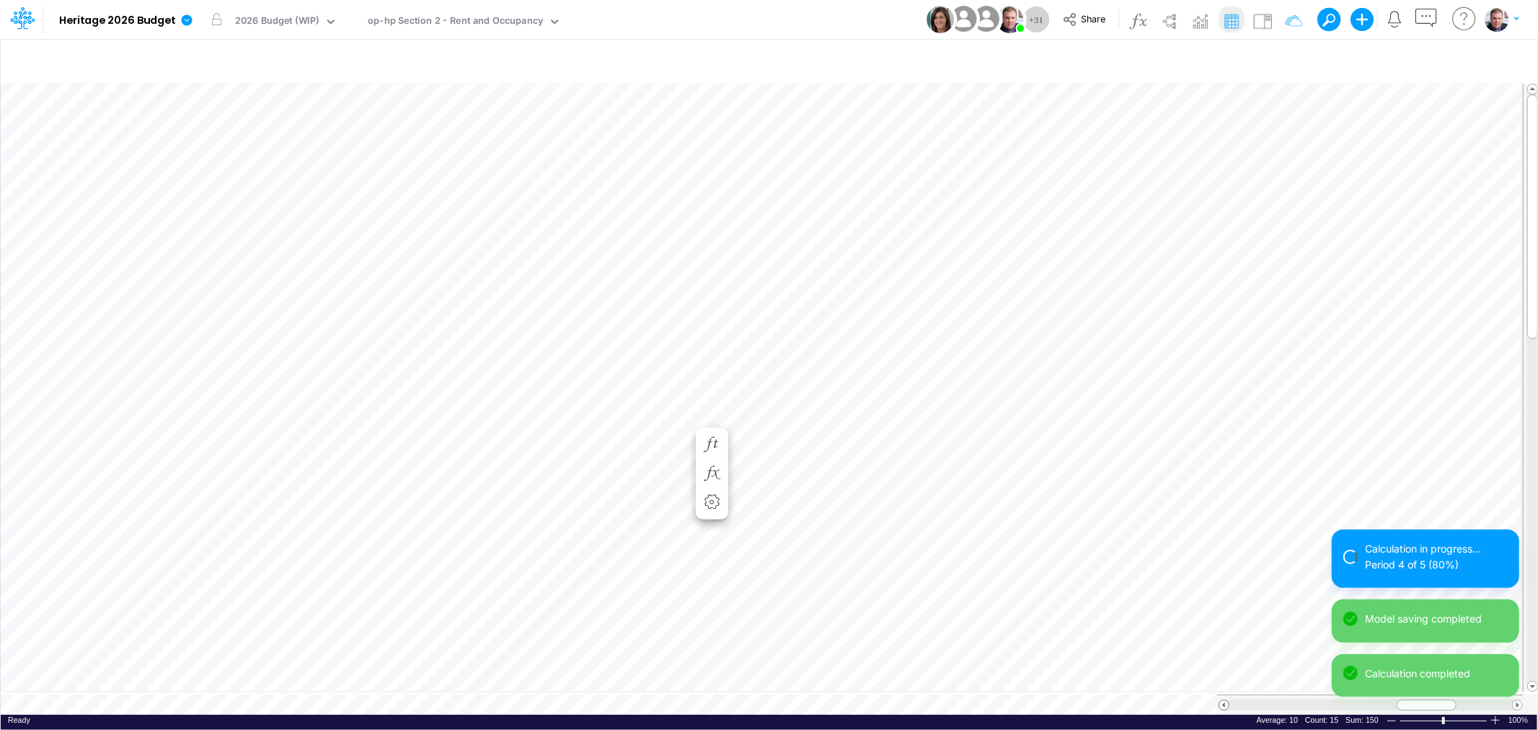
click at [1224, 700] on span at bounding box center [1223, 704] width 9 height 9
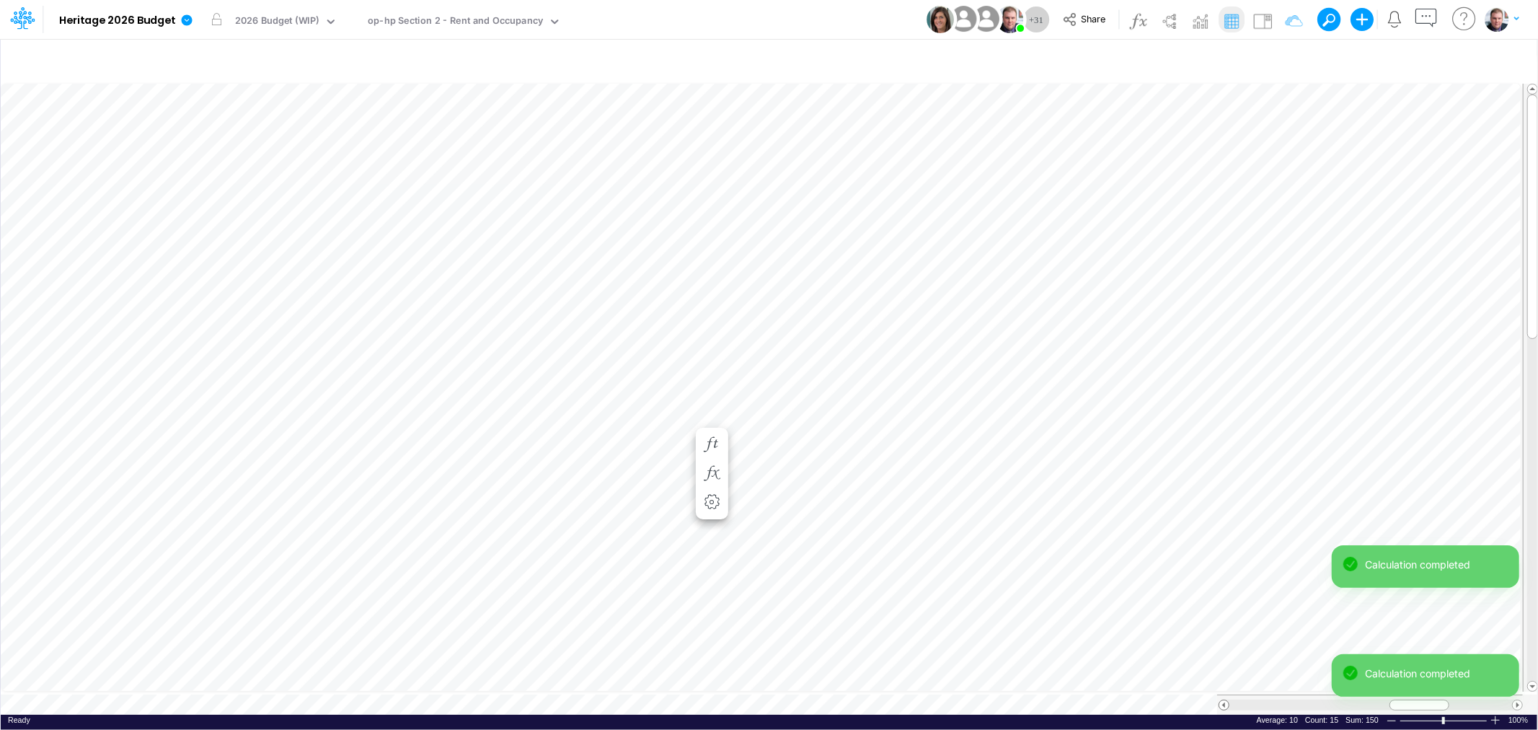
click at [1224, 700] on span at bounding box center [1223, 704] width 9 height 9
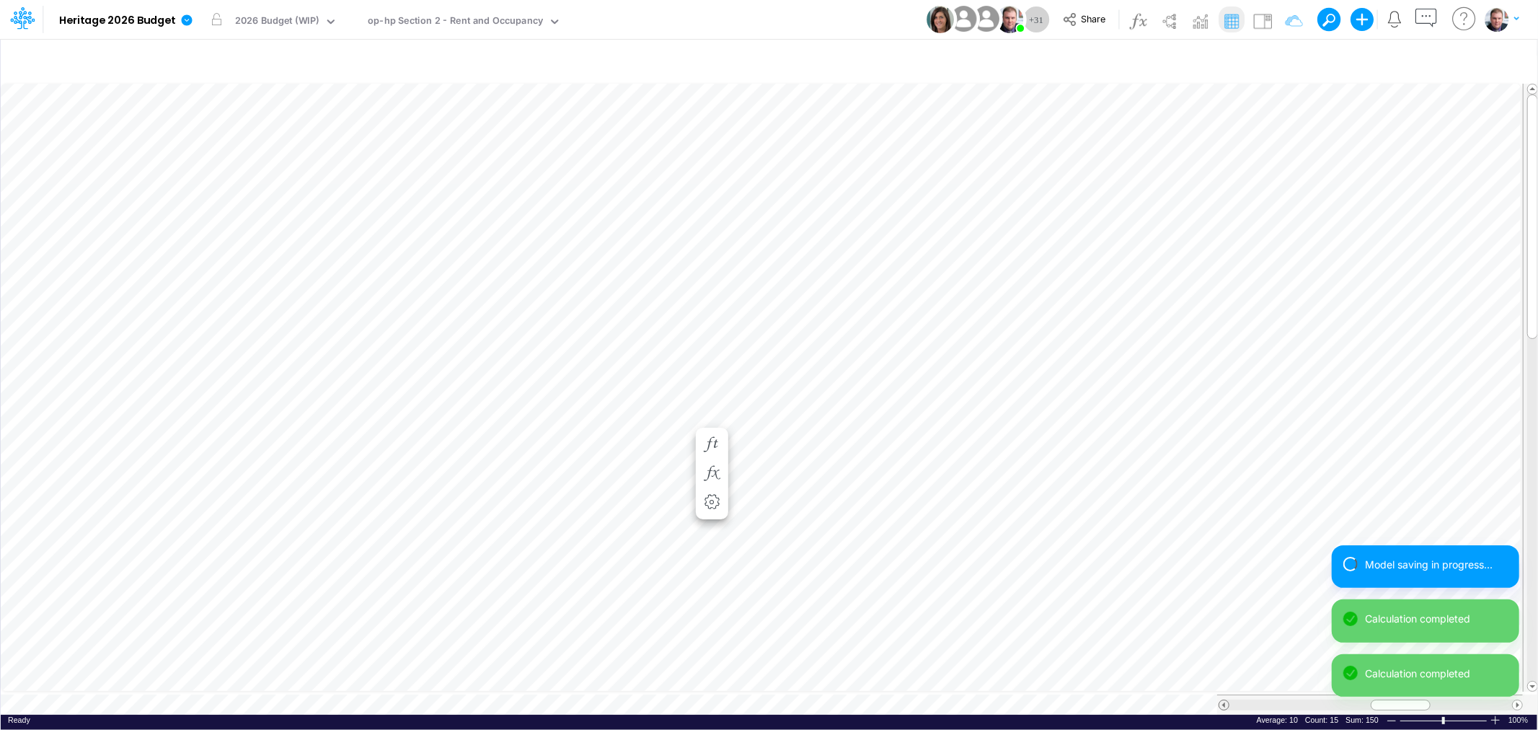
click at [1224, 700] on span at bounding box center [1223, 704] width 9 height 9
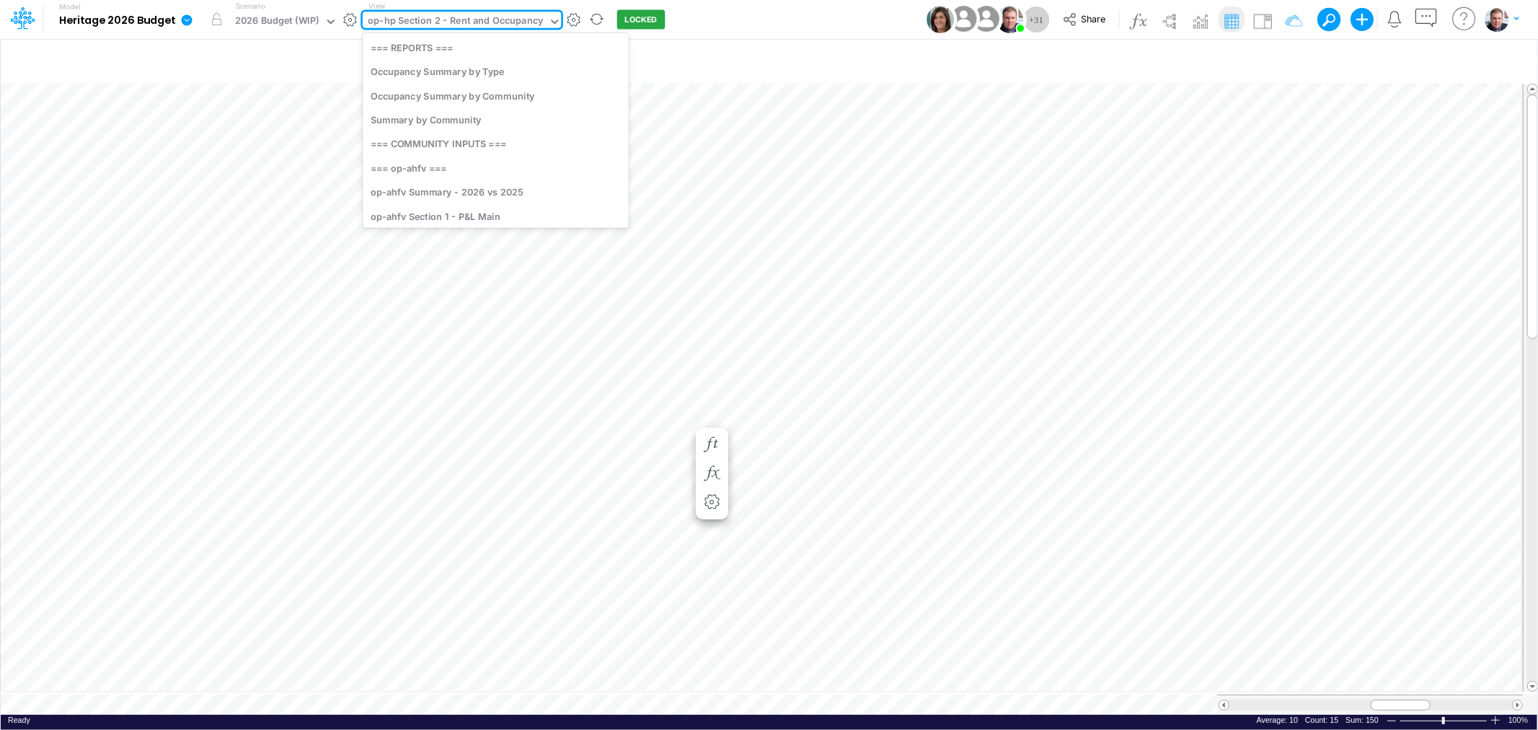
click at [451, 29] on div "op-hp Section 2 - Rent and Occupancy" at bounding box center [455, 22] width 175 height 17
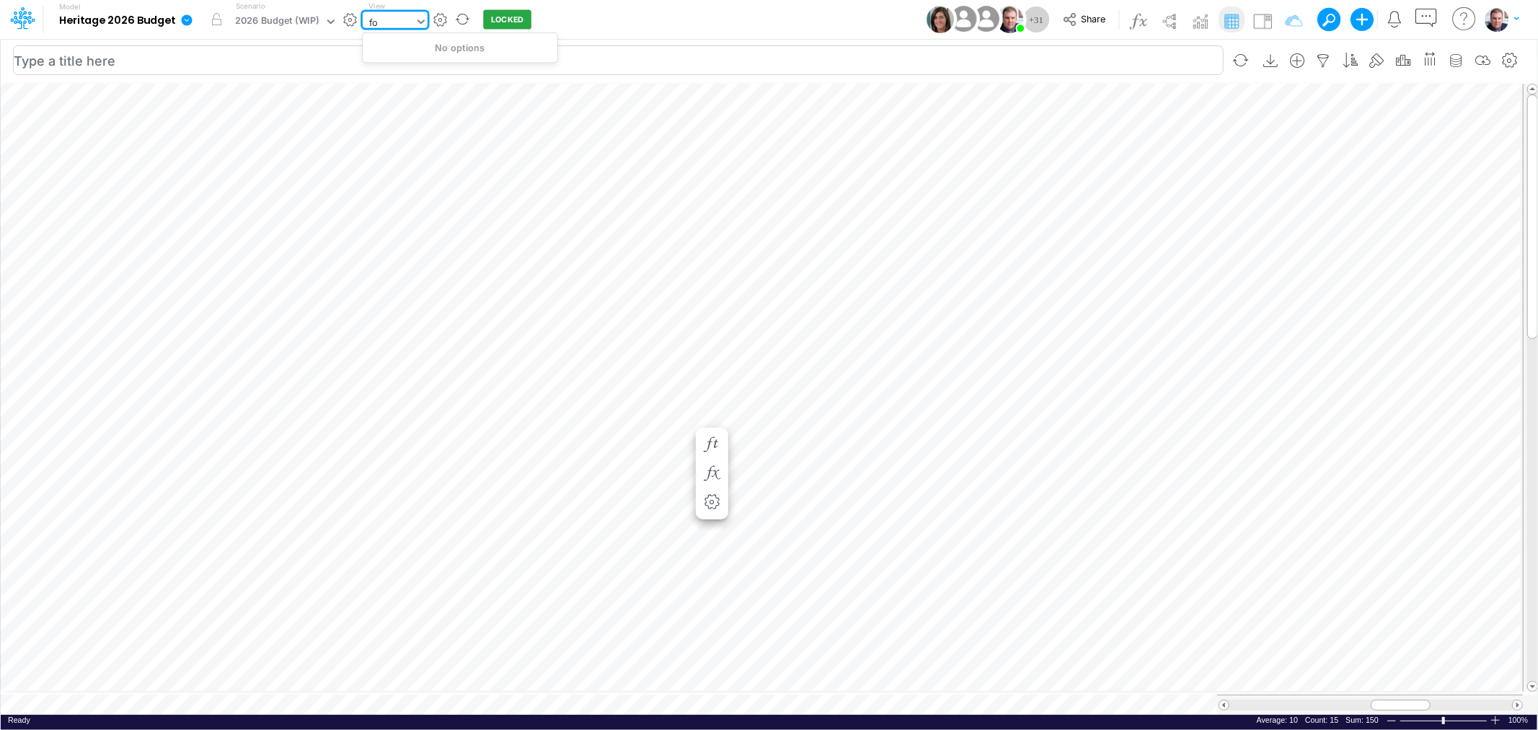
type input "f"
type input "fp"
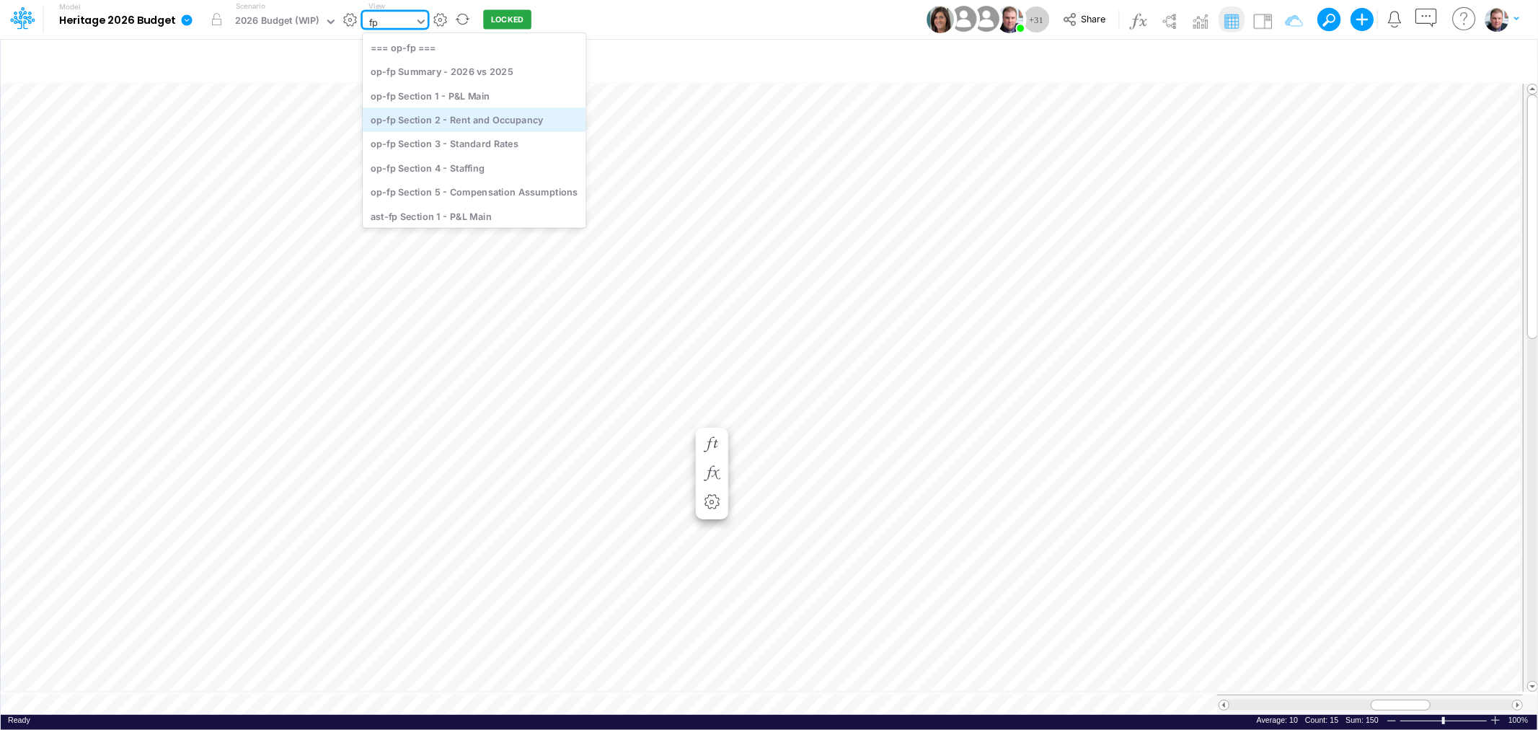
click at [450, 127] on div "op-fp Section 2 - Rent and Occupancy" at bounding box center [474, 119] width 223 height 24
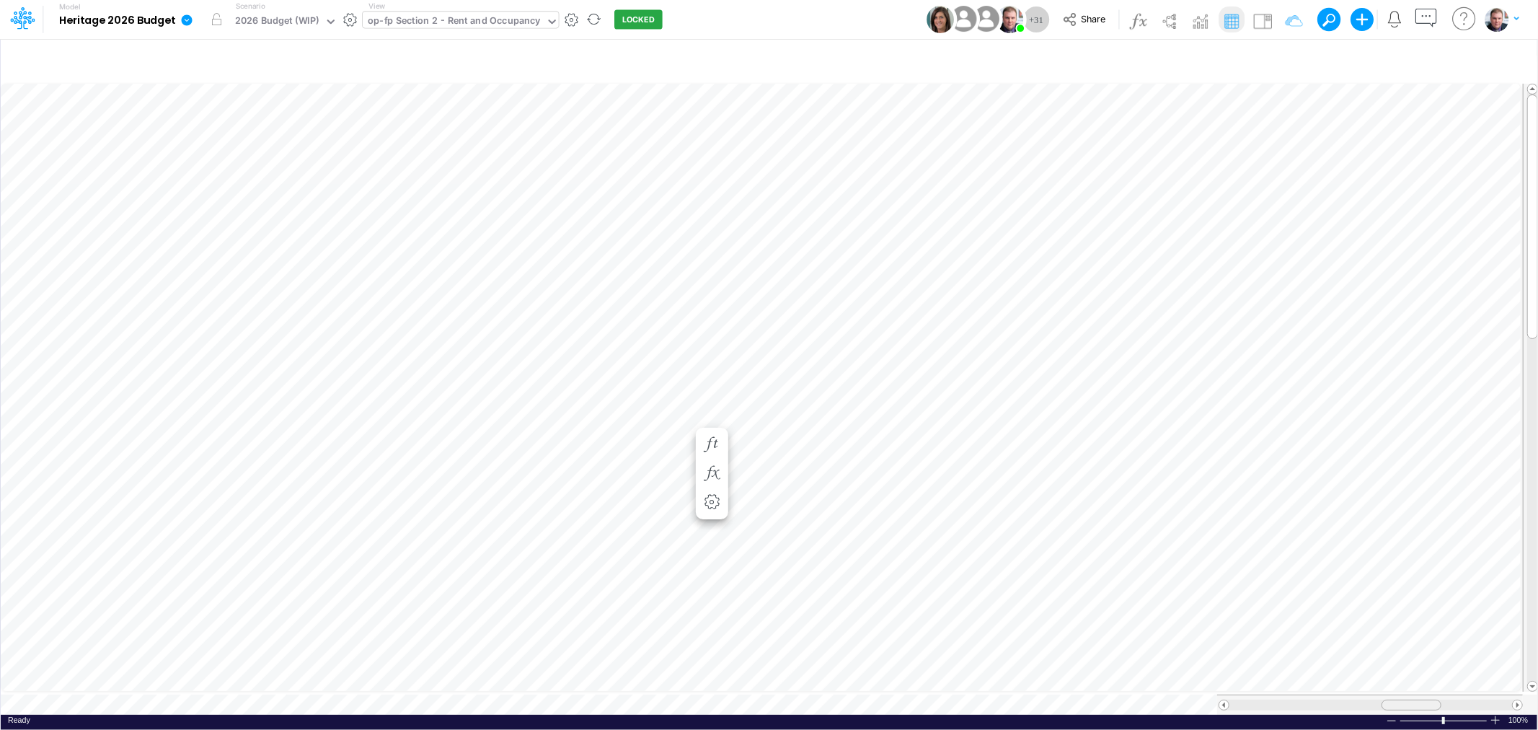
drag, startPoint x: 1396, startPoint y: 694, endPoint x: 1417, endPoint y: 699, distance: 22.4
click at [1417, 699] on div at bounding box center [1411, 704] width 60 height 11
click at [447, 299] on div "Paste Cut Copy AutoFill 66" at bounding box center [769, 398] width 1536 height 634
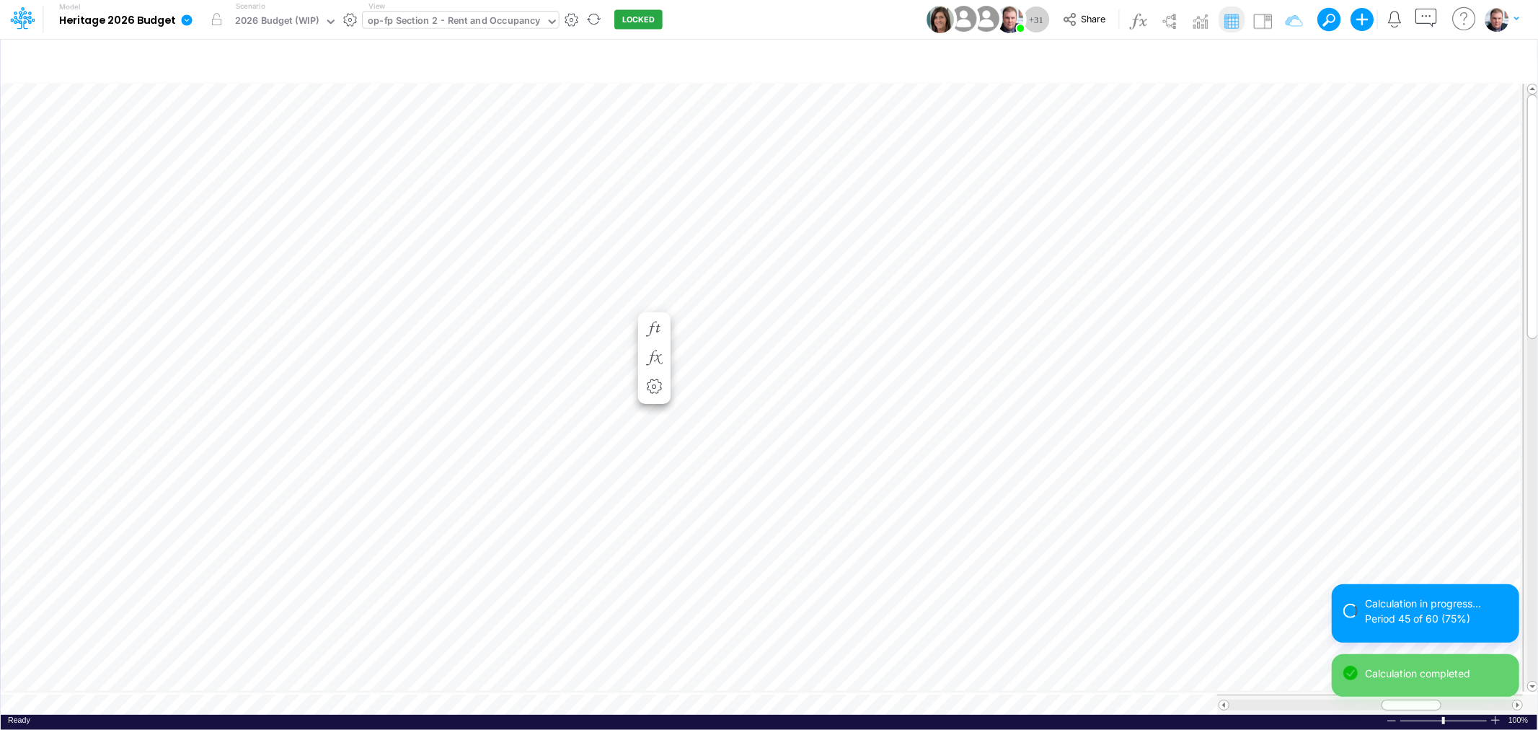
scroll to position [0, 1]
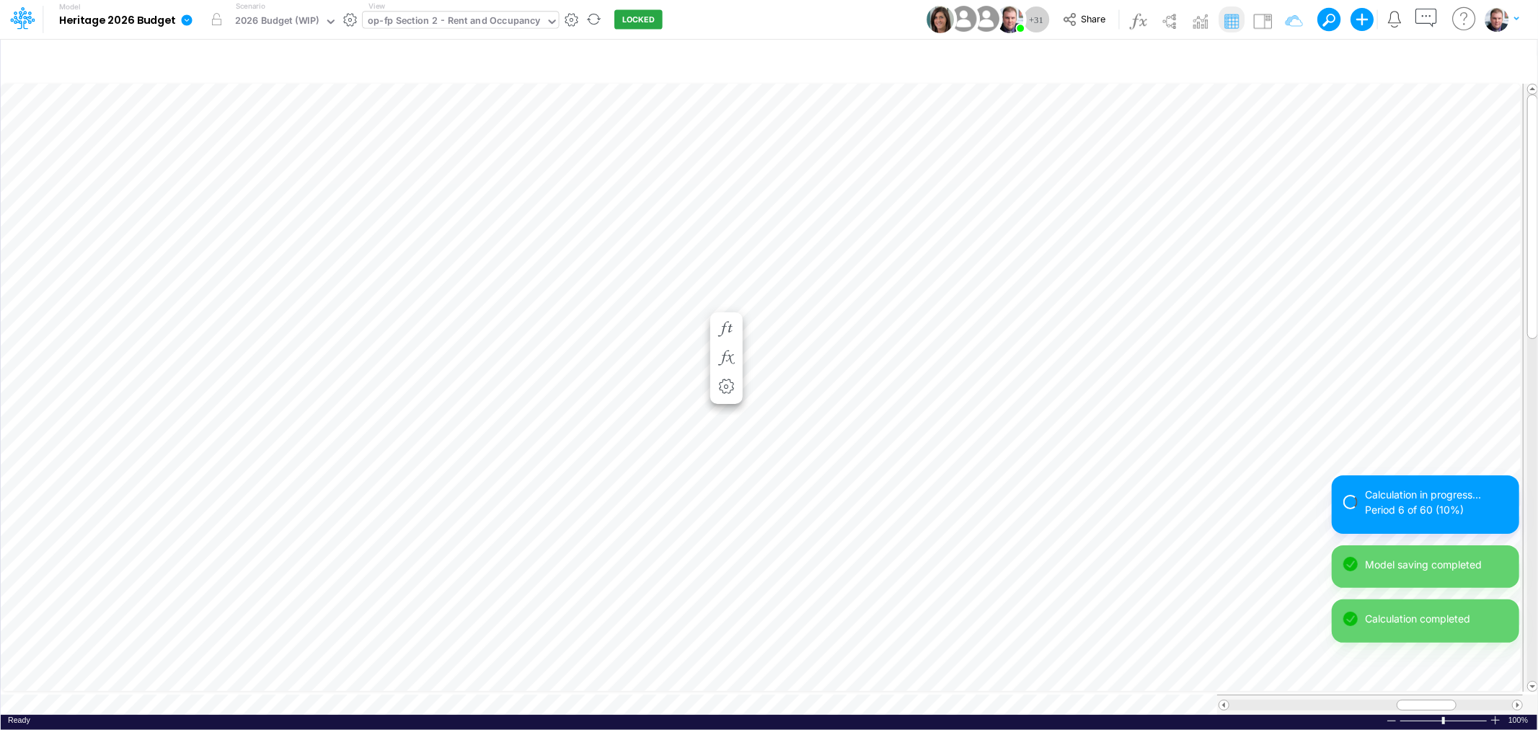
scroll to position [0, 1]
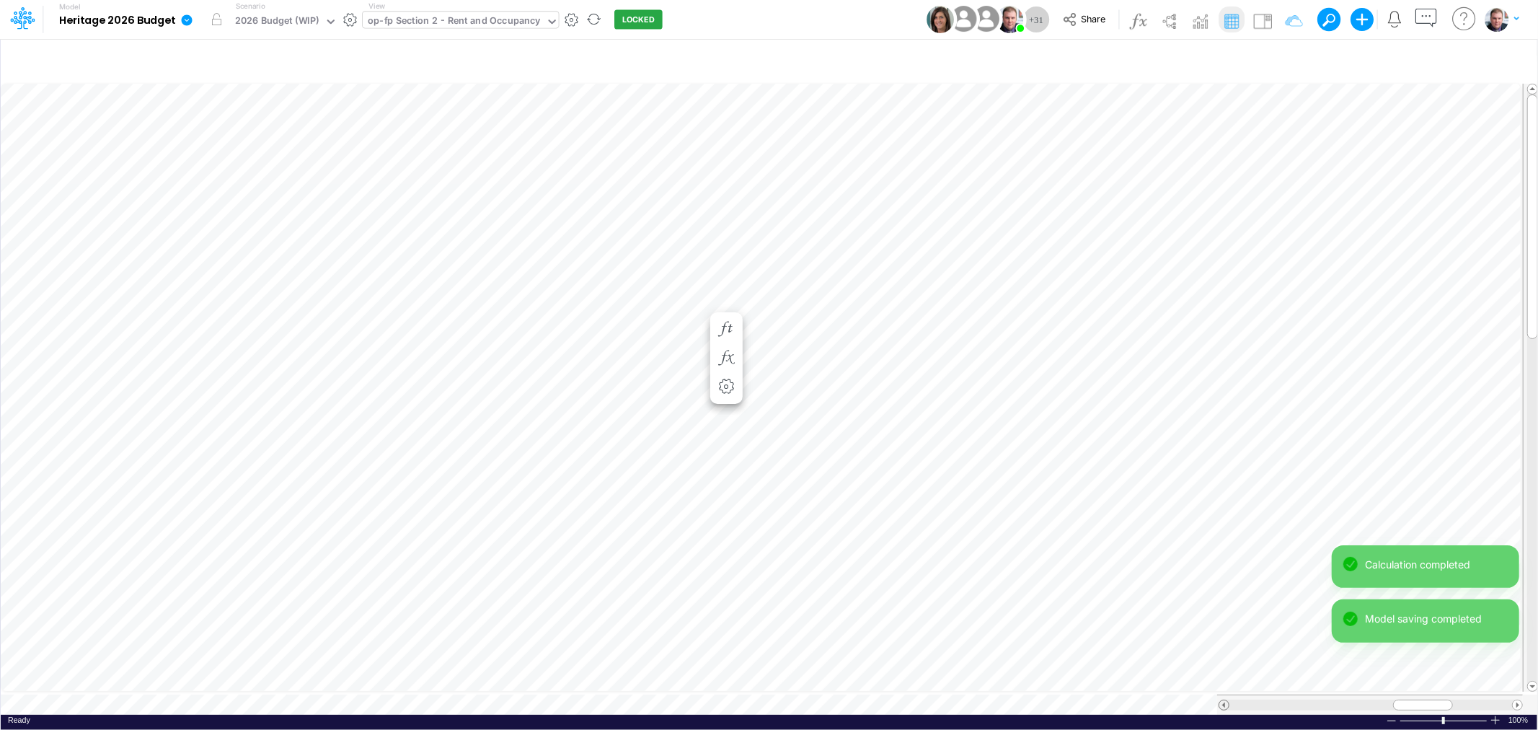
click at [1222, 700] on span at bounding box center [1223, 704] width 9 height 9
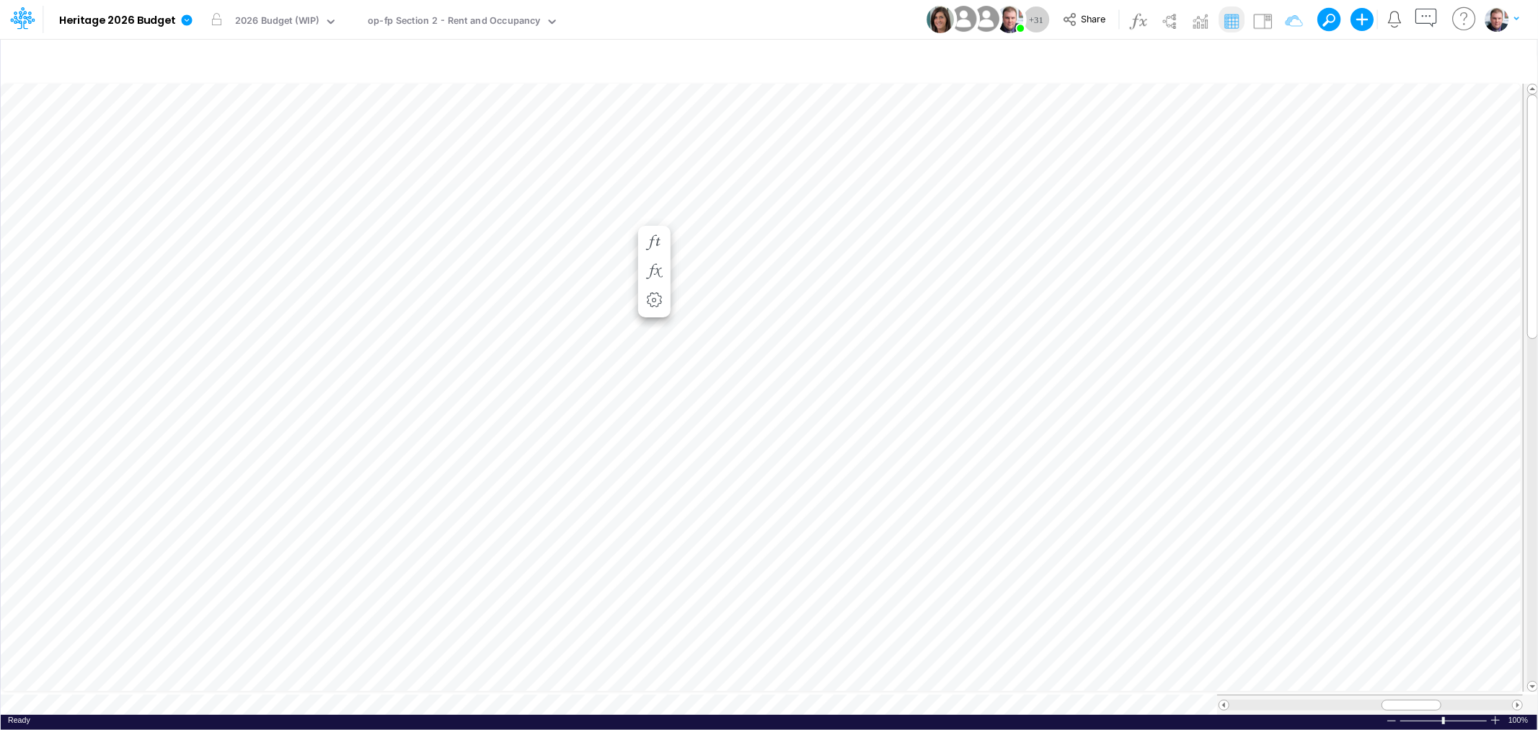
scroll to position [0, 1]
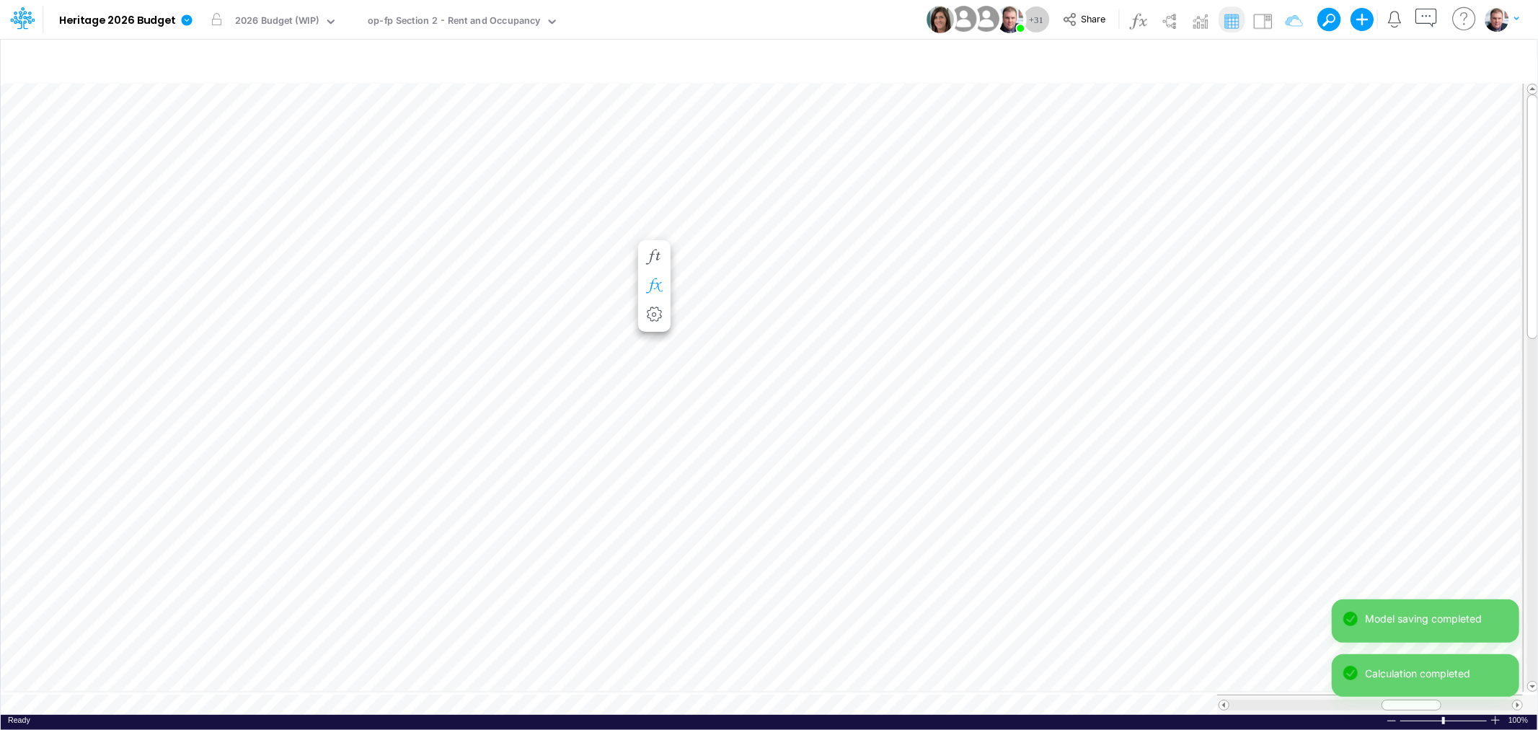
scroll to position [0, 1]
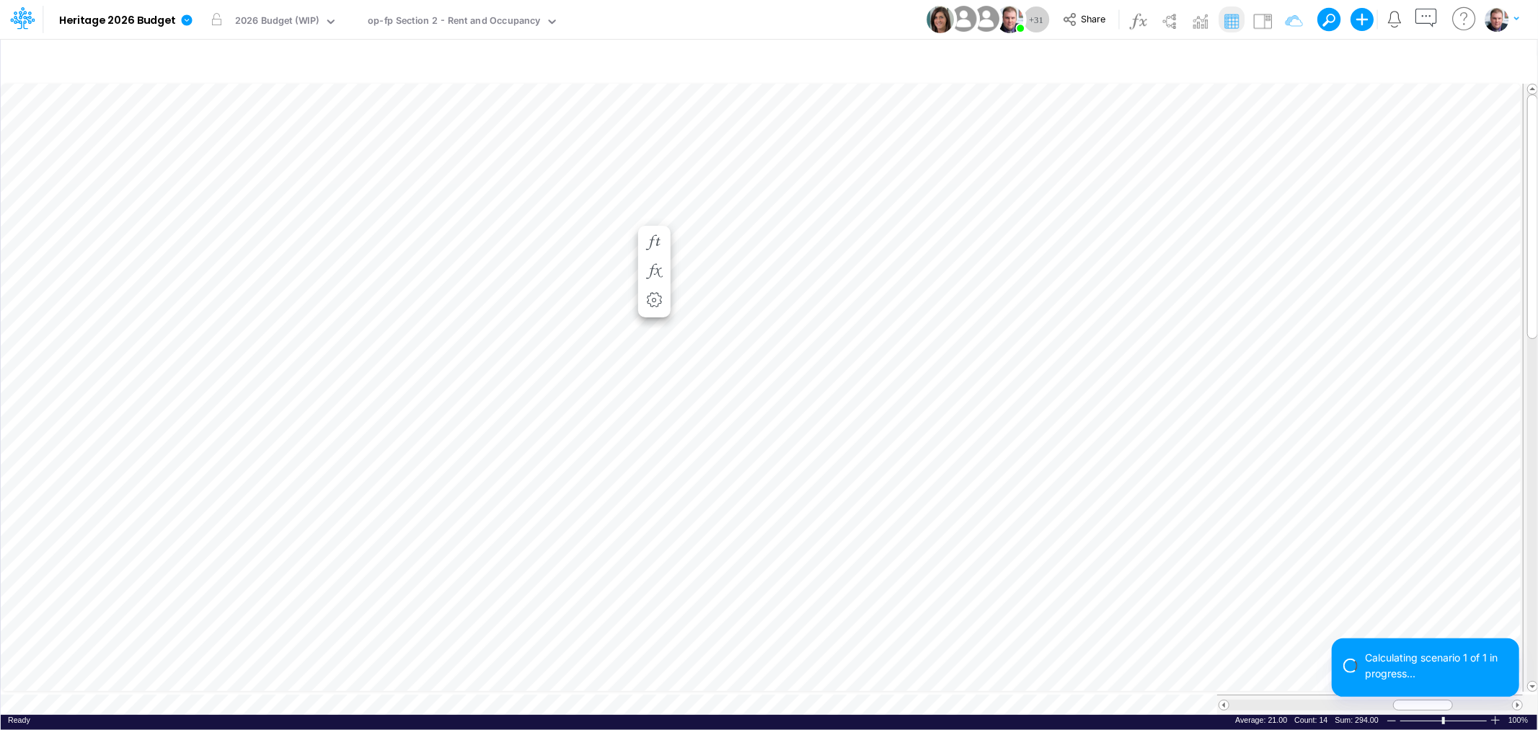
scroll to position [0, 1]
click at [1224, 700] on span at bounding box center [1223, 704] width 9 height 9
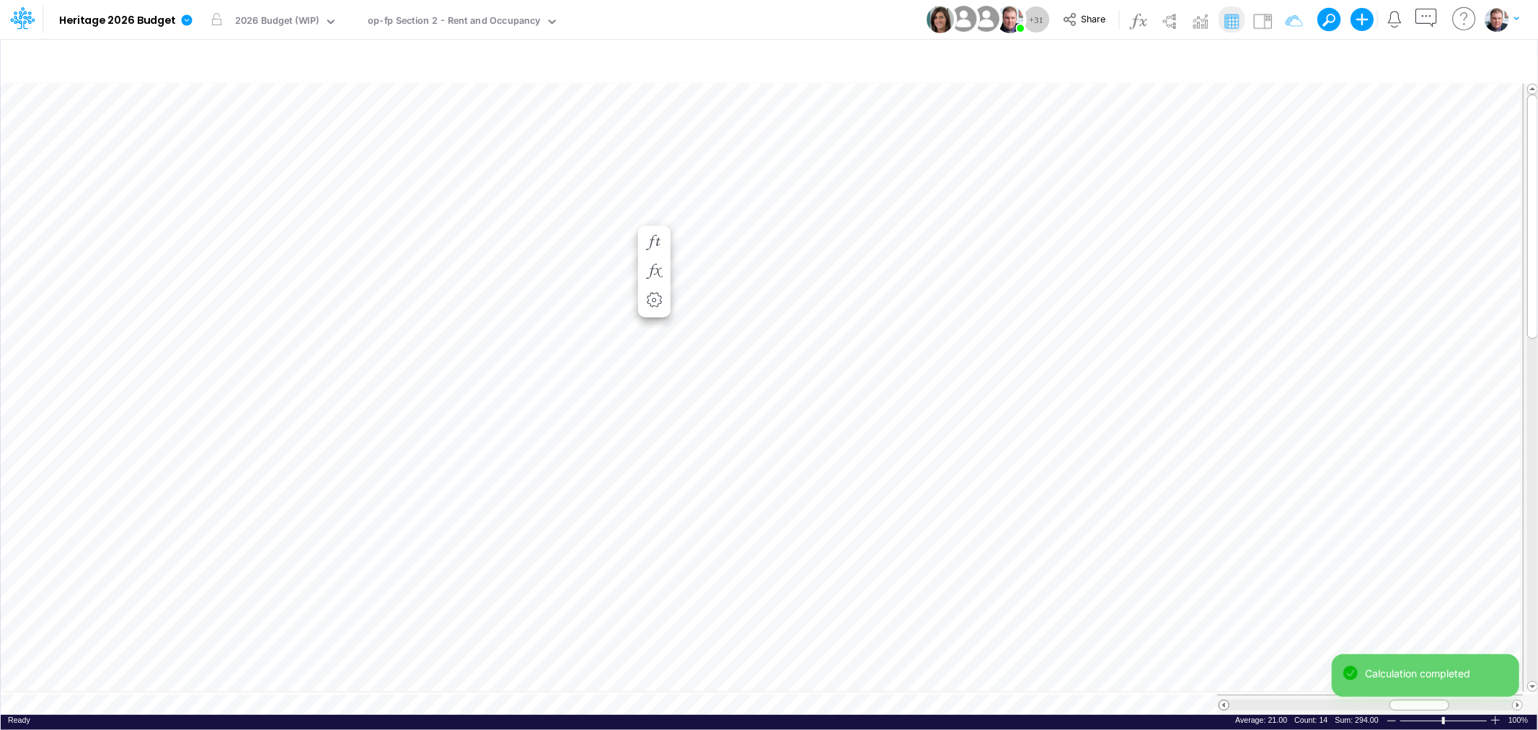
click at [1223, 700] on span at bounding box center [1223, 704] width 9 height 9
click at [1383, 699] on div at bounding box center [1403, 704] width 60 height 11
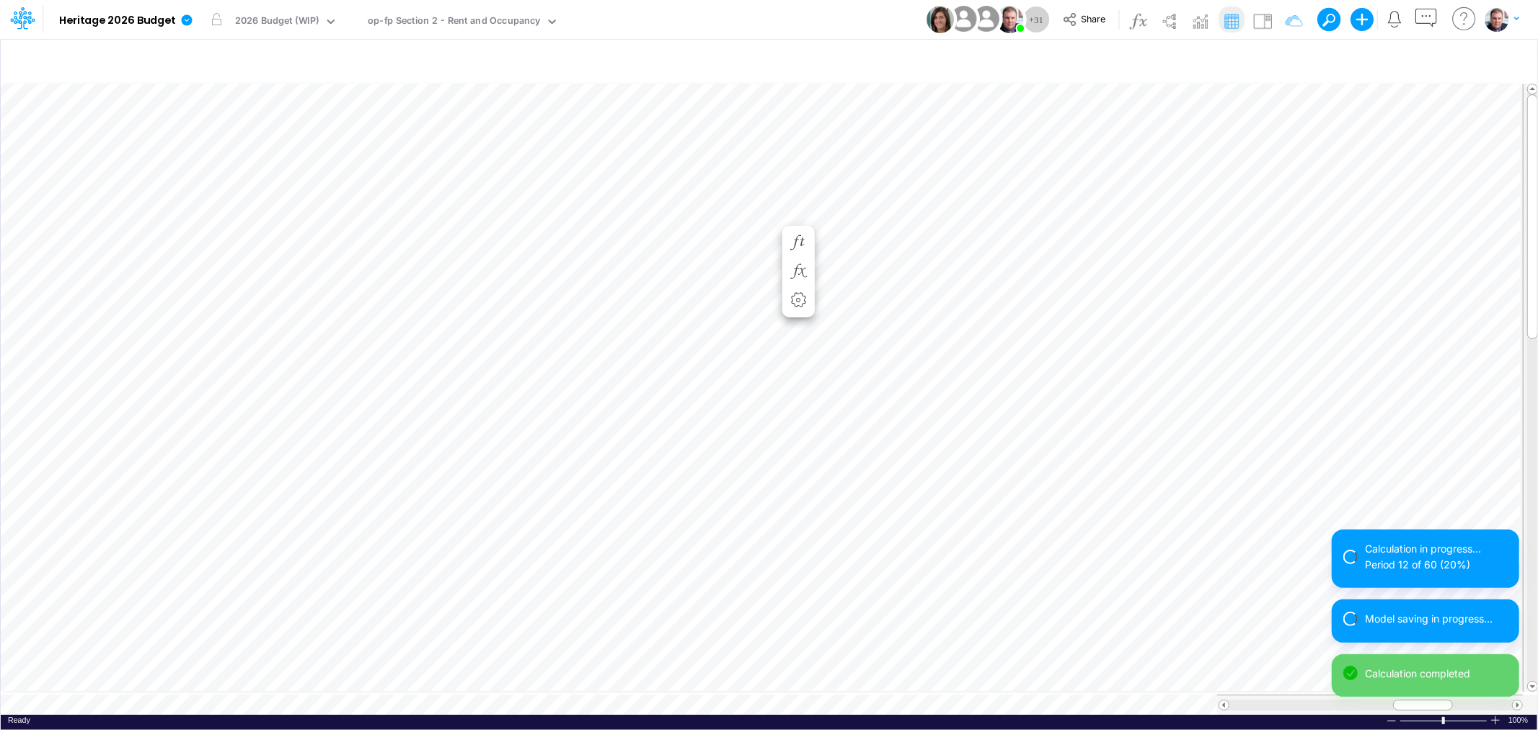
scroll to position [0, 1]
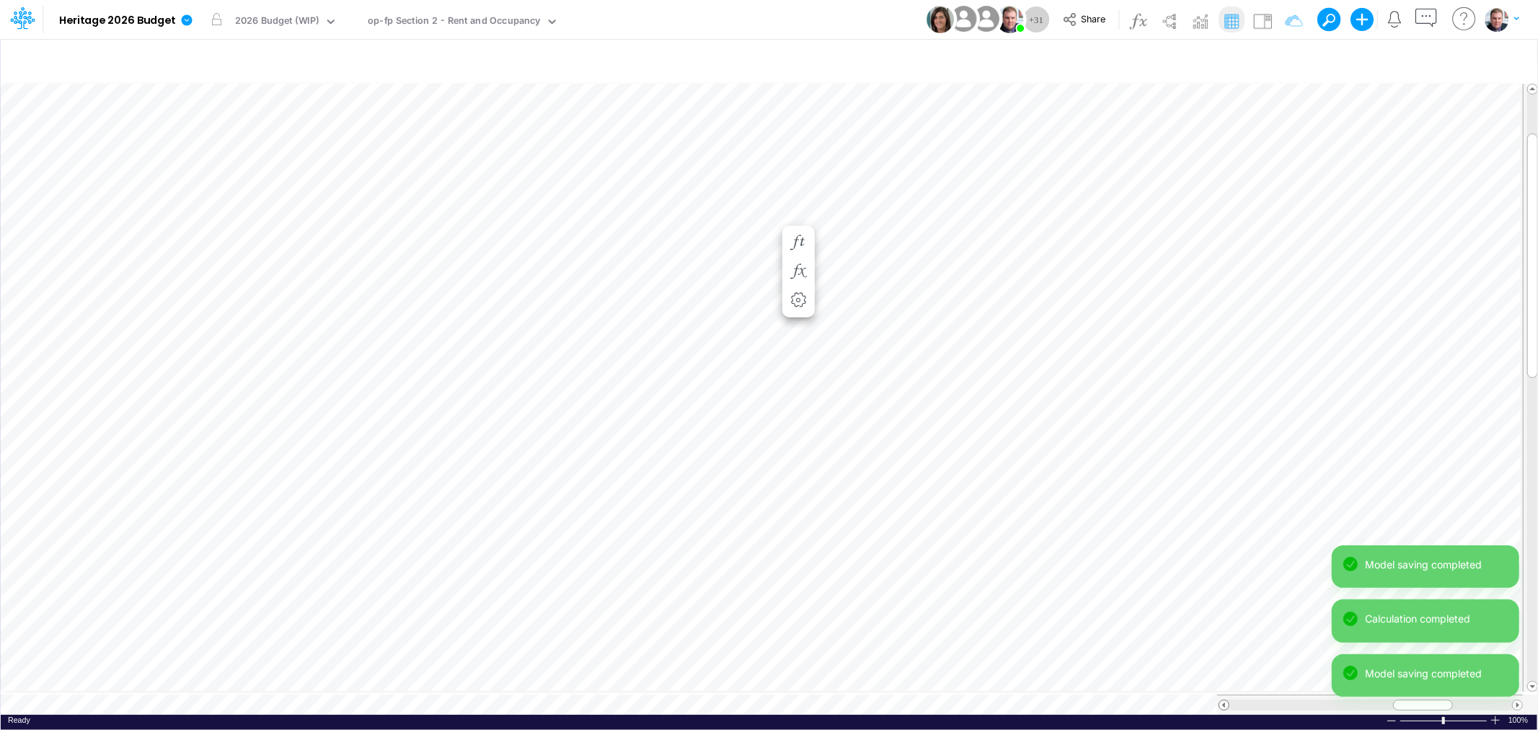
click at [1223, 700] on span at bounding box center [1223, 704] width 9 height 9
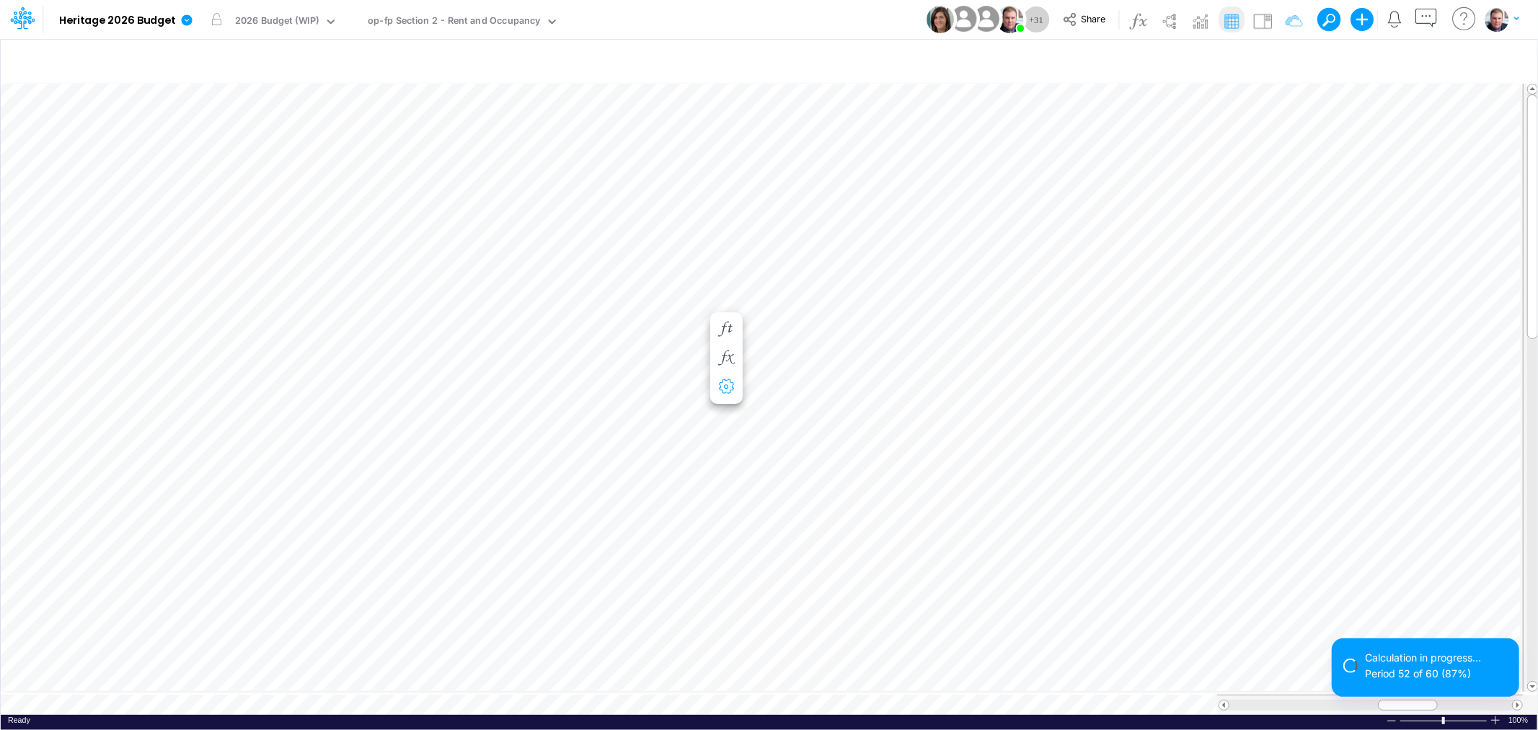
scroll to position [0, 1]
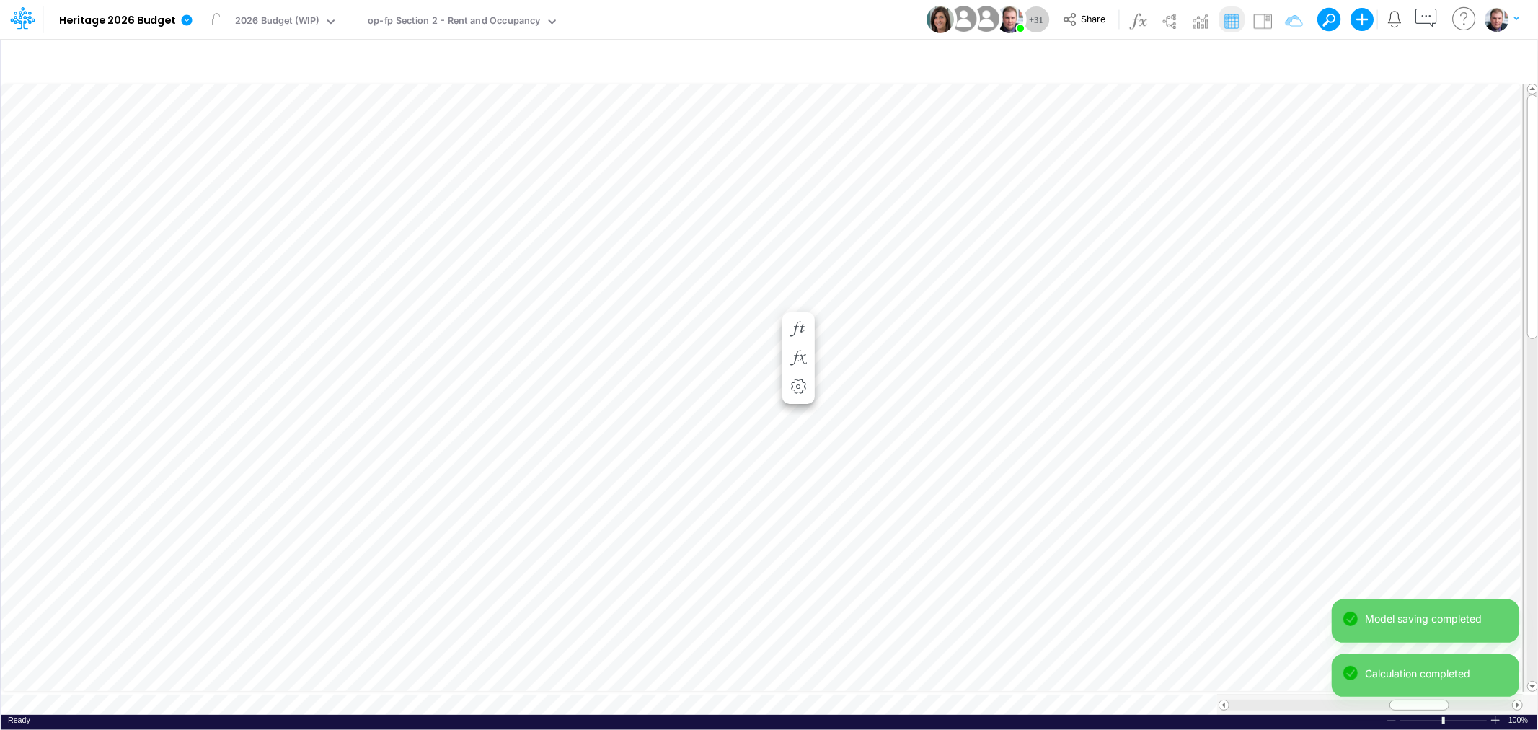
scroll to position [0, 1]
click at [1224, 700] on span at bounding box center [1223, 704] width 9 height 9
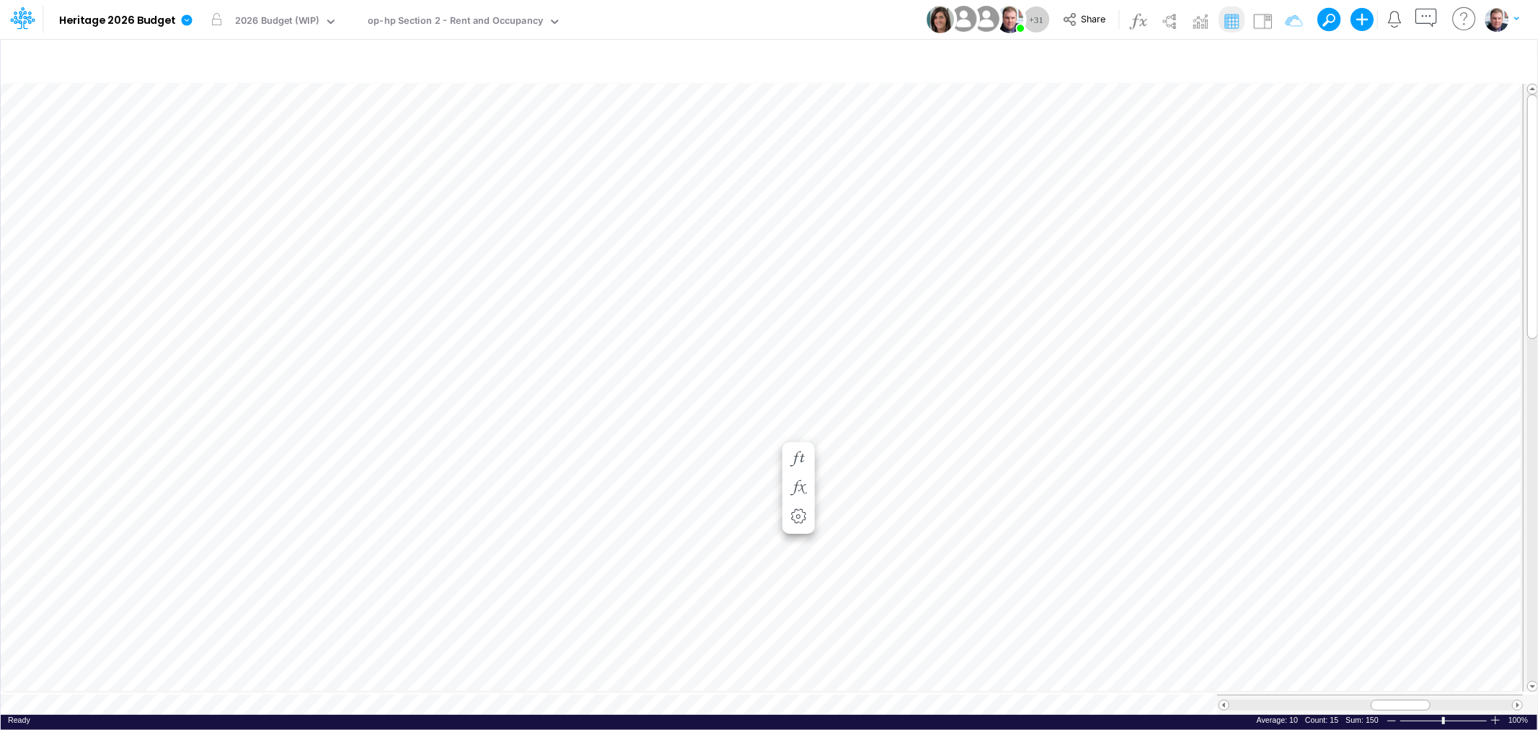
scroll to position [0, 1]
